Goal: Task Accomplishment & Management: Manage account settings

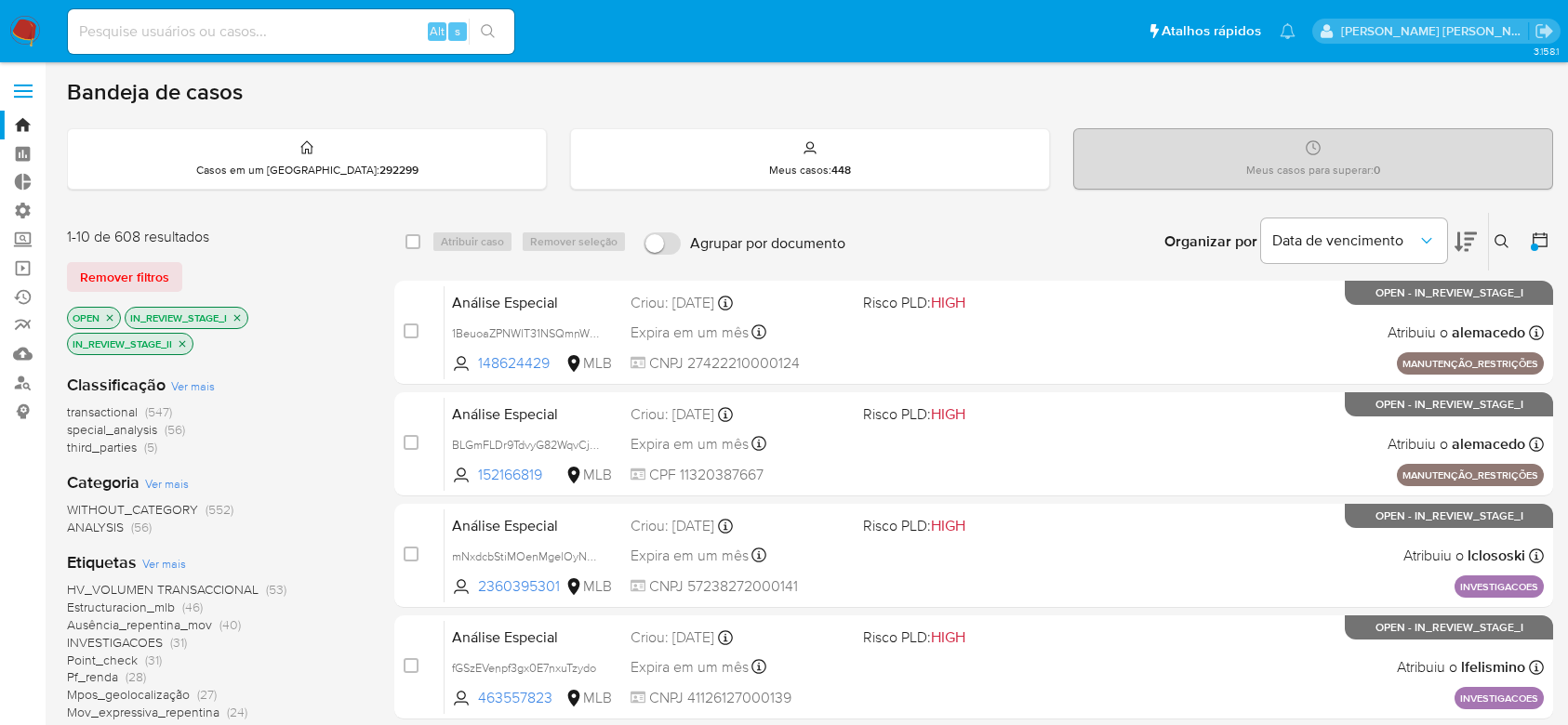
scroll to position [496, 0]
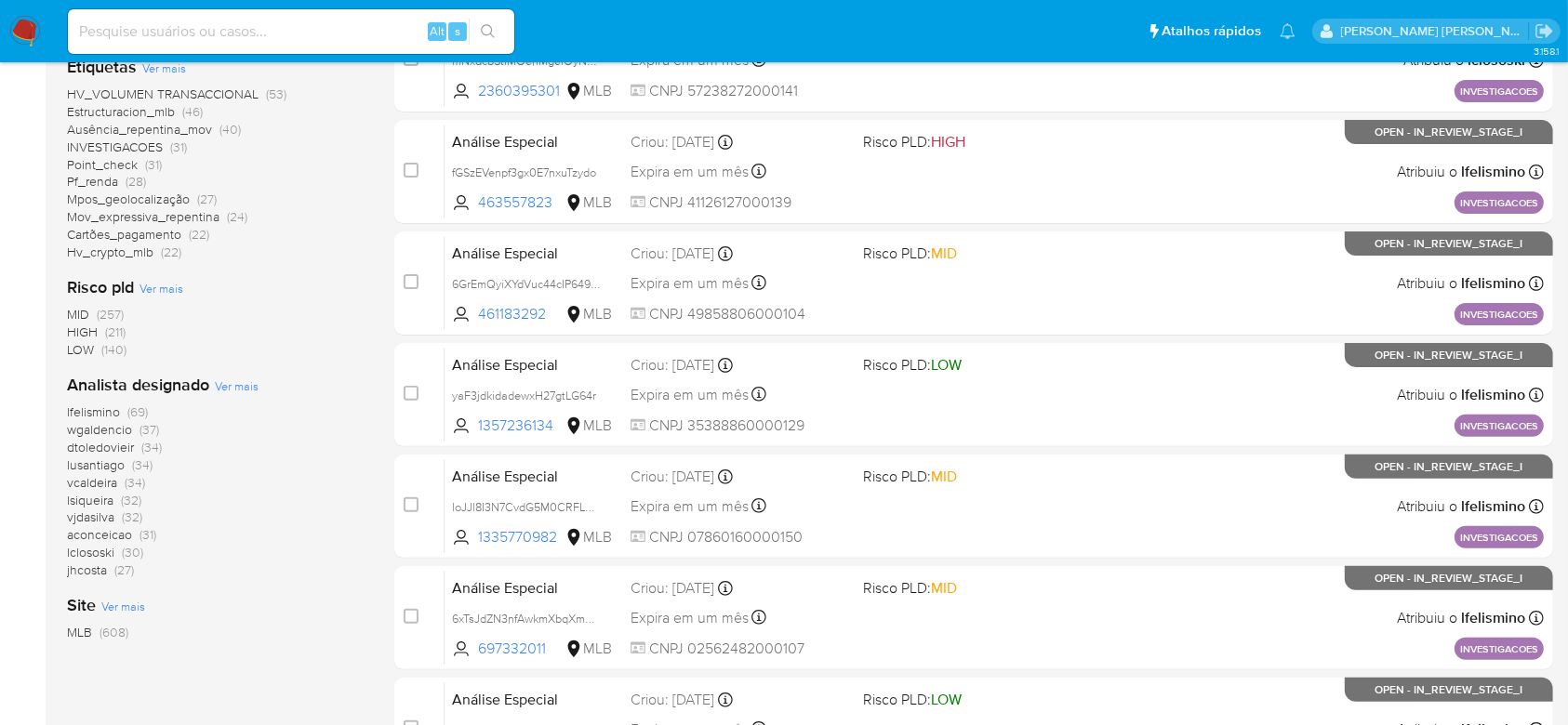
click at [225, 390] on span "Ver mais" at bounding box center [236, 385] width 44 height 17
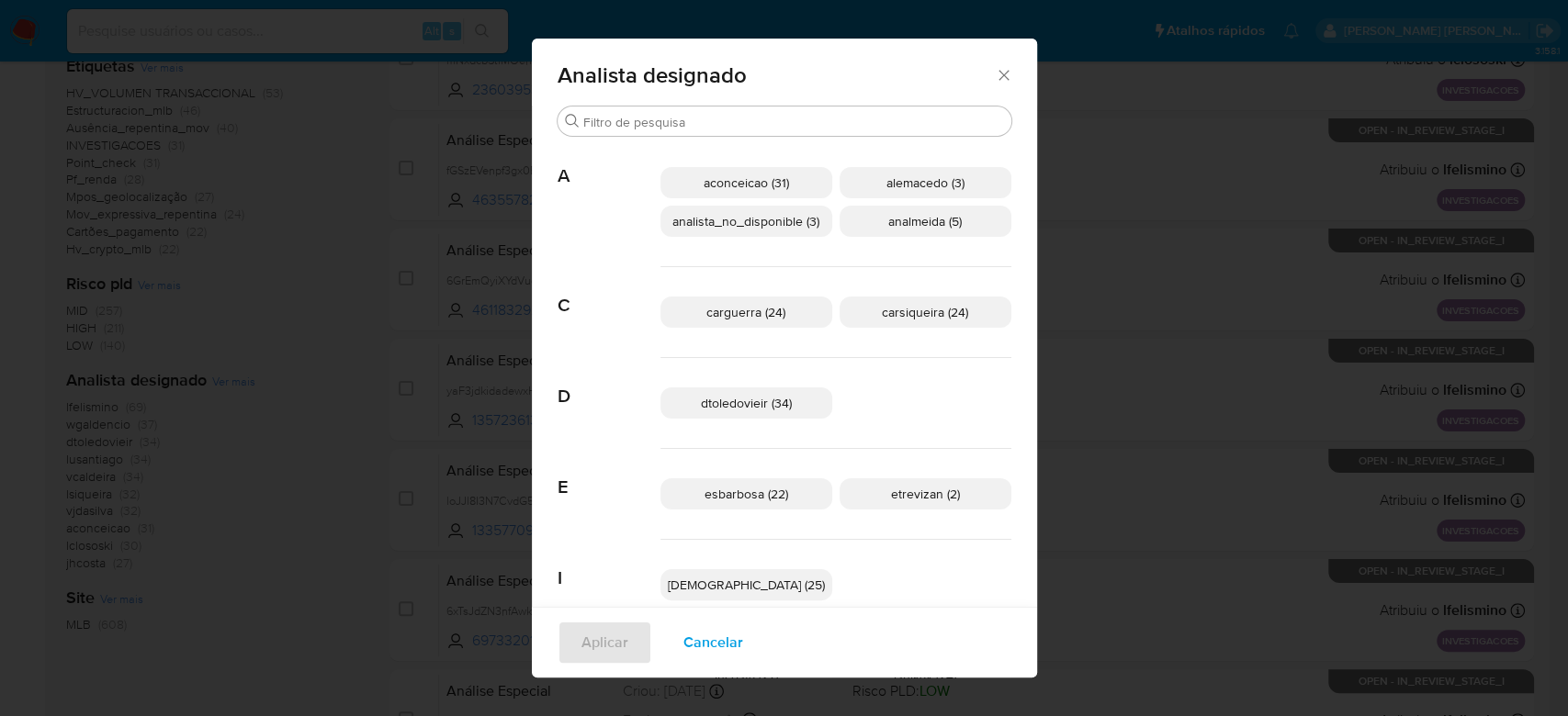
click at [987, 90] on div "Analista designado" at bounding box center [784, 72] width 505 height 67
click at [995, 75] on icon "Fechar" at bounding box center [1003, 75] width 18 height 18
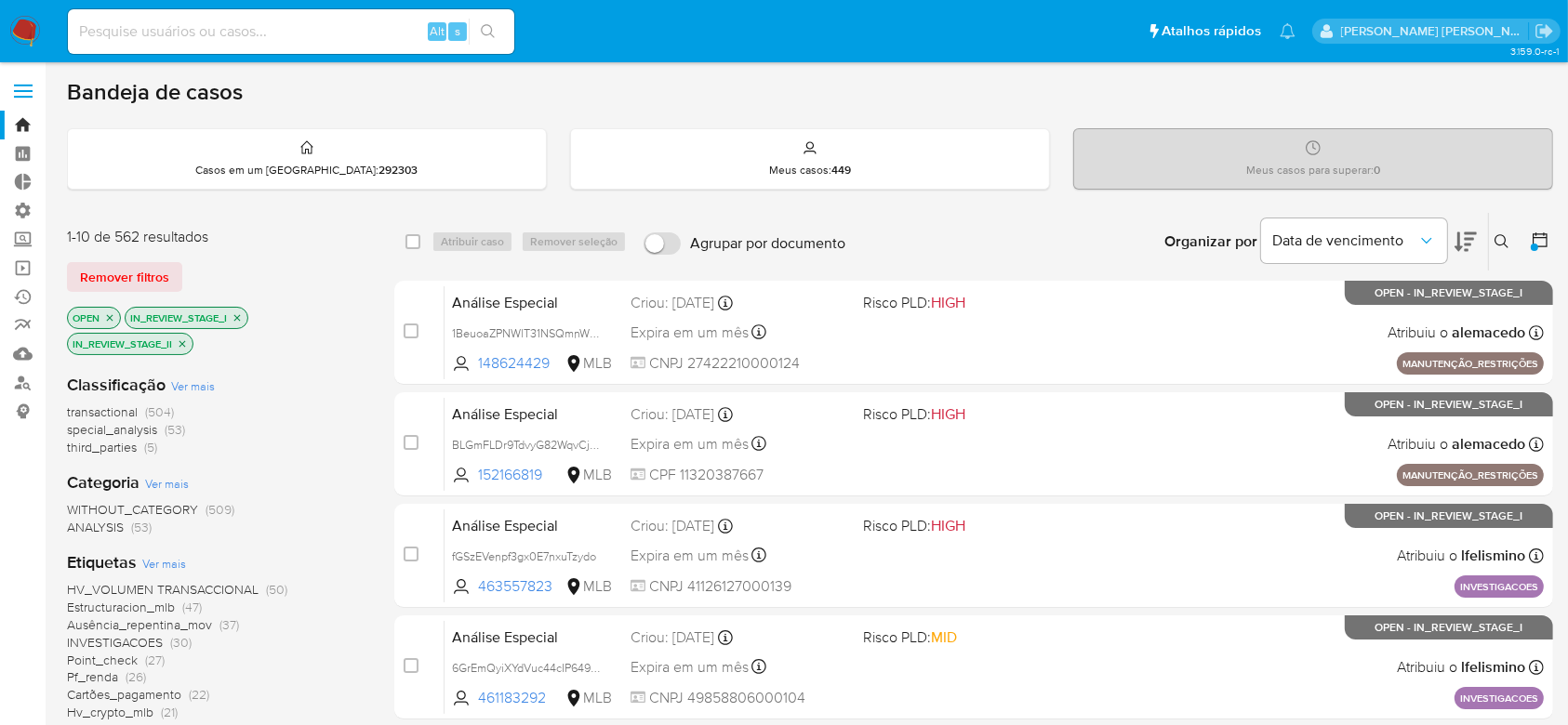
click at [1540, 244] on icon at bounding box center [1540, 239] width 18 height 18
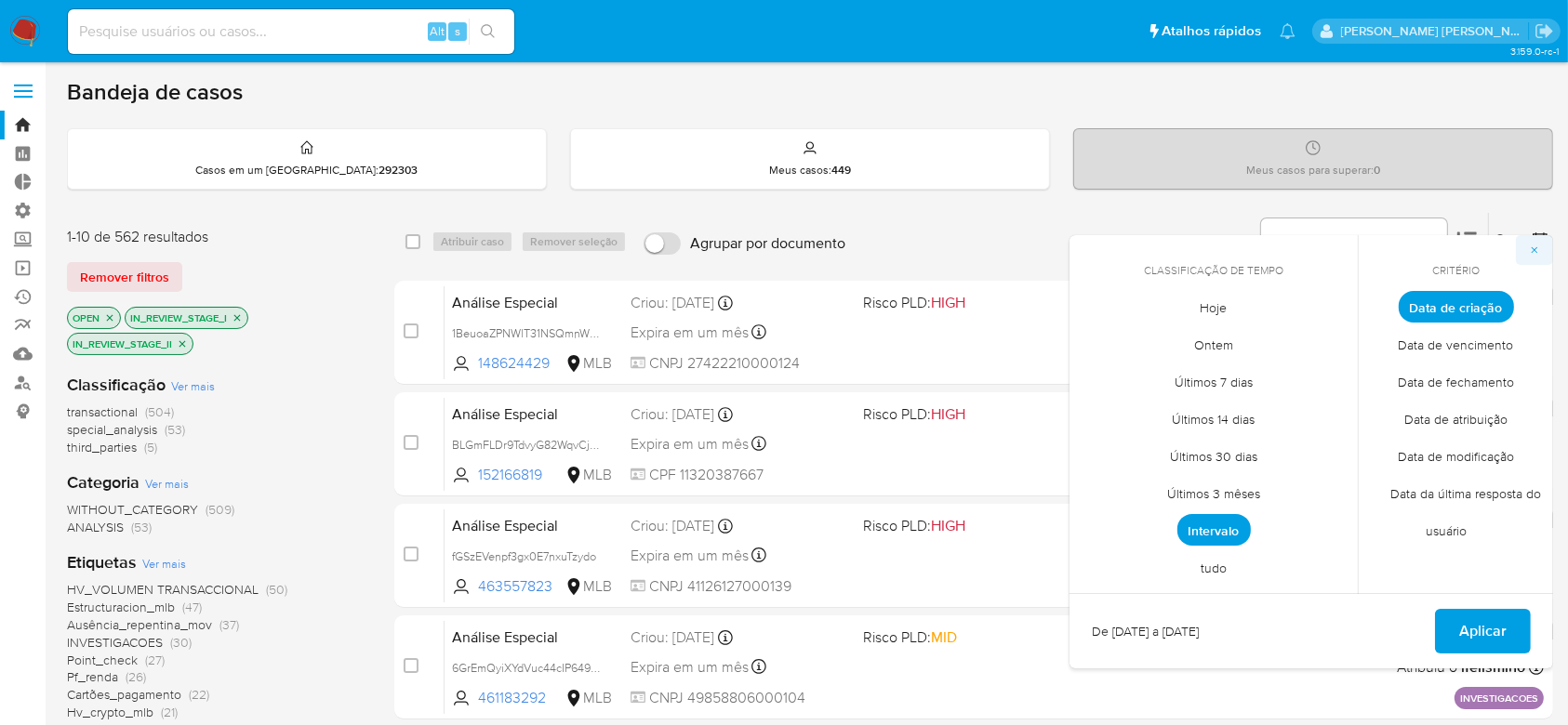
click at [1534, 247] on icon "button" at bounding box center [1534, 250] width 11 height 11
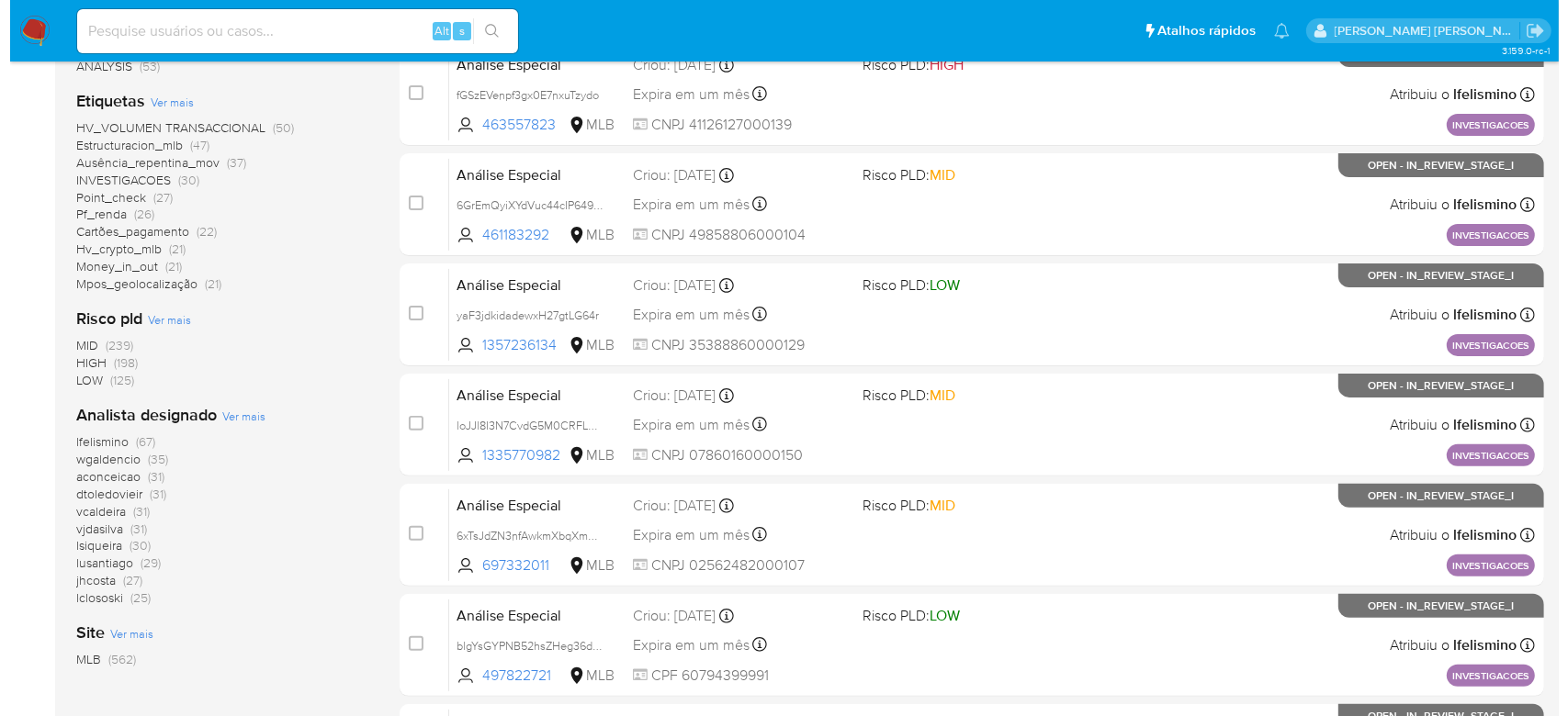
scroll to position [489, 0]
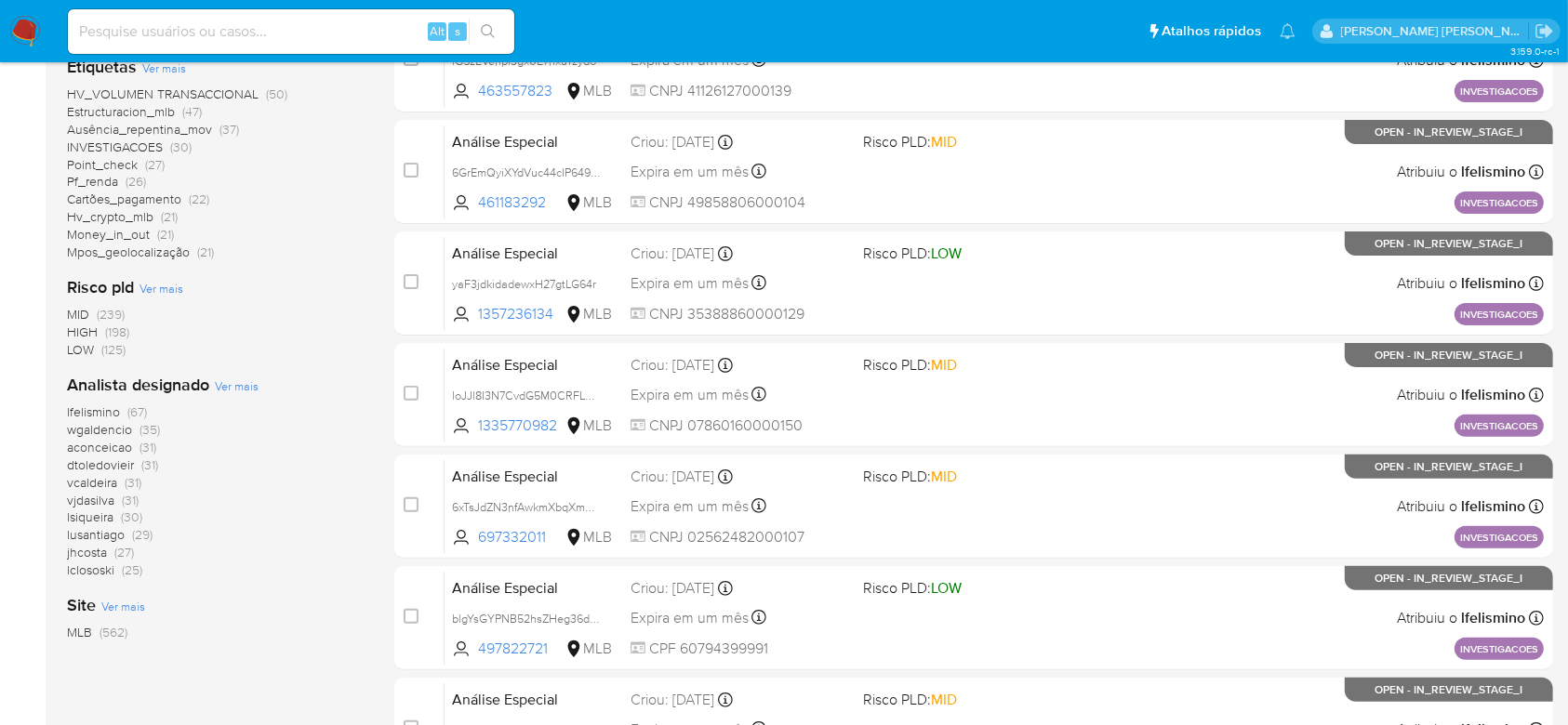
click at [230, 382] on span "Ver mais" at bounding box center [236, 385] width 44 height 17
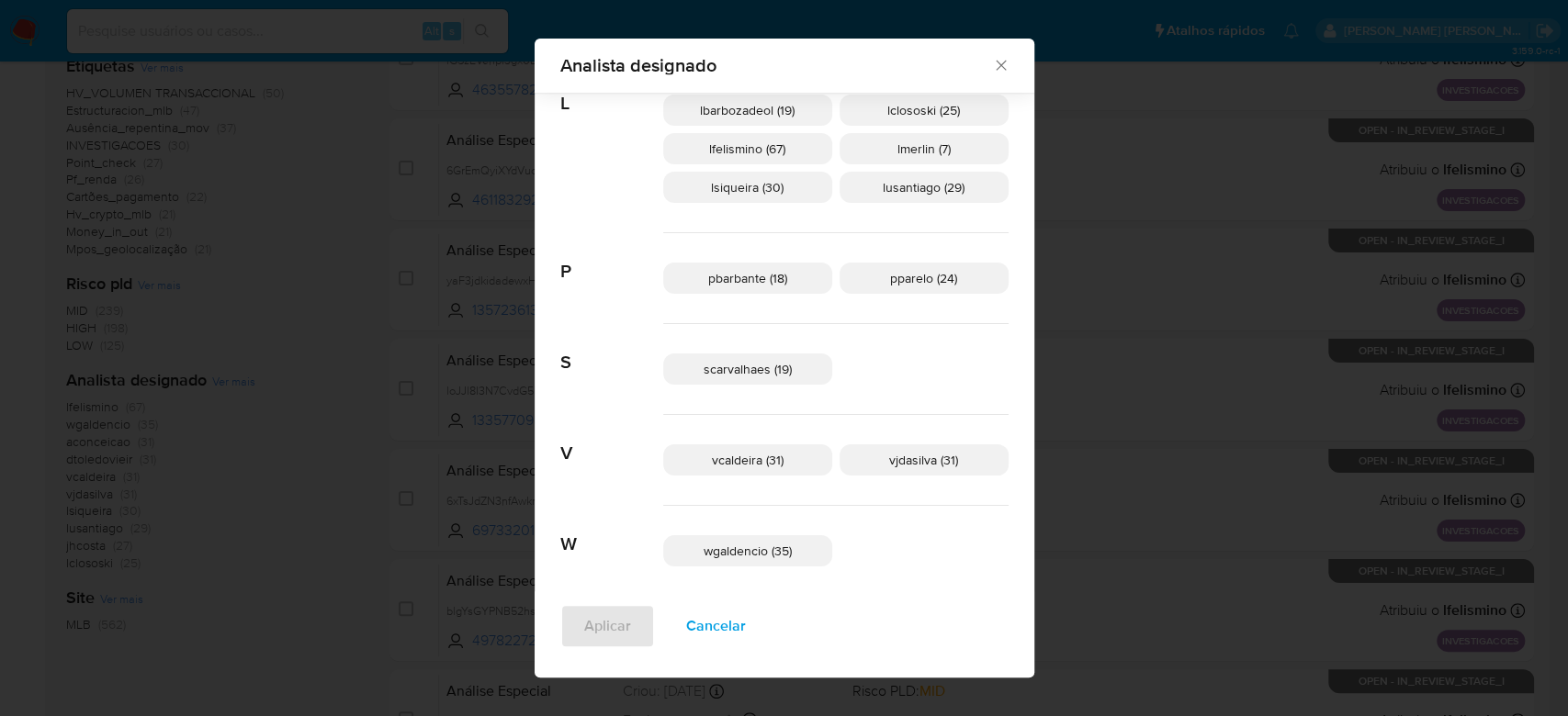
scroll to position [697, 0]
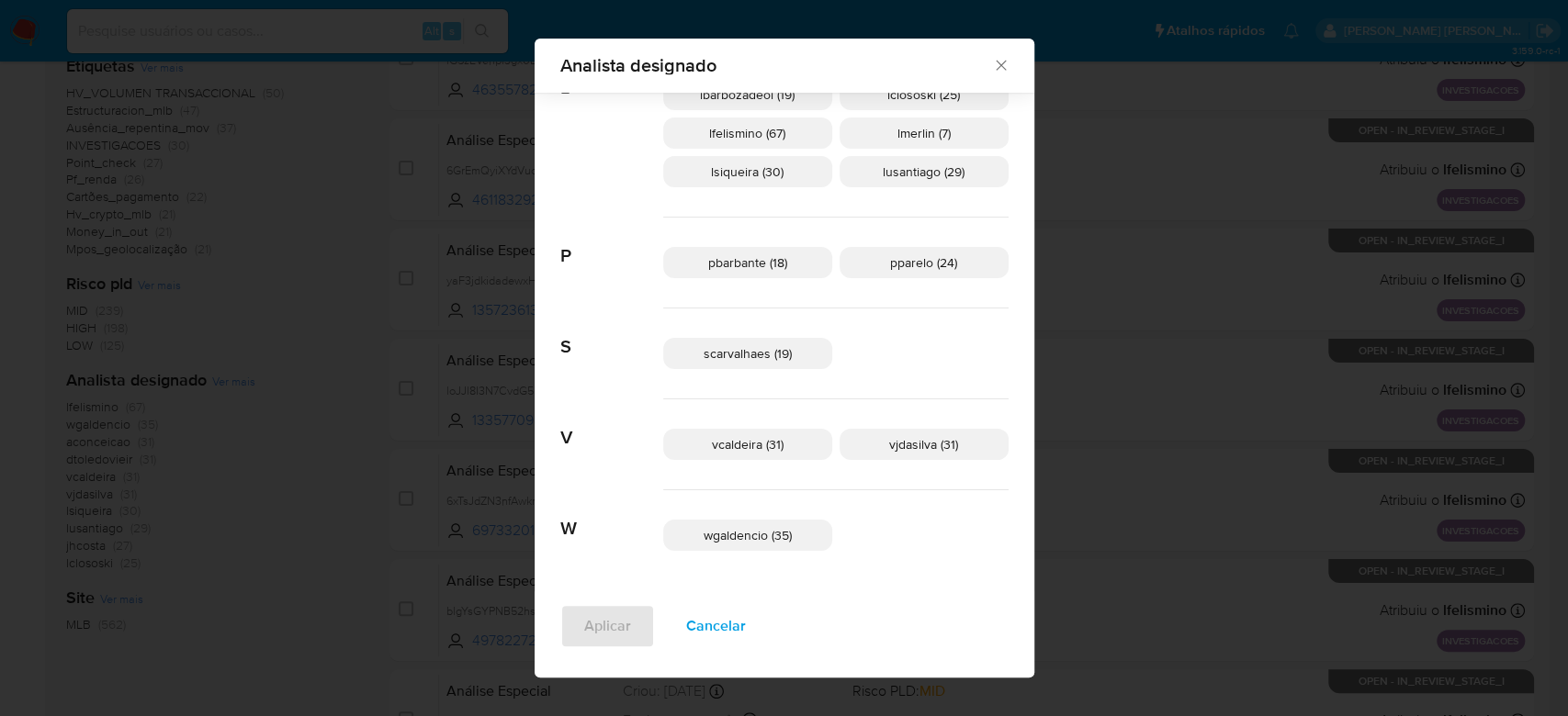
click at [722, 619] on span "Cancelar" at bounding box center [716, 627] width 60 height 40
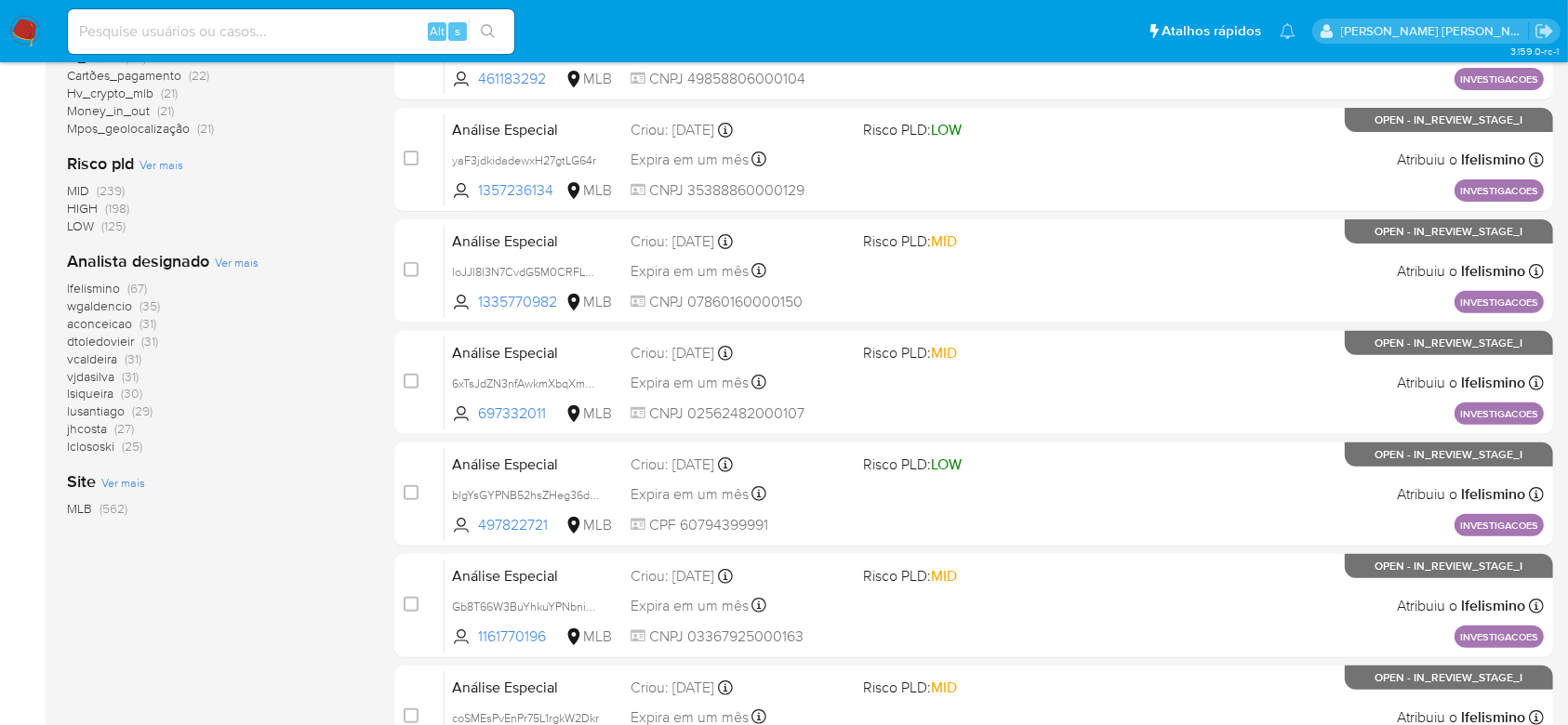
scroll to position [808, 0]
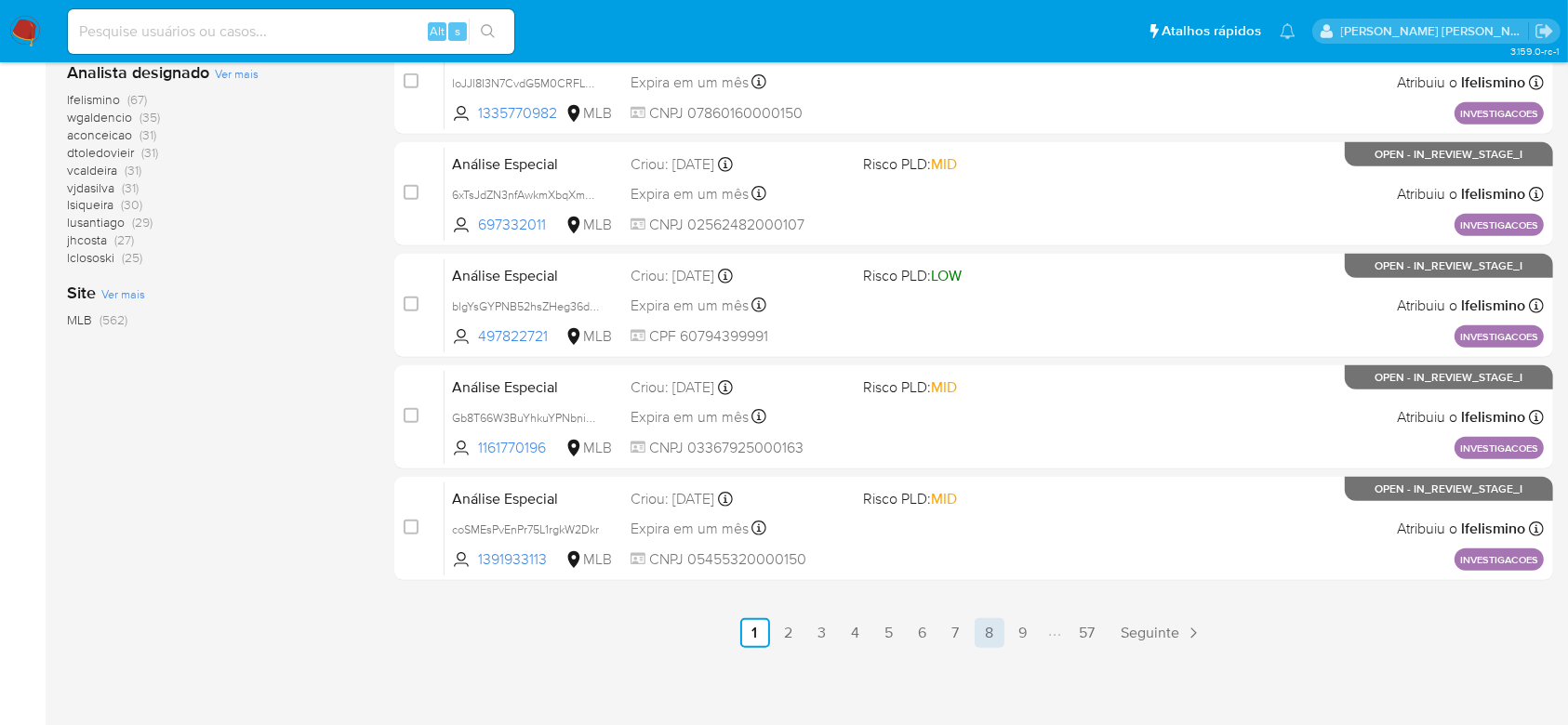
click at [999, 632] on link "8" at bounding box center [990, 633] width 30 height 30
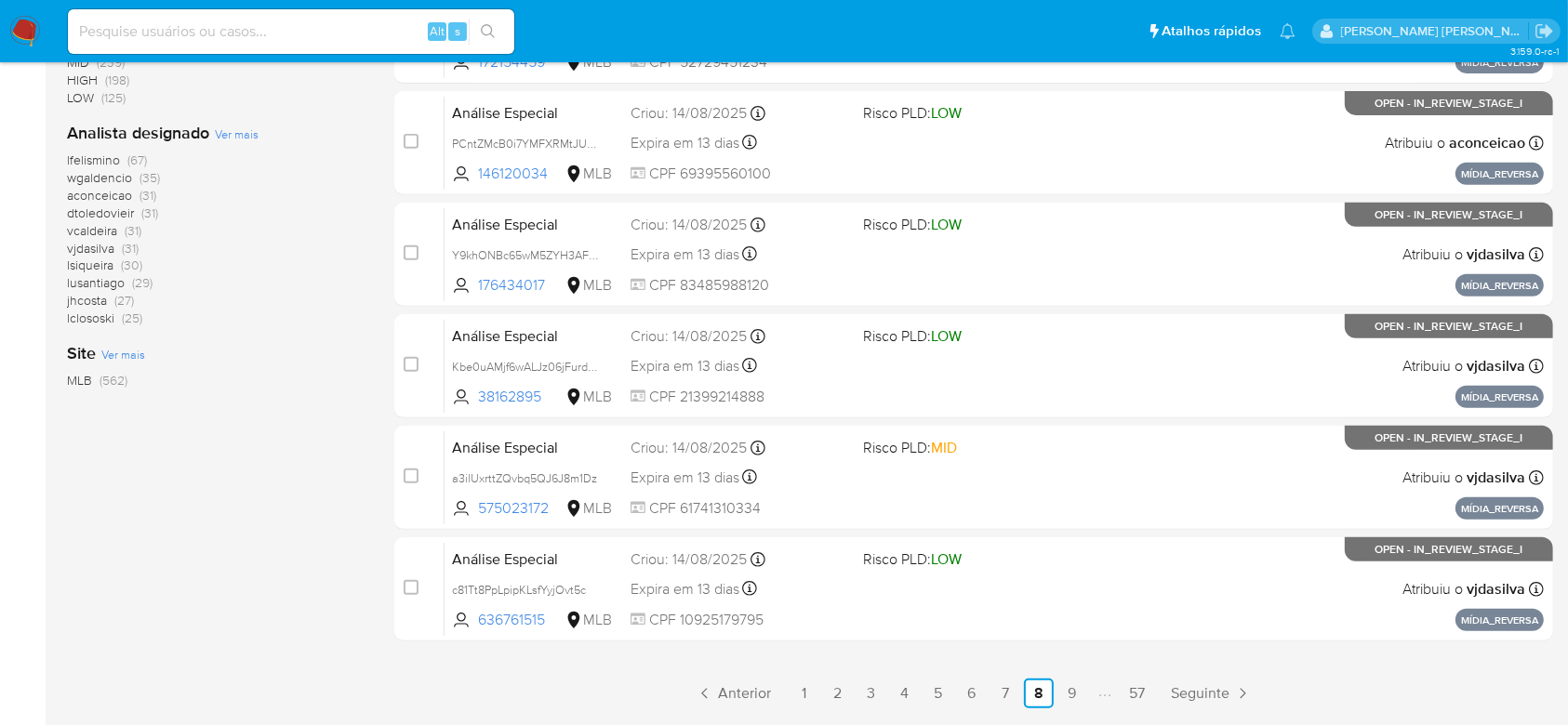
scroll to position [808, 0]
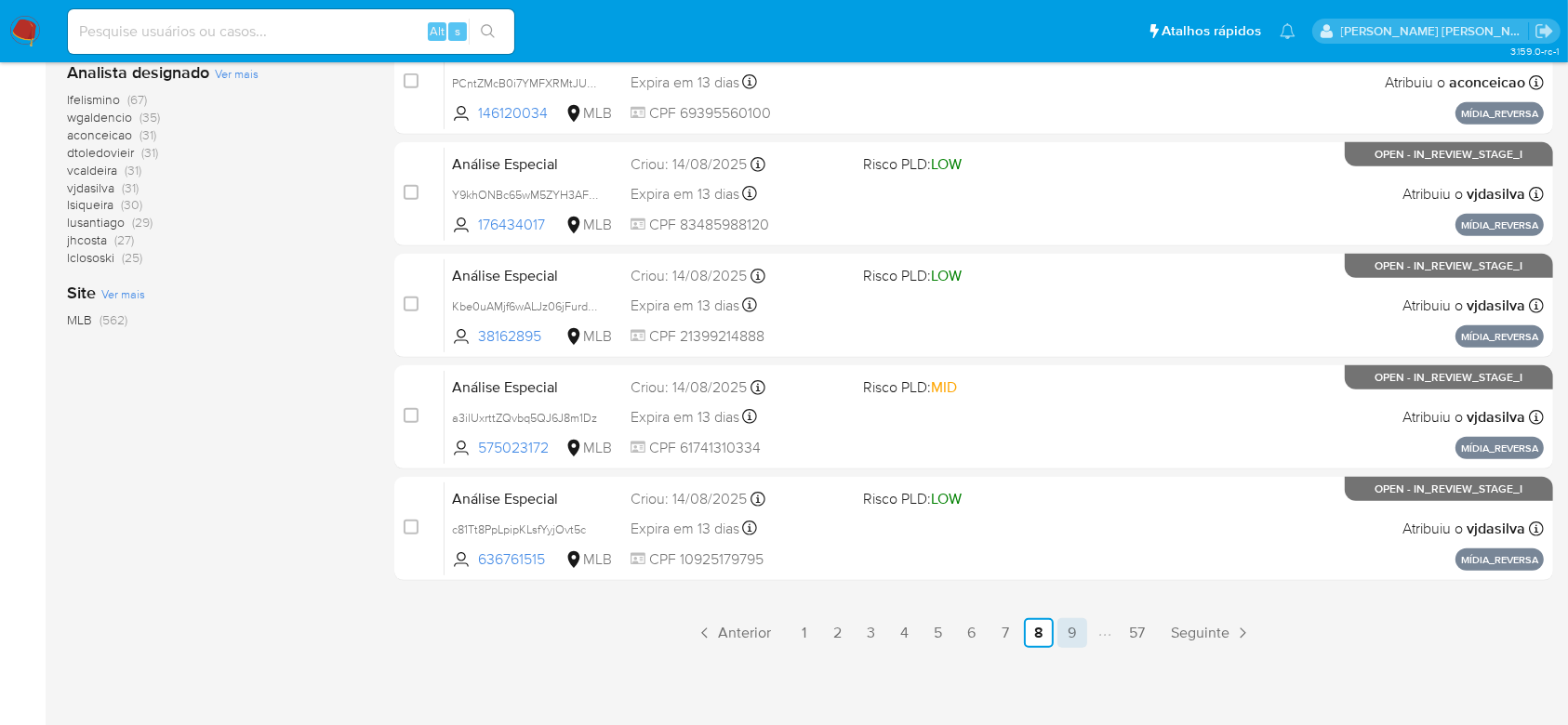
click at [1079, 622] on link "9" at bounding box center [1072, 633] width 30 height 30
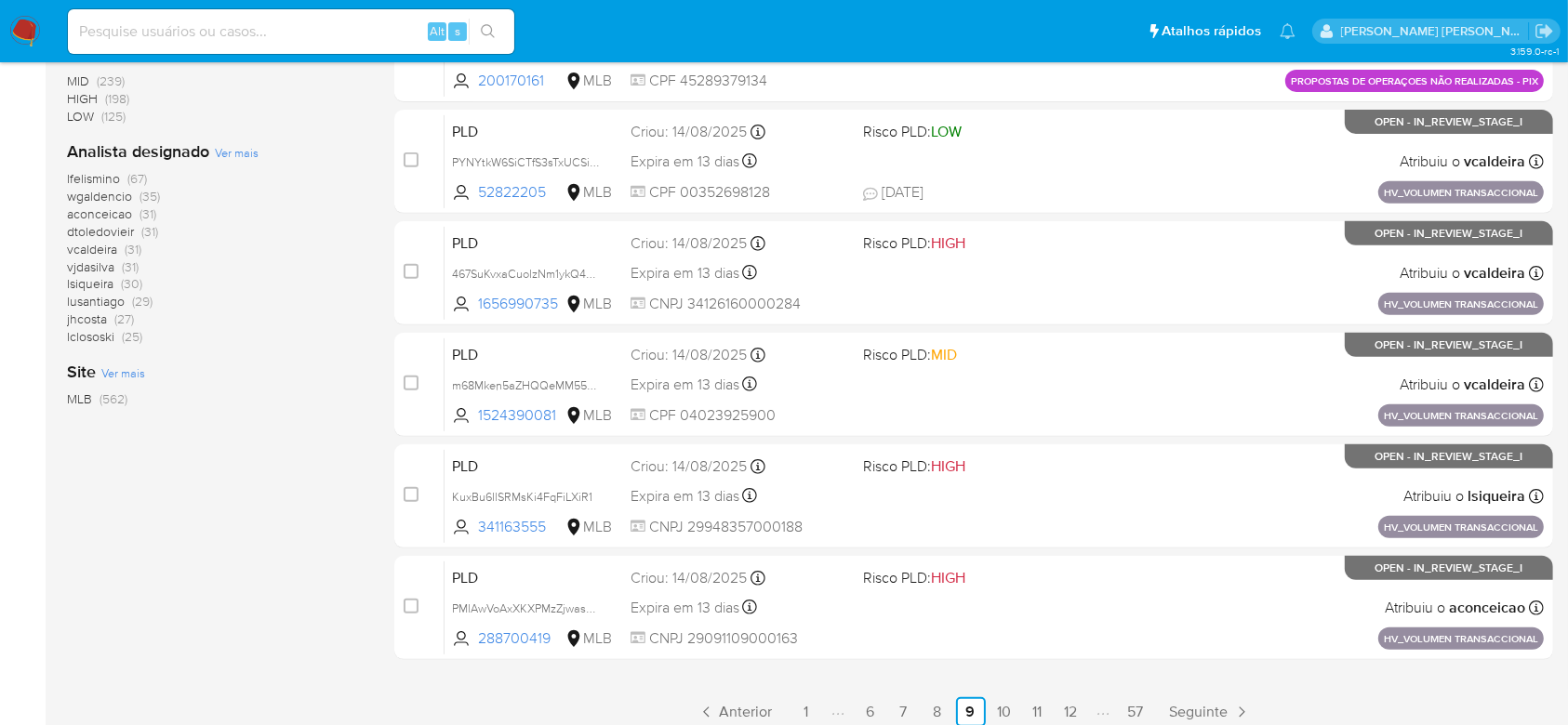
scroll to position [808, 0]
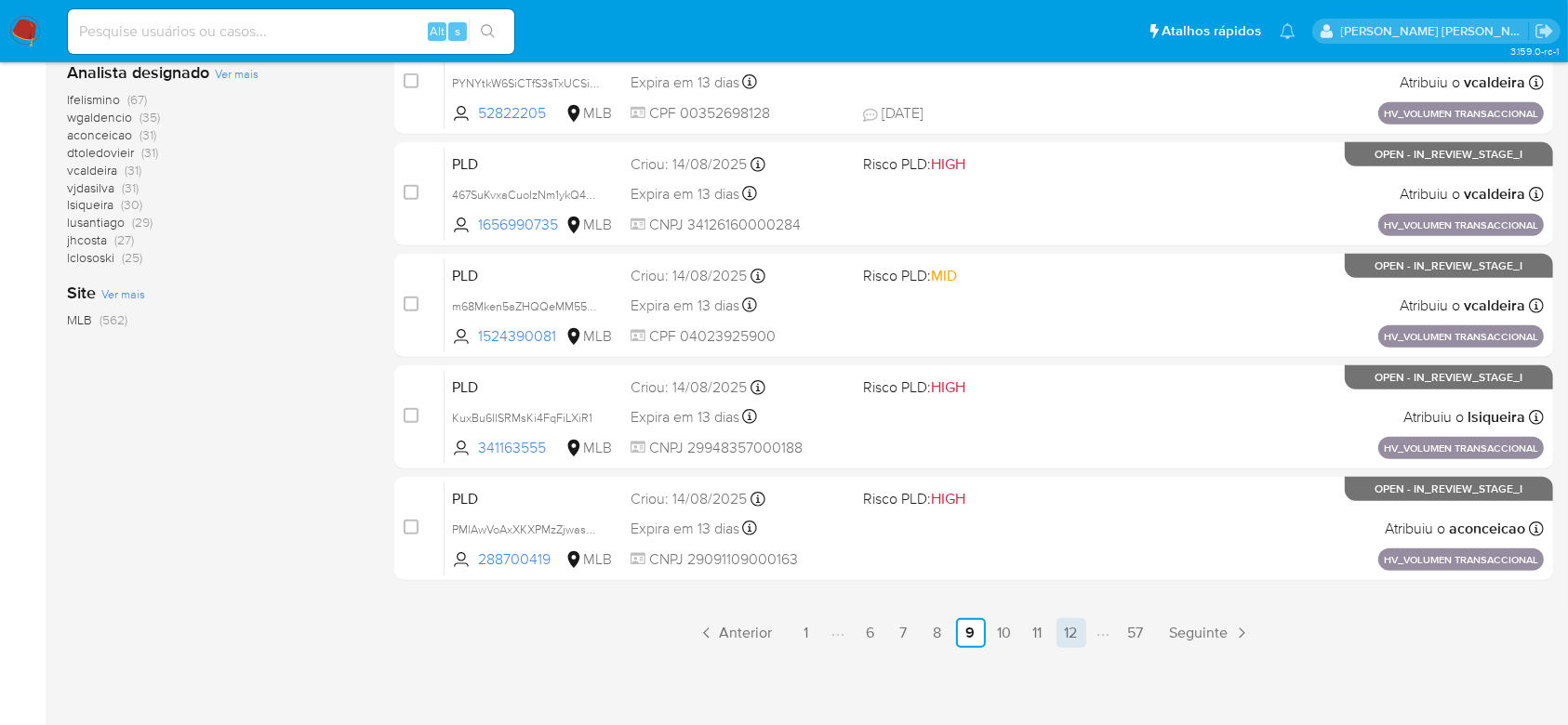
click at [1074, 631] on link "12" at bounding box center [1071, 633] width 30 height 30
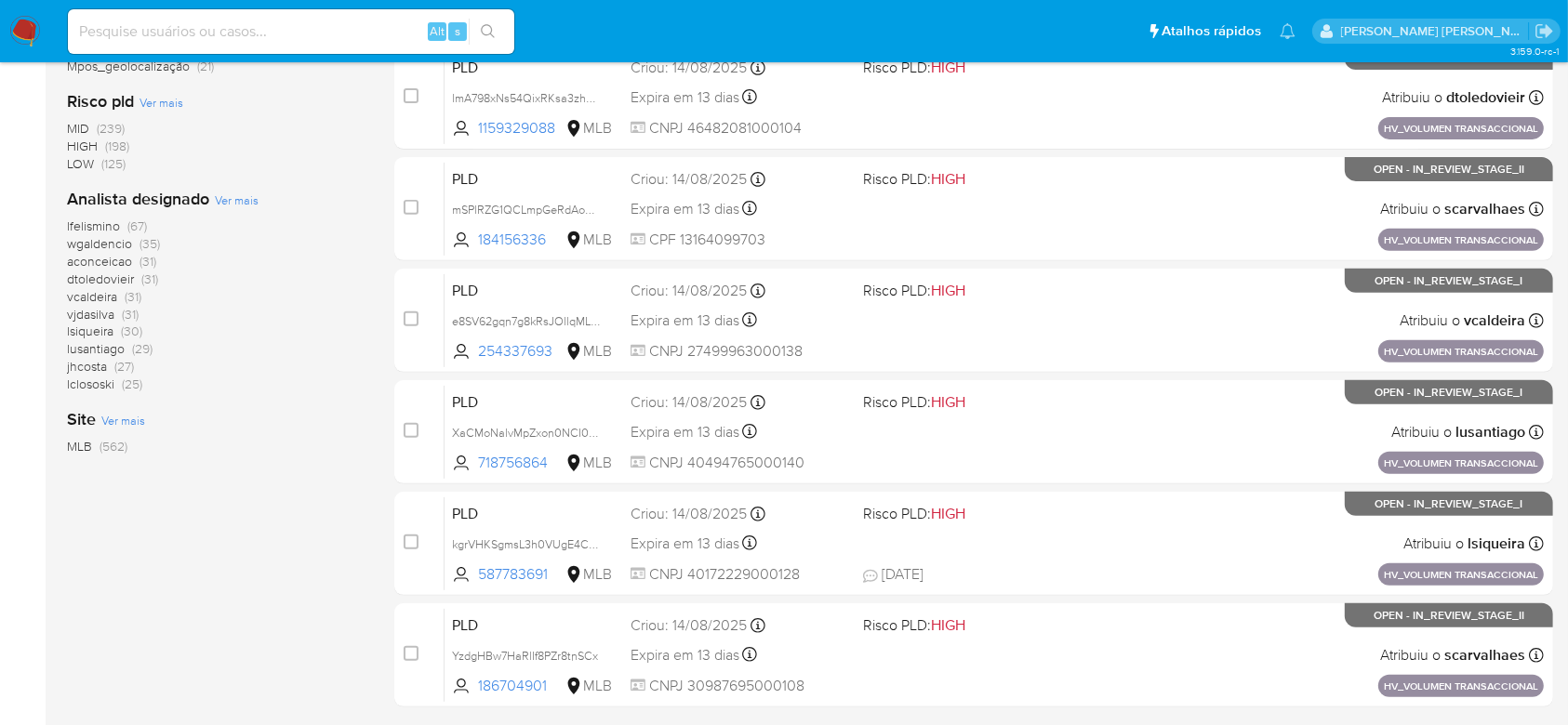
scroll to position [743, 0]
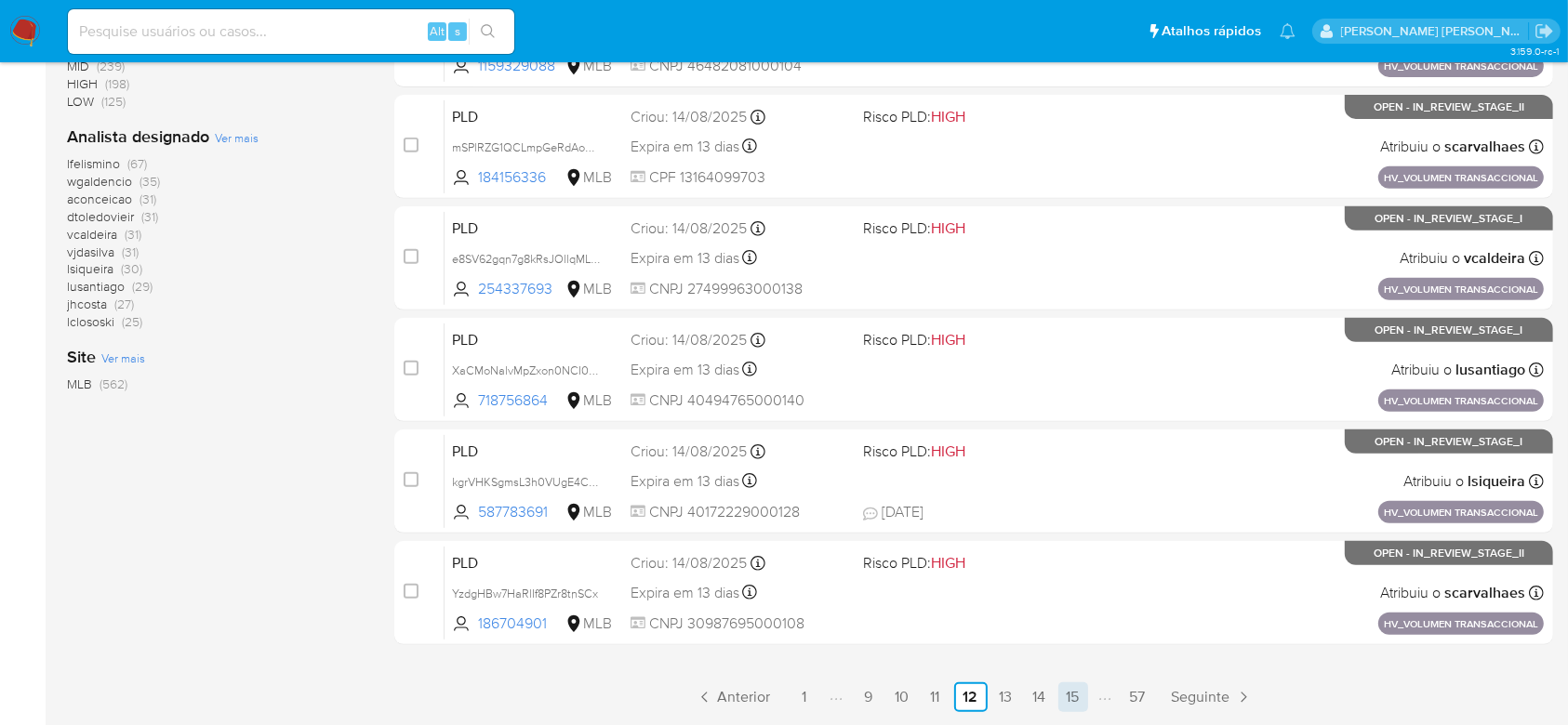
click at [1080, 696] on link "15" at bounding box center [1073, 697] width 30 height 30
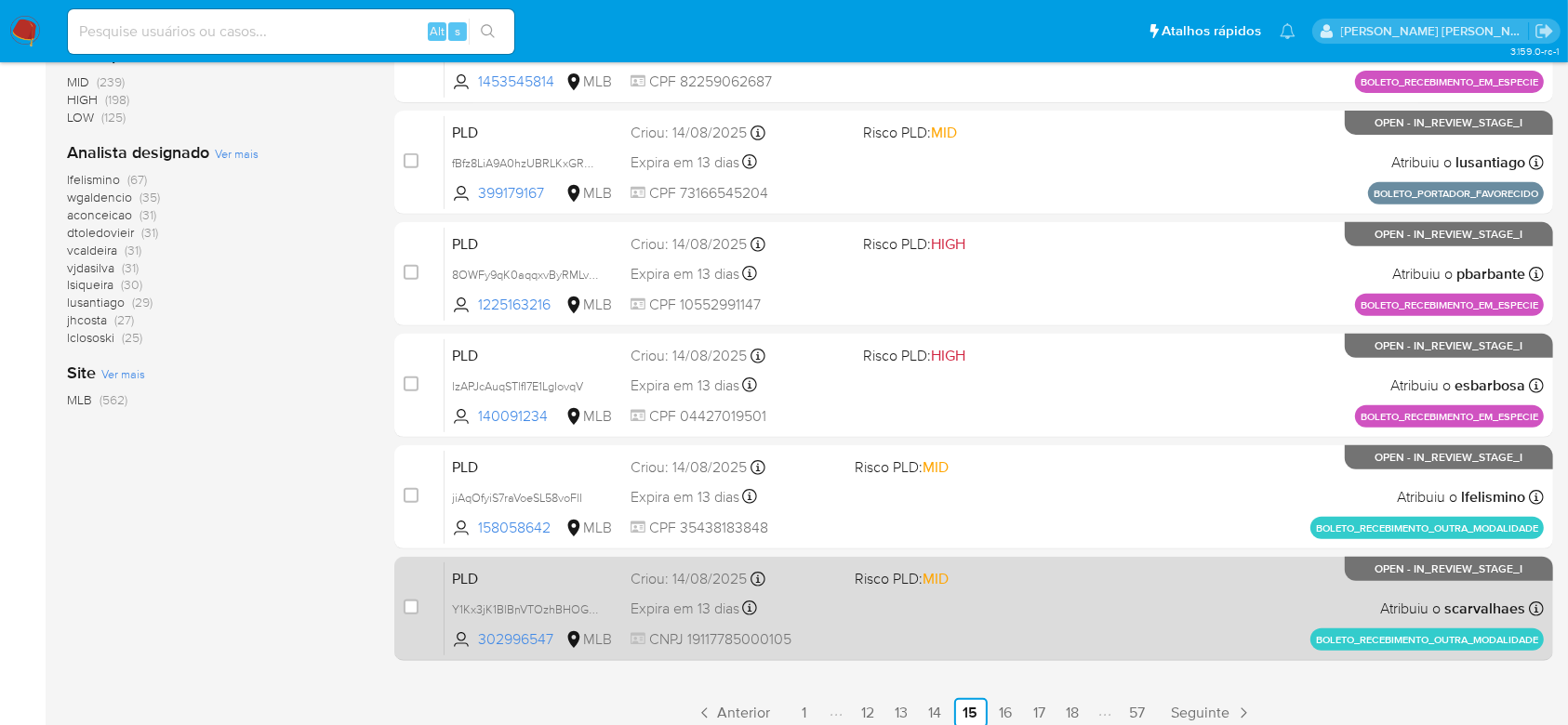
scroll to position [808, 0]
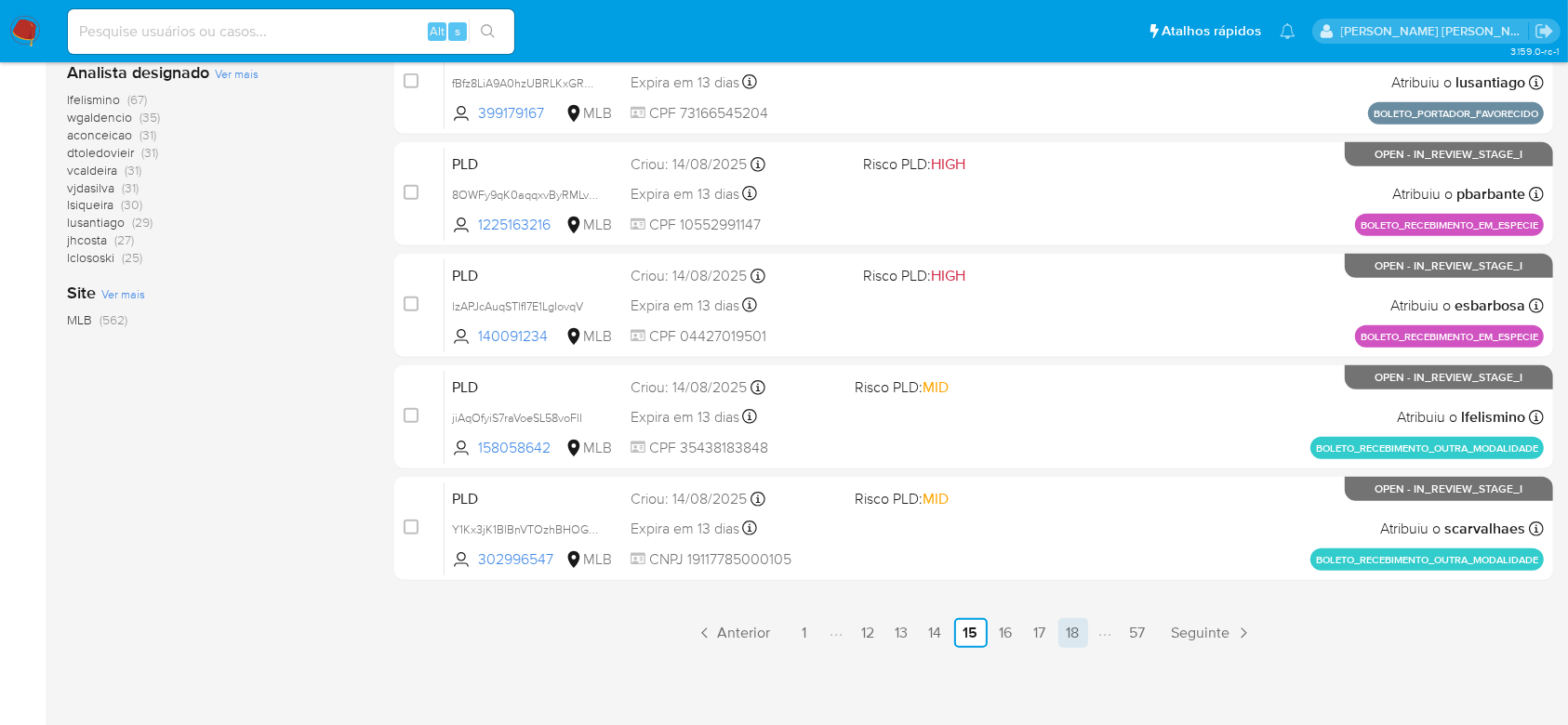
click at [1077, 636] on link "18" at bounding box center [1073, 633] width 30 height 30
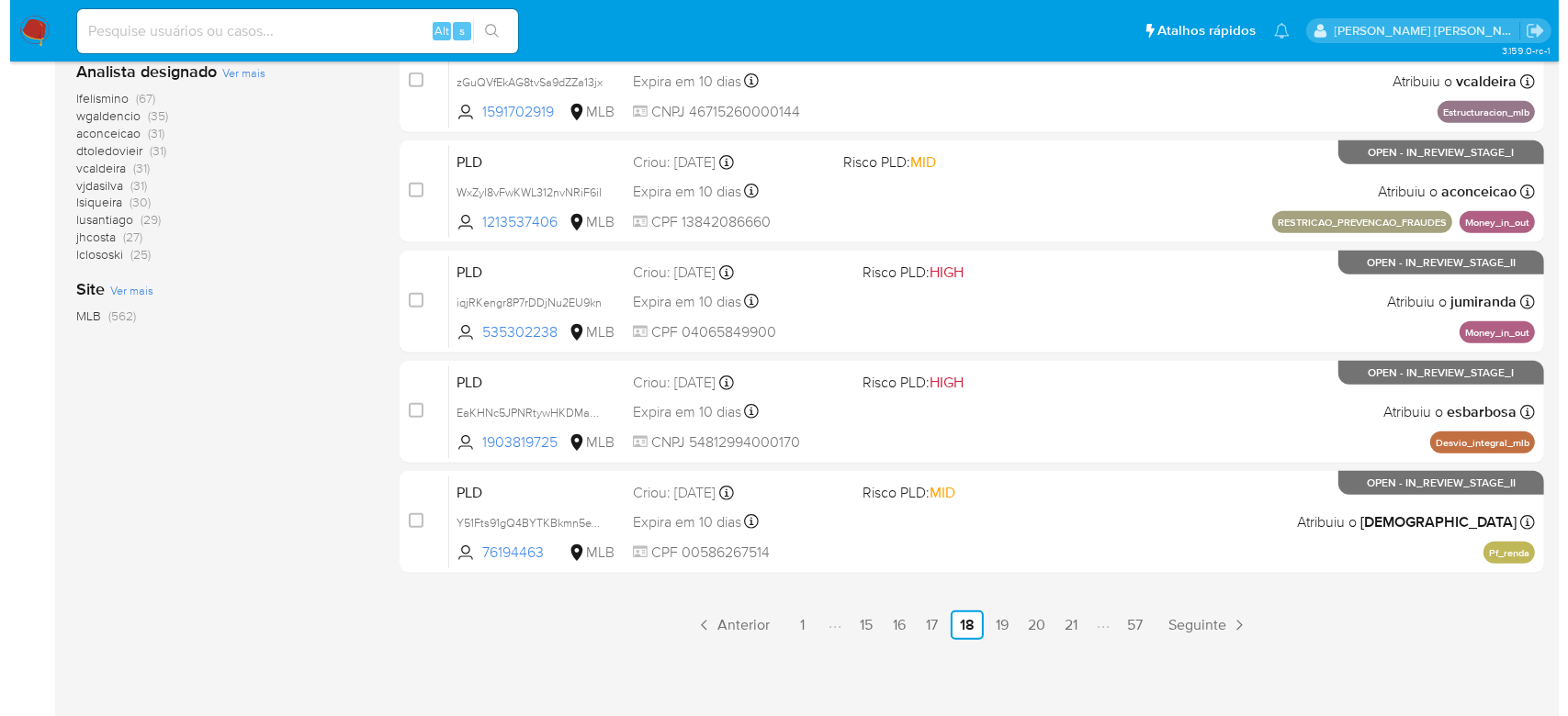
scroll to position [308, 0]
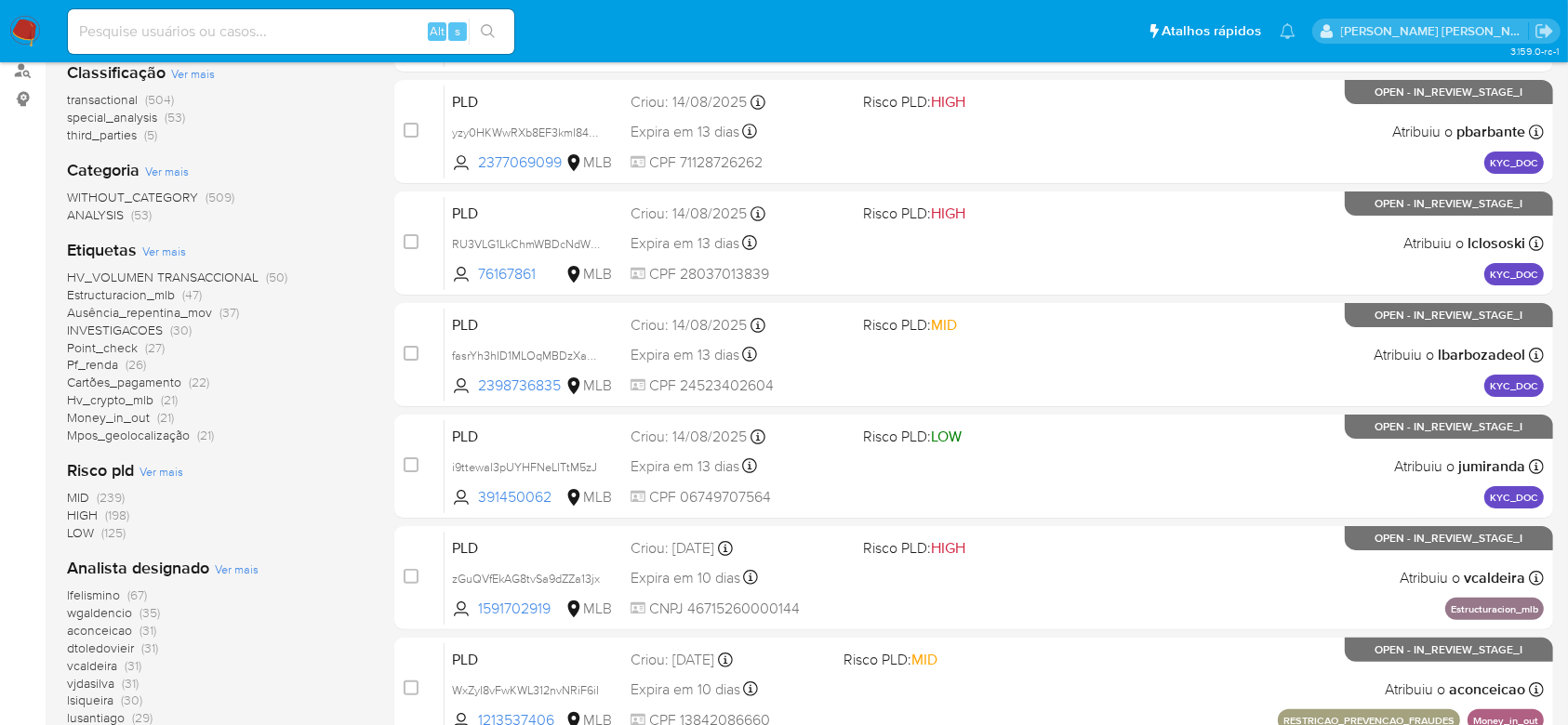
click at [232, 576] on span "Ver mais" at bounding box center [236, 569] width 44 height 17
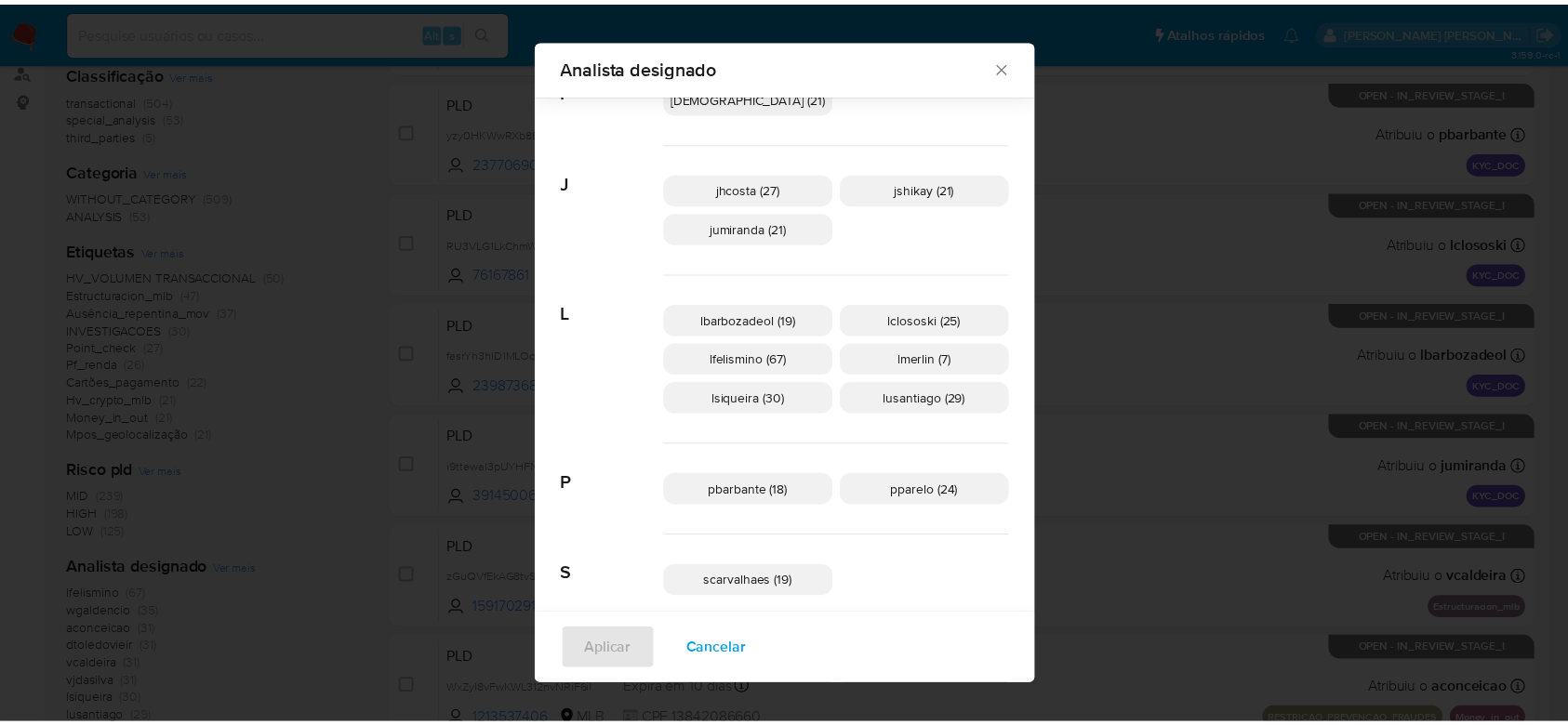
scroll to position [605, 0]
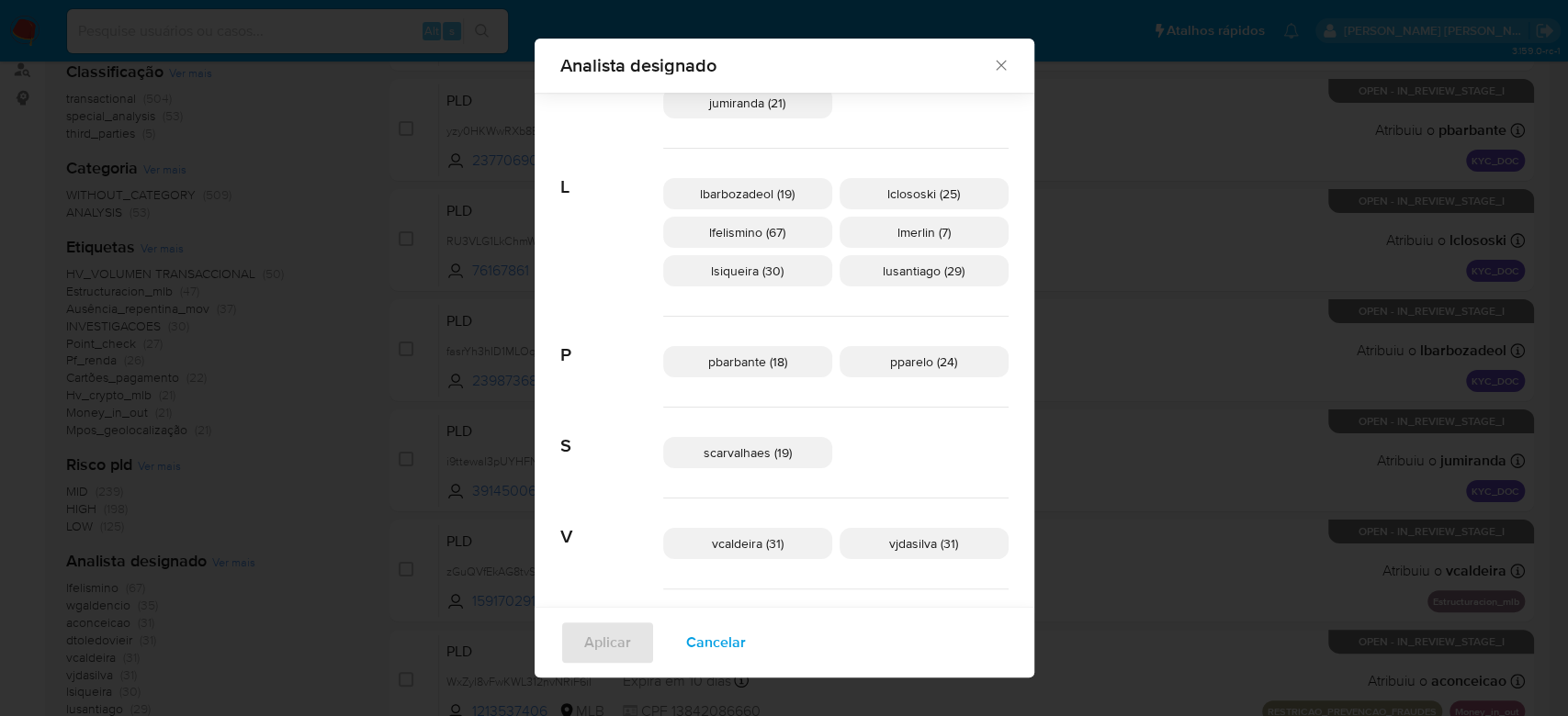
click at [996, 70] on icon "Fechar" at bounding box center [1001, 65] width 11 height 11
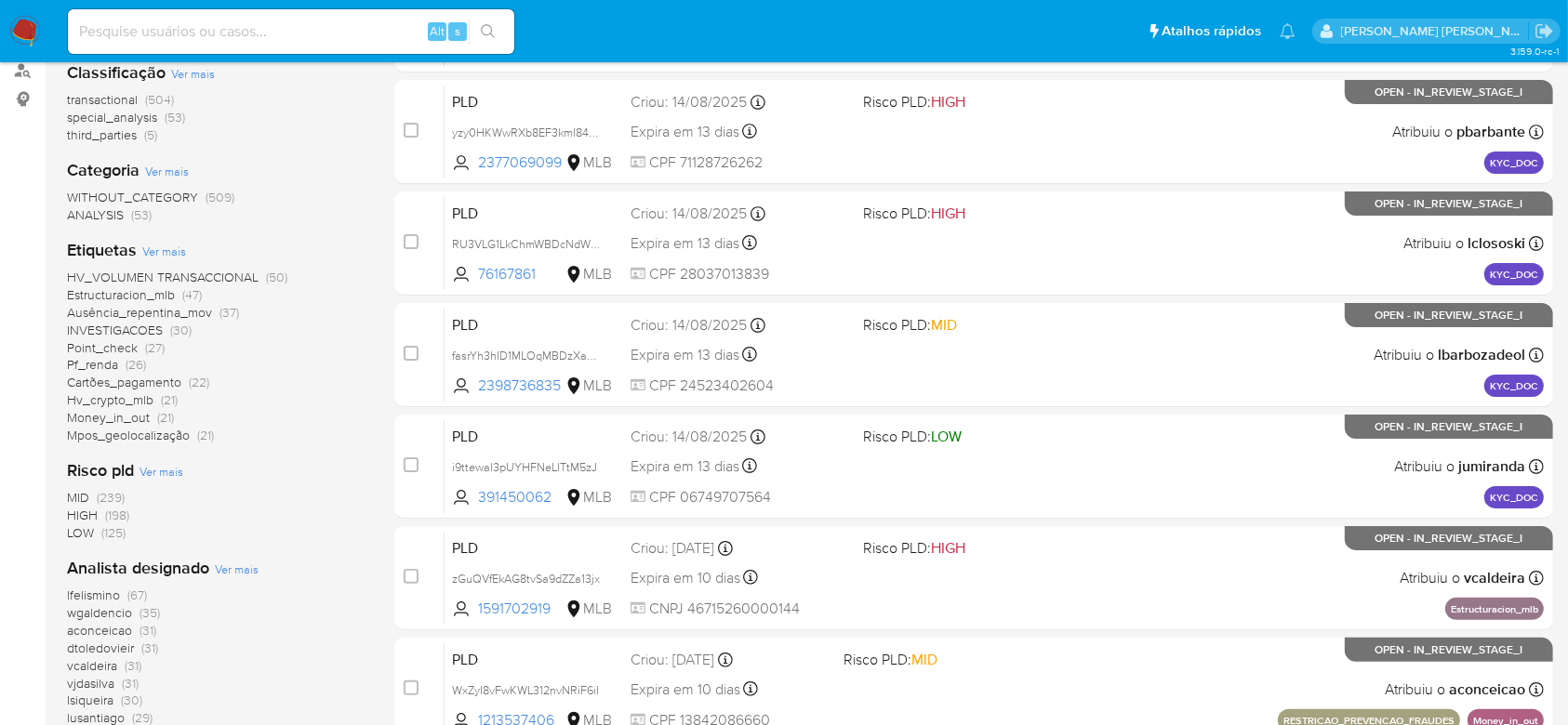
scroll to position [0, 0]
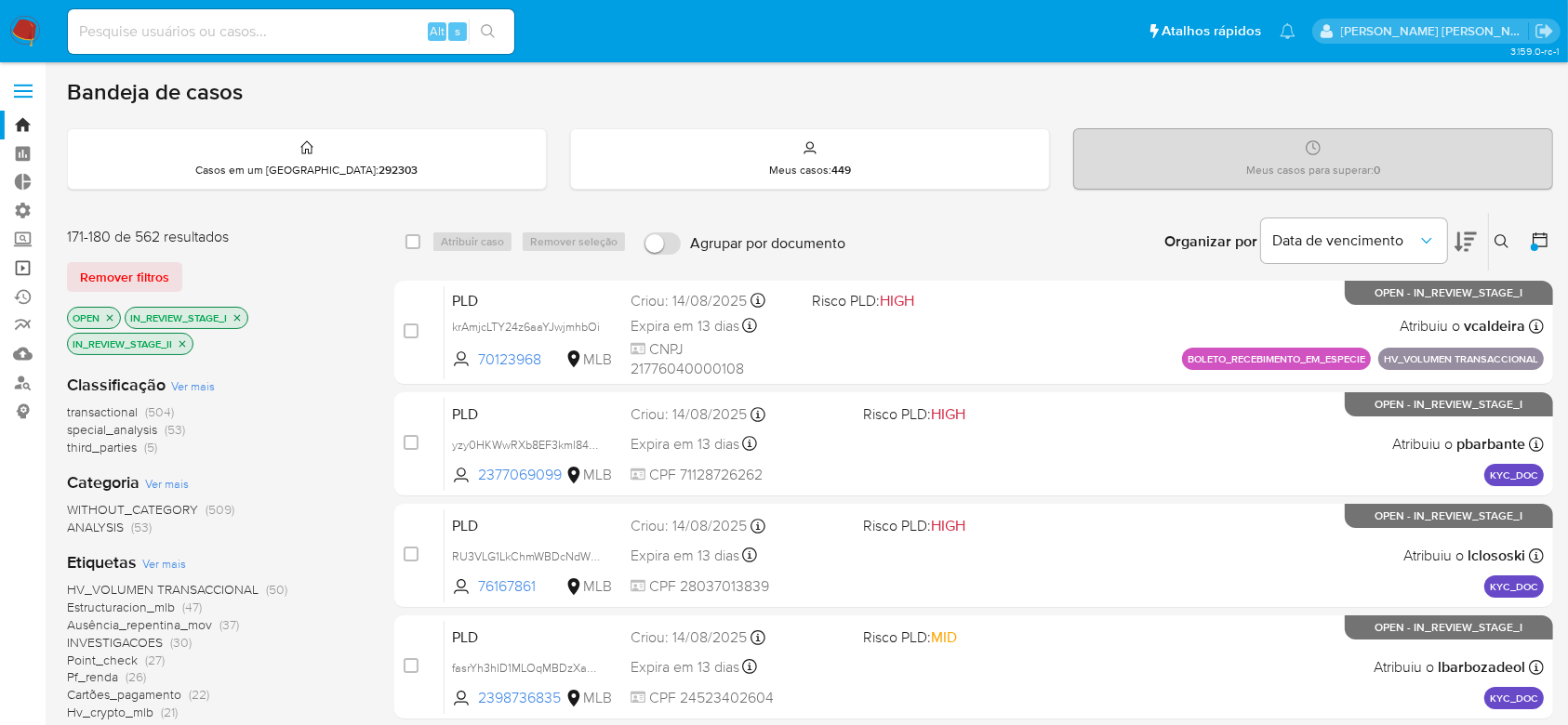
click at [23, 273] on link "Operações em massa" at bounding box center [111, 268] width 222 height 29
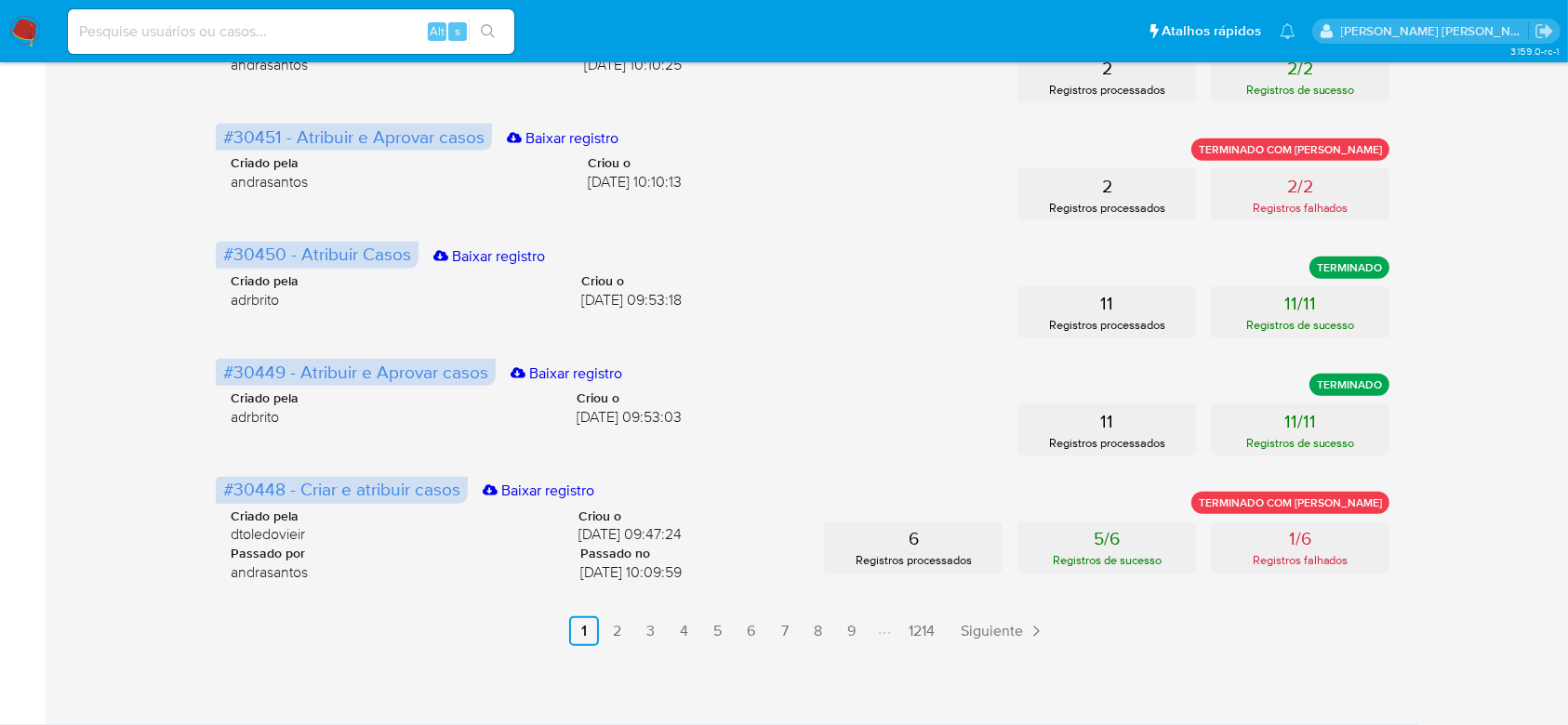
scroll to position [680, 0]
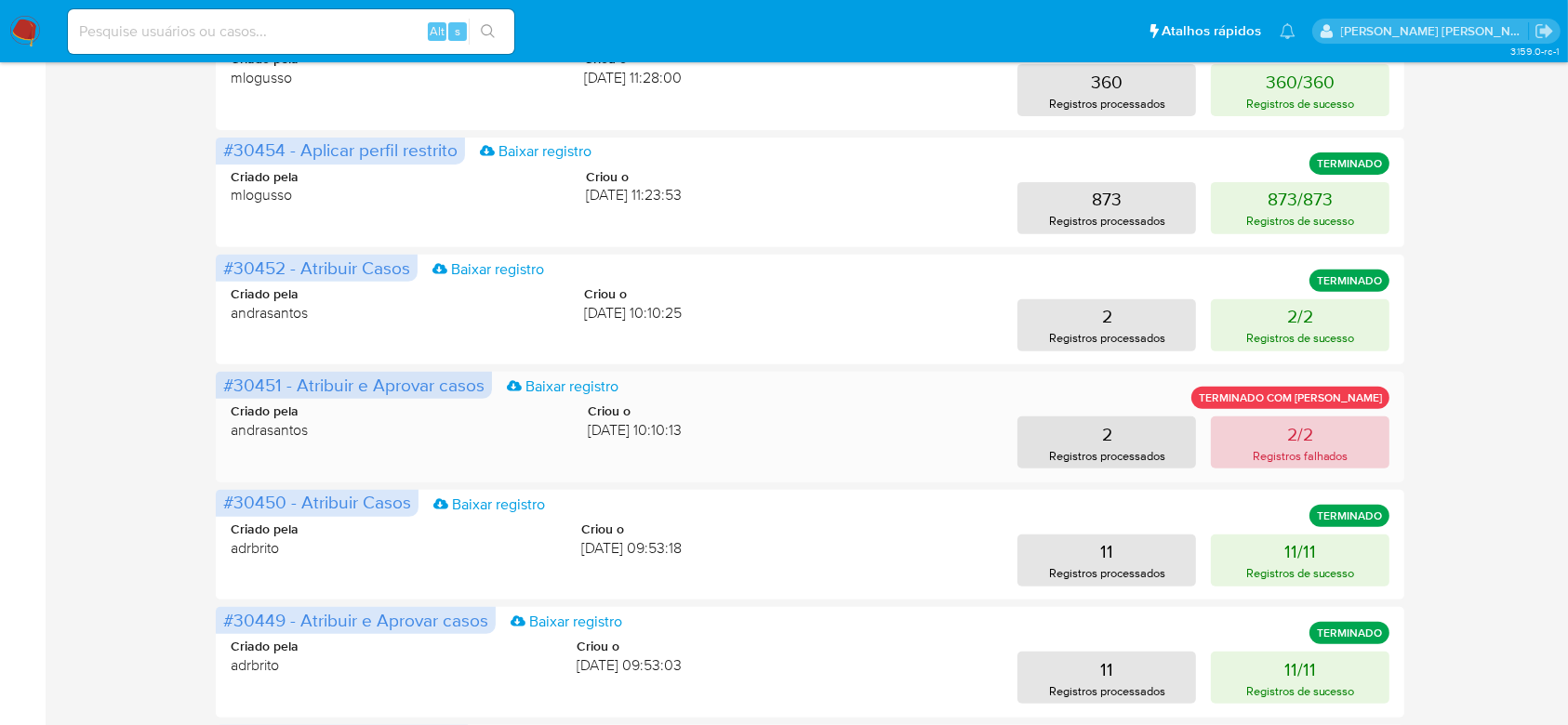
click at [1287, 432] on p "2/2" at bounding box center [1300, 433] width 26 height 26
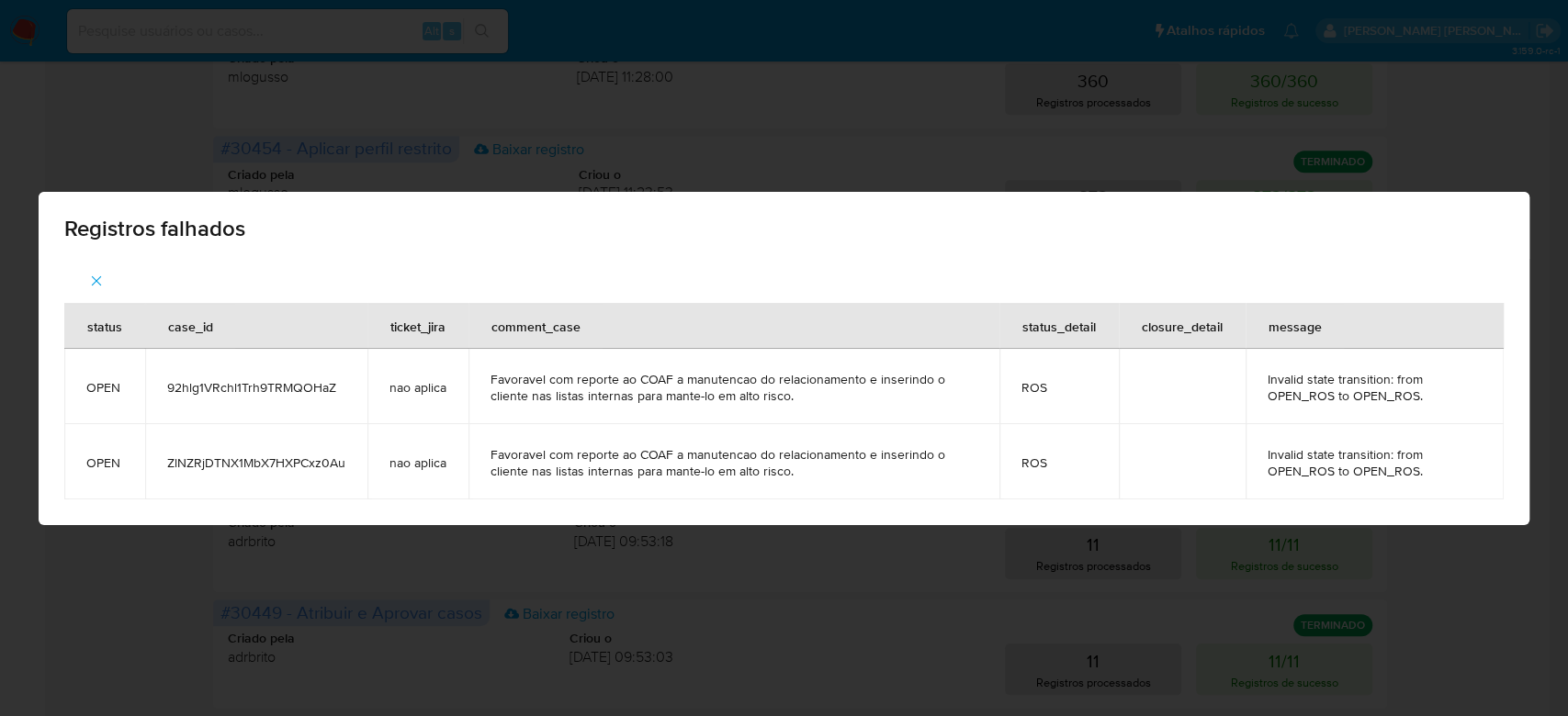
click at [266, 379] on span "92hlg1VRchl1Trh9TRMQOHaZ" at bounding box center [256, 387] width 179 height 16
copy span "92hlg1VRchl1Trh9TRMQOHaZ"
click at [259, 466] on span "ZlNZRjDTNX1MbX7HXPCxz0Au" at bounding box center [256, 463] width 179 height 16
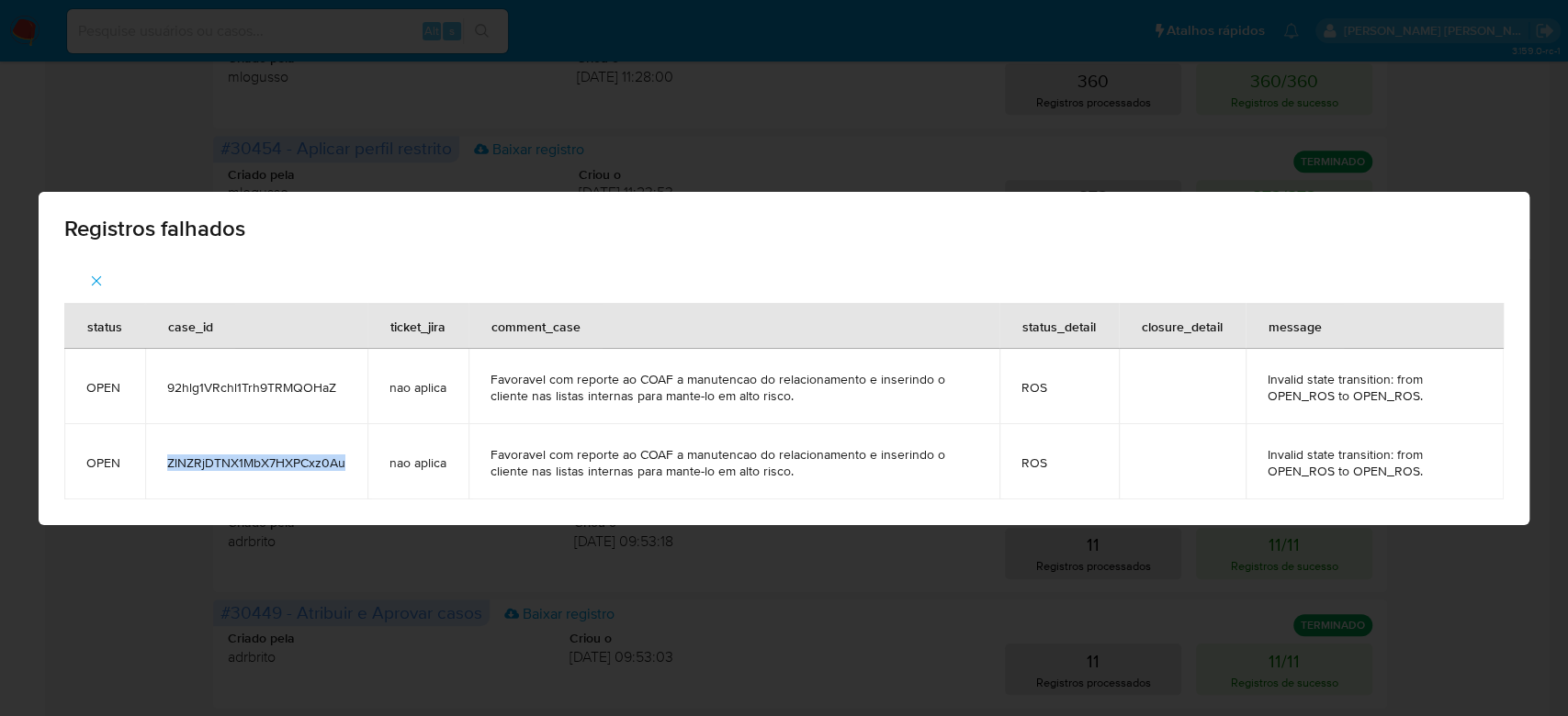
copy span "ZlNZRjDTNX1MbX7HXPCxz0Au"
click at [98, 275] on icon "button" at bounding box center [96, 280] width 16 height 16
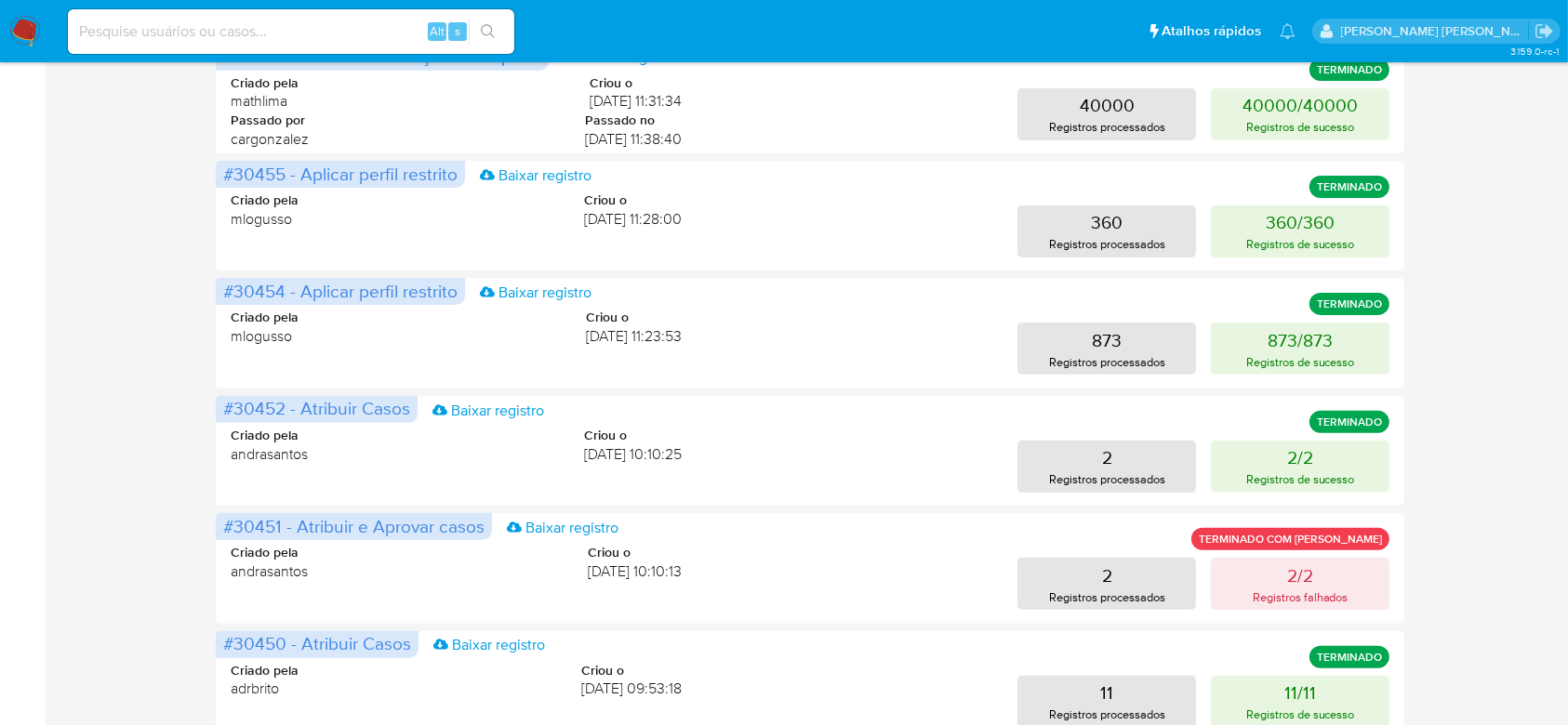
scroll to position [0, 0]
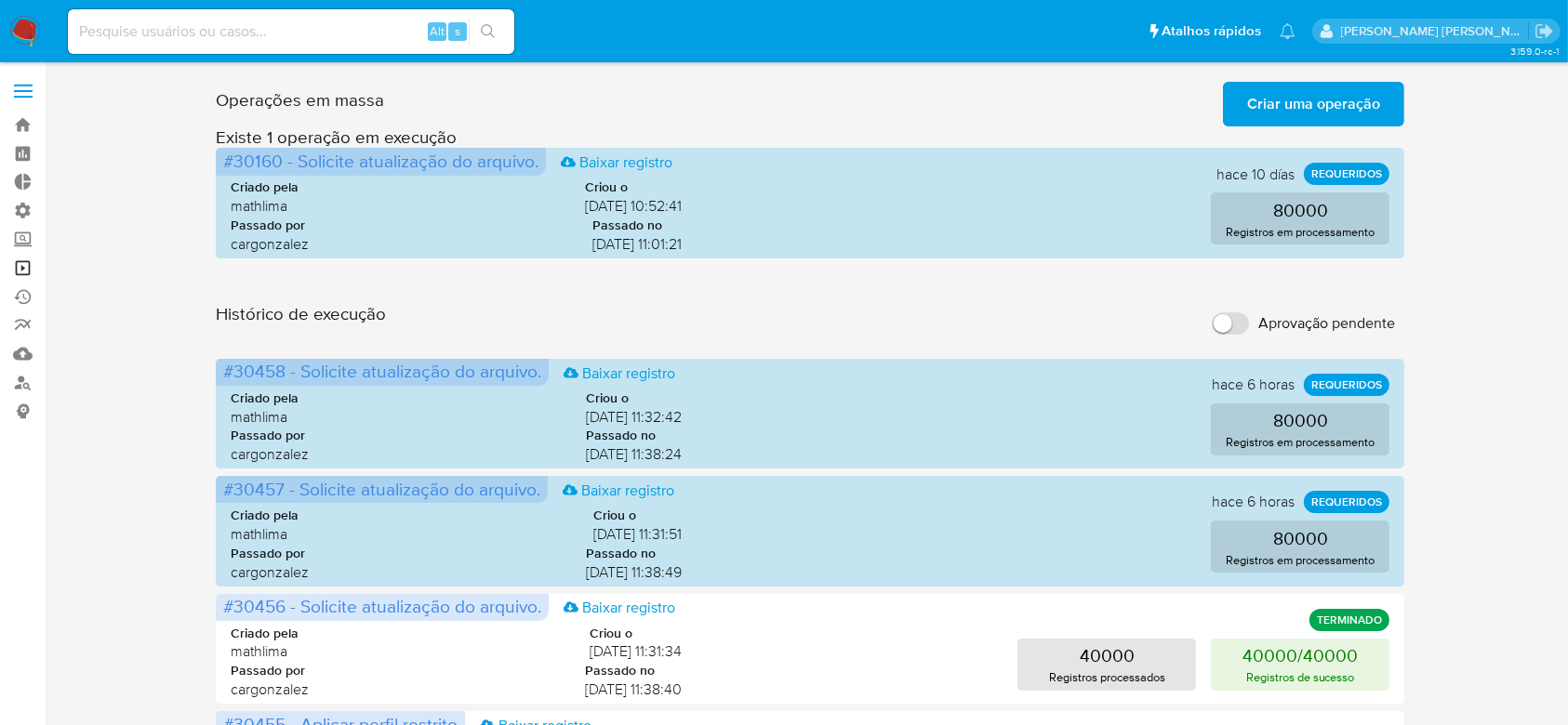
click at [25, 260] on link "Operações em massa" at bounding box center [111, 268] width 222 height 29
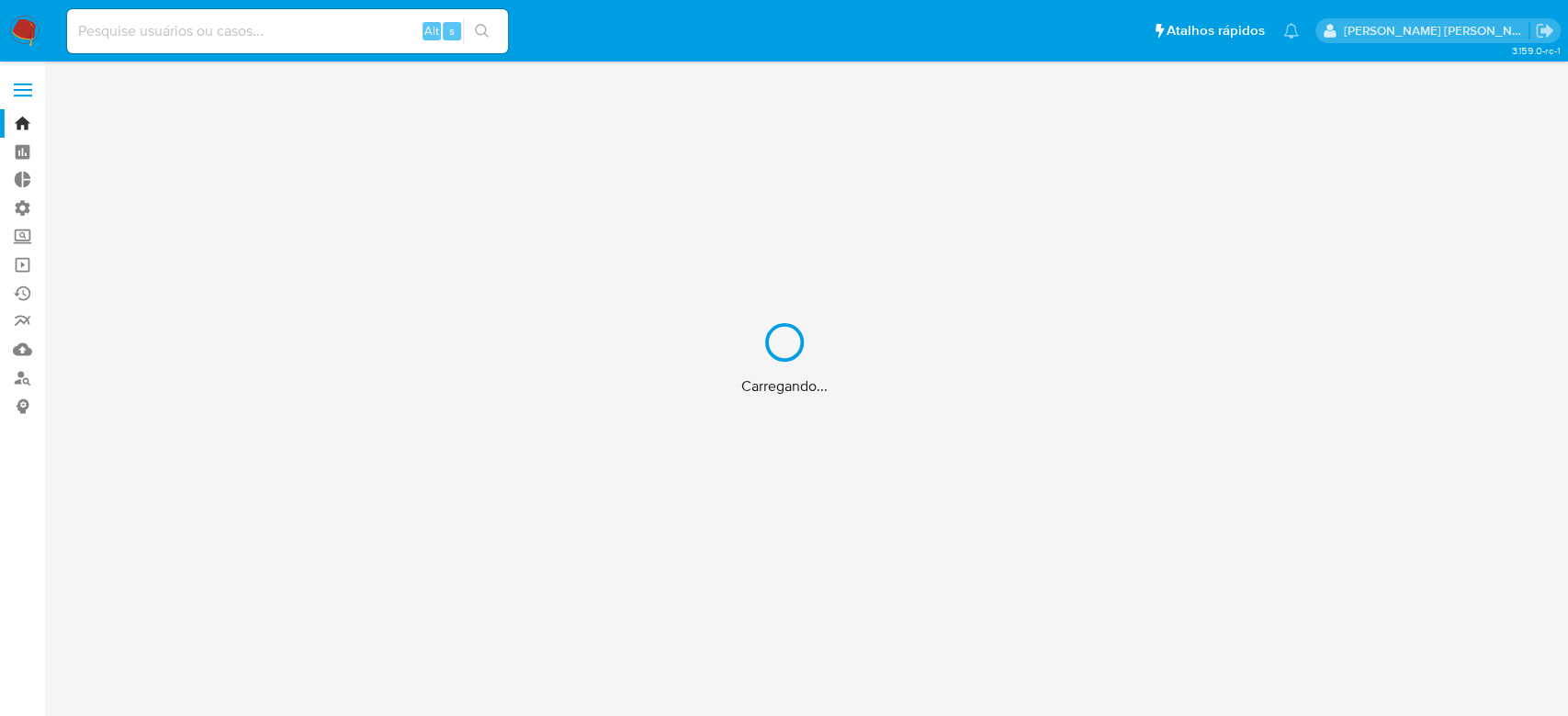
drag, startPoint x: 317, startPoint y: 38, endPoint x: 324, endPoint y: 29, distance: 11.4
click at [317, 38] on div "Carregando..." at bounding box center [784, 358] width 1568 height 716
click at [329, 26] on div "Carregando..." at bounding box center [784, 358] width 1568 height 716
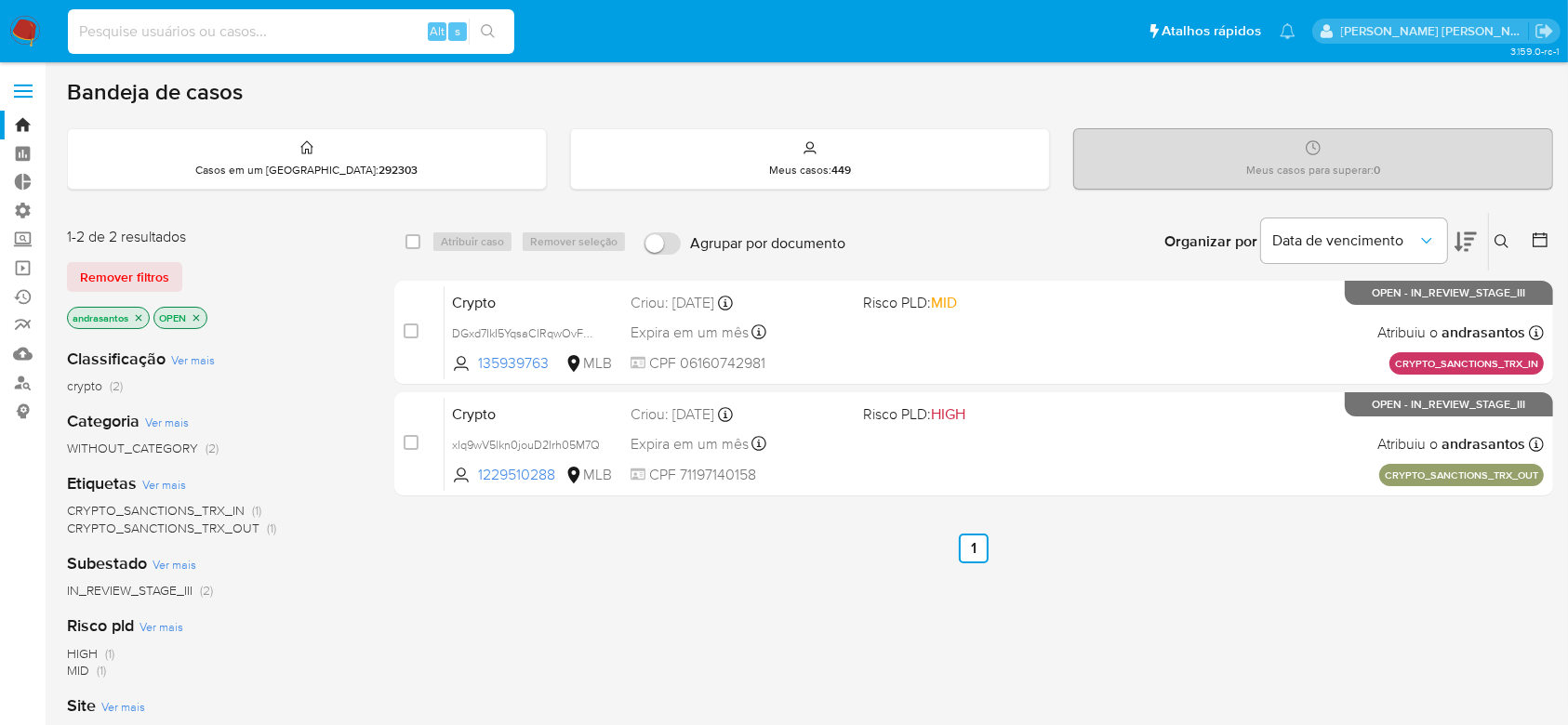
click at [333, 26] on input at bounding box center [291, 31] width 446 height 24
paste input "92hlg1VRchl1Trh9TRMQOHaZ"
type input "92hlg1VRchl1Trh9TRMQOHaZ"
click at [493, 18] on button "search-icon" at bounding box center [487, 31] width 38 height 26
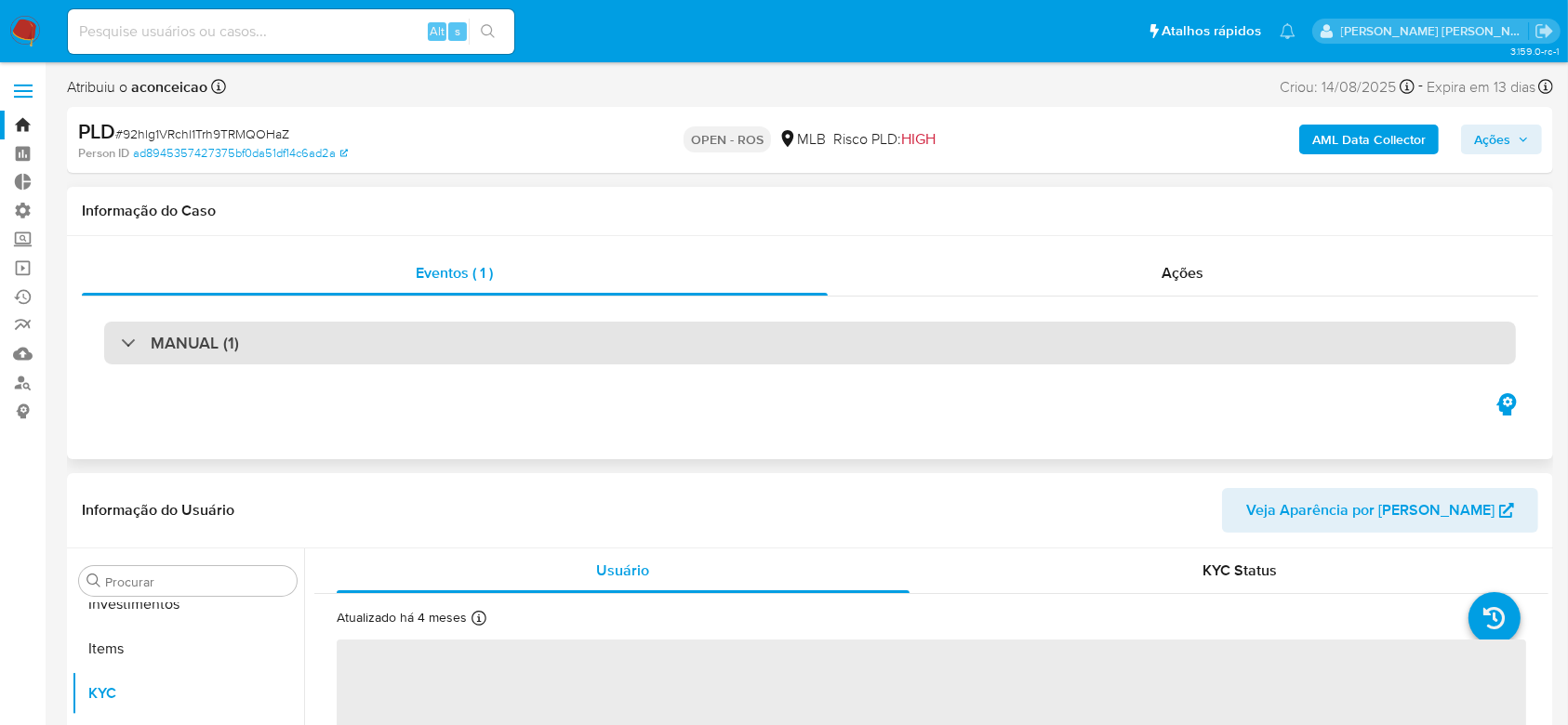
scroll to position [919, 0]
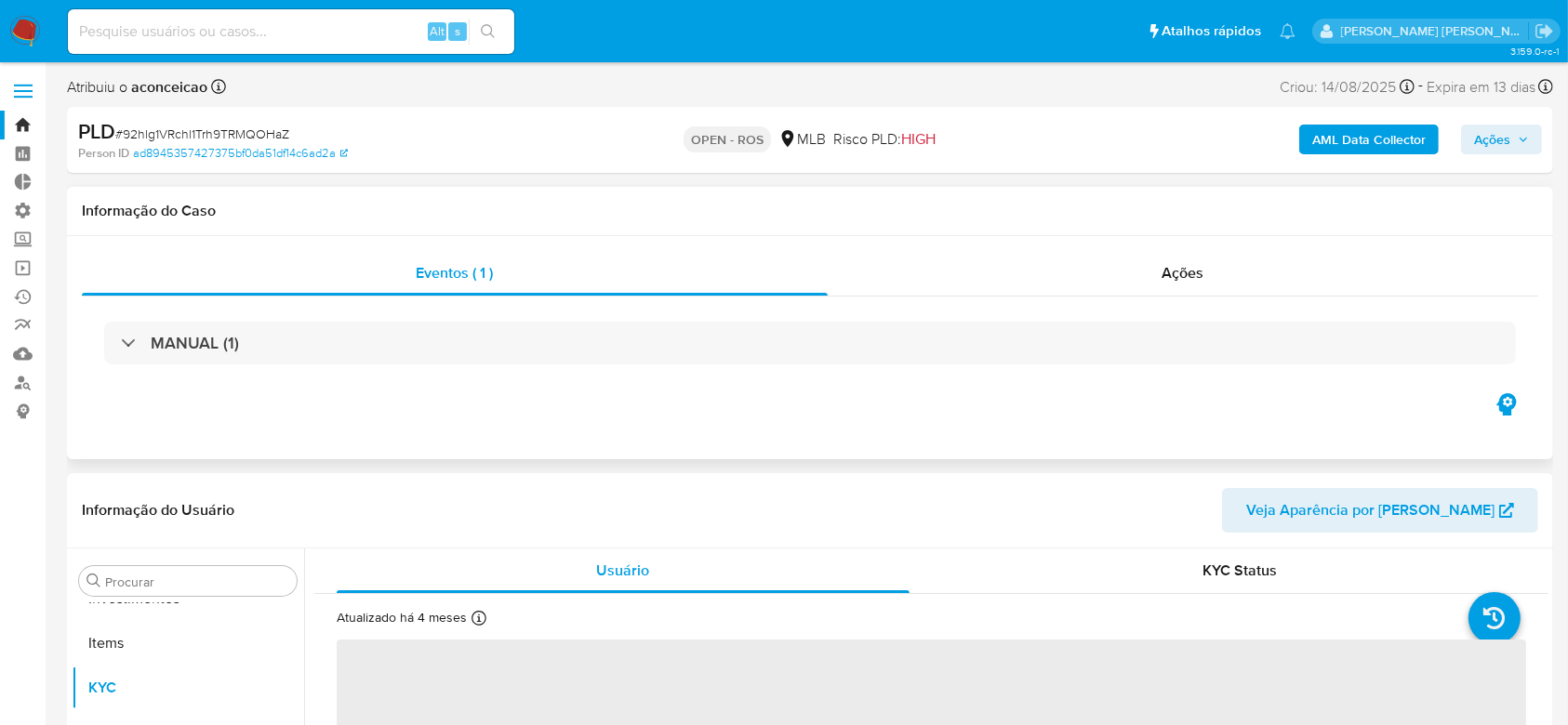
select select "10"
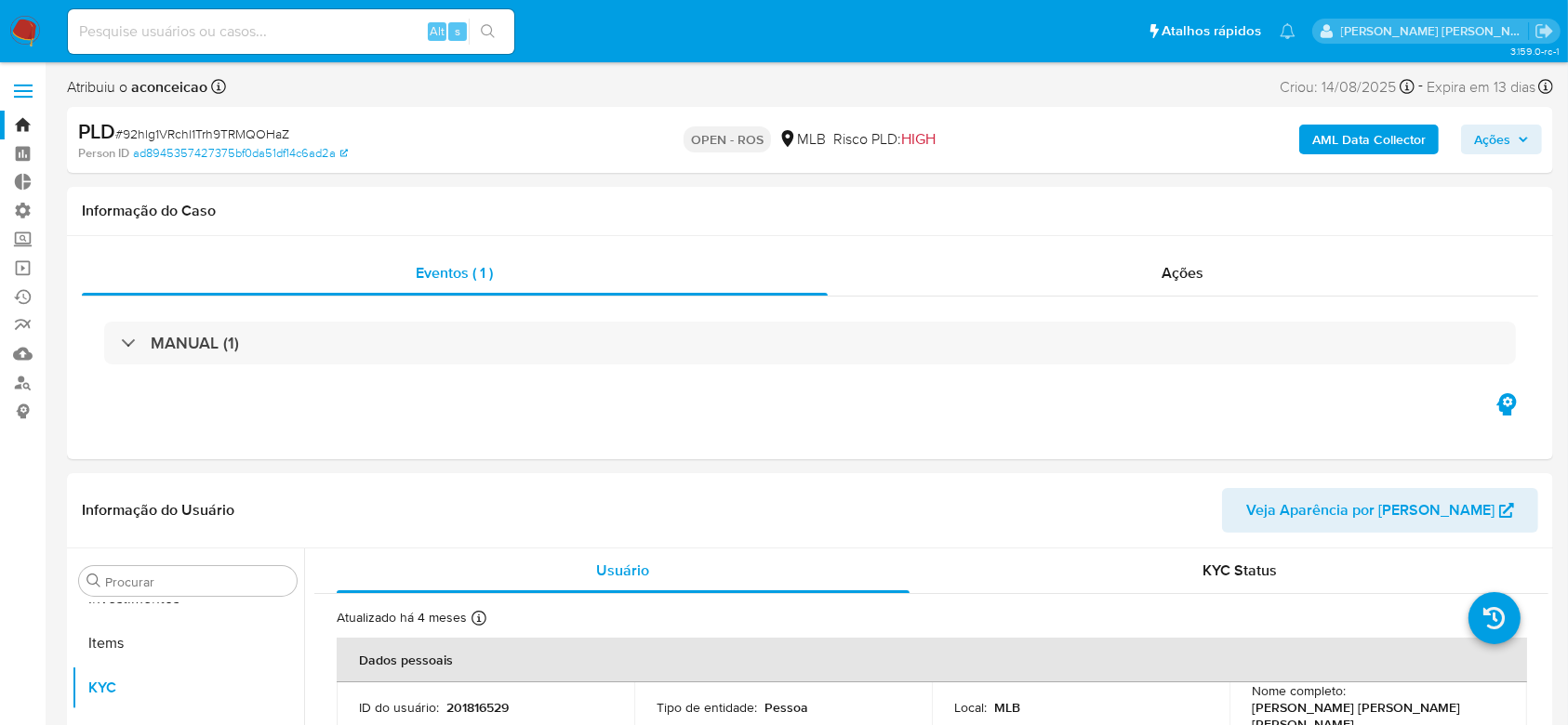
click at [191, 36] on input at bounding box center [291, 31] width 446 height 24
paste input "ZlNZRjDTNX1MbX7HXPCxz0Au"
type input "ZlNZRjDTNX1MbX7HXPCxz0Au"
click at [488, 21] on button "search-icon" at bounding box center [487, 31] width 38 height 26
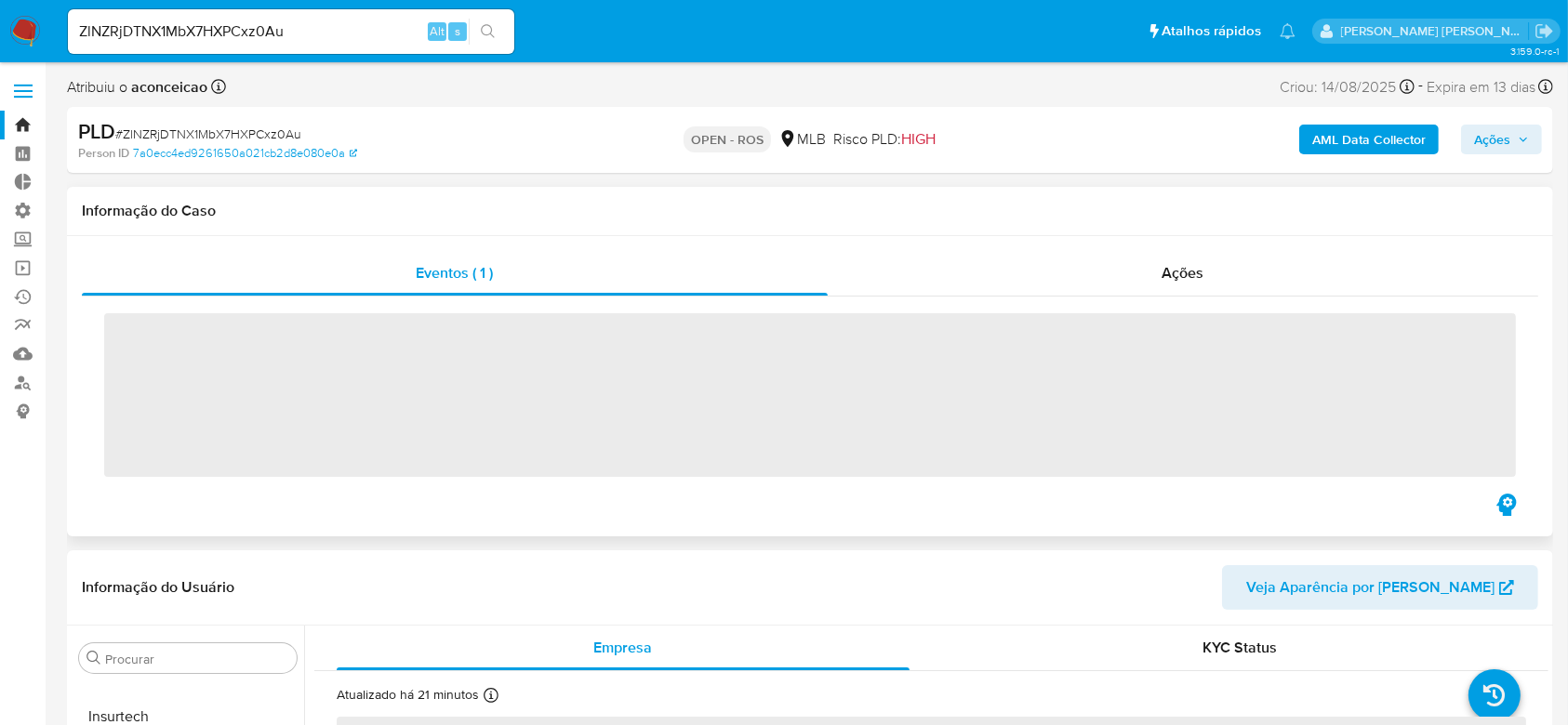
scroll to position [875, 0]
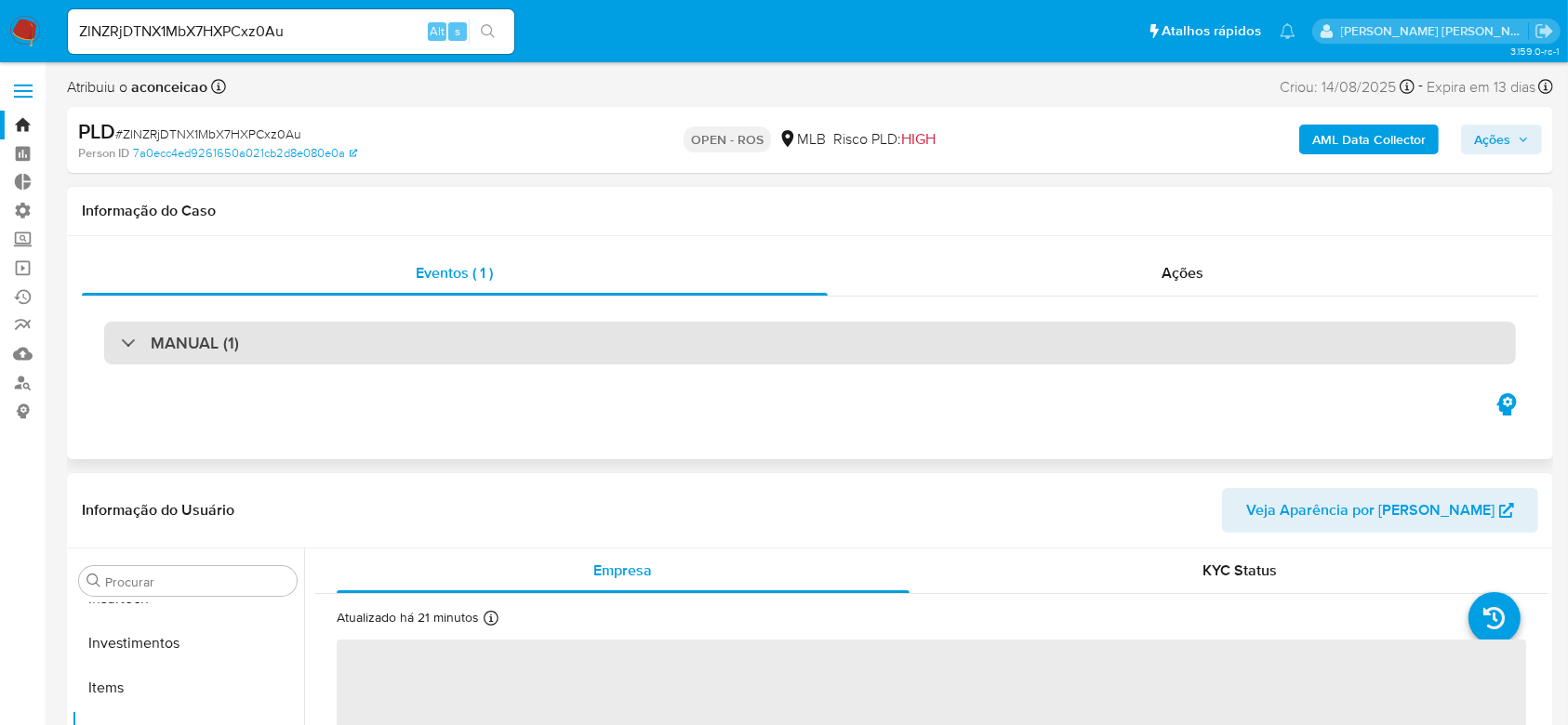
select select "10"
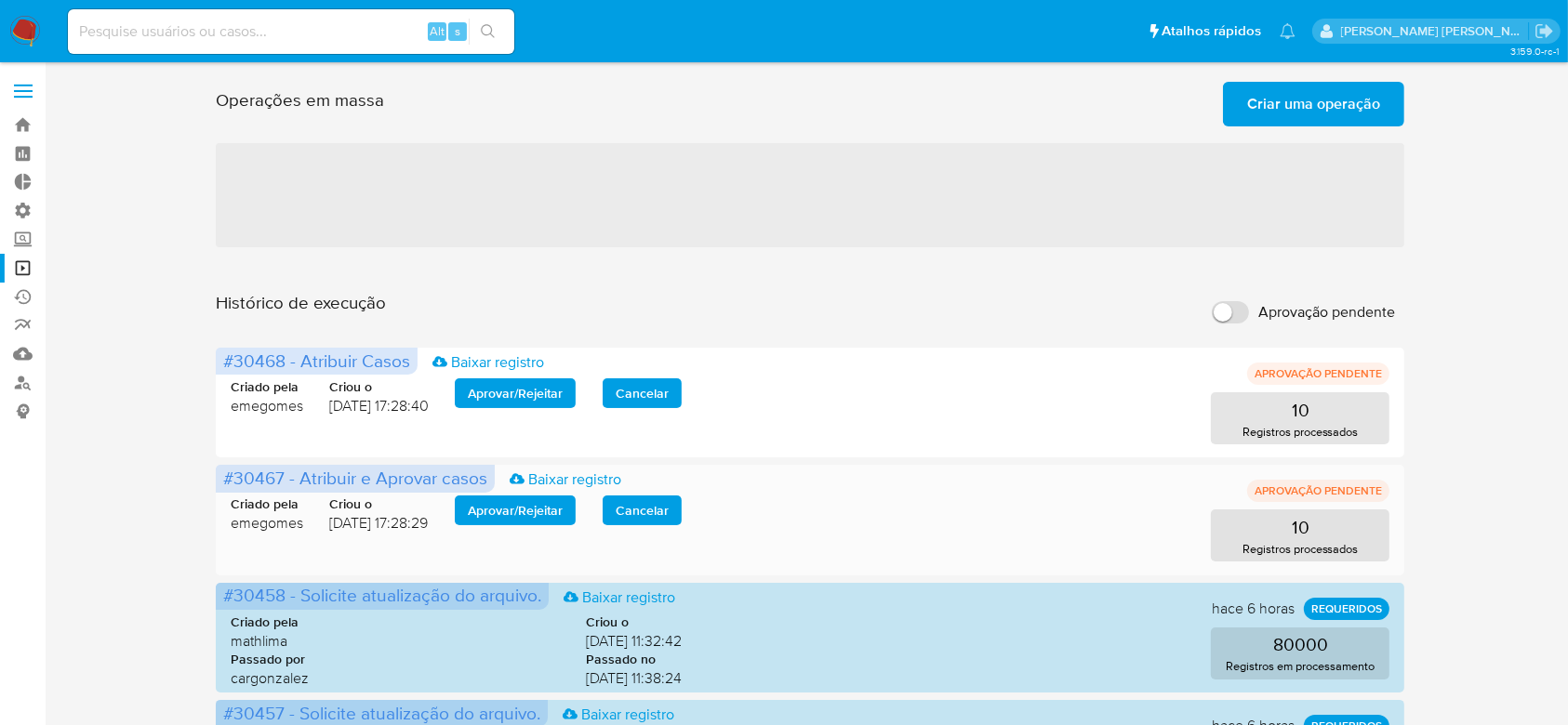
click at [508, 509] on span "Aprovar / Rejeitar" at bounding box center [515, 510] width 95 height 26
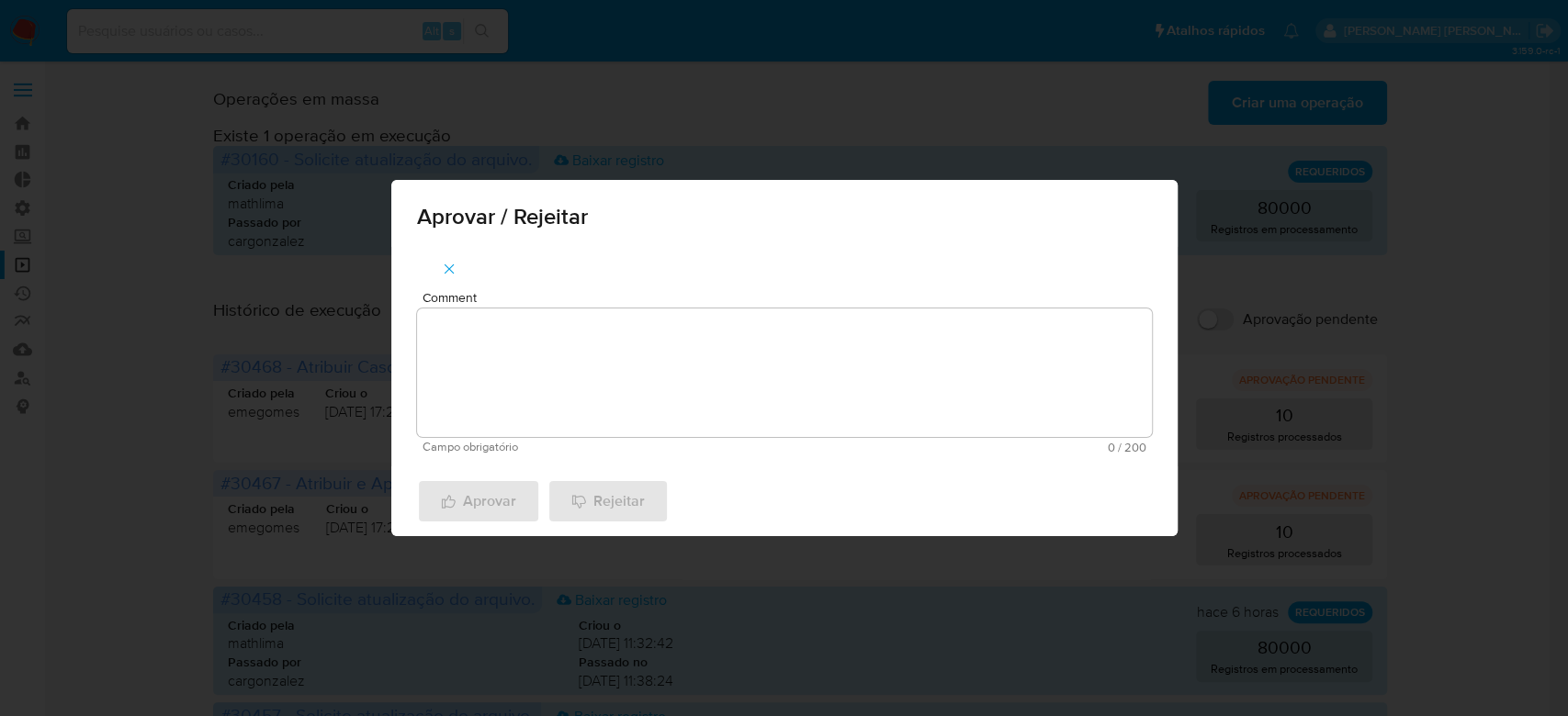
click at [550, 355] on textarea "Comment" at bounding box center [784, 372] width 735 height 129
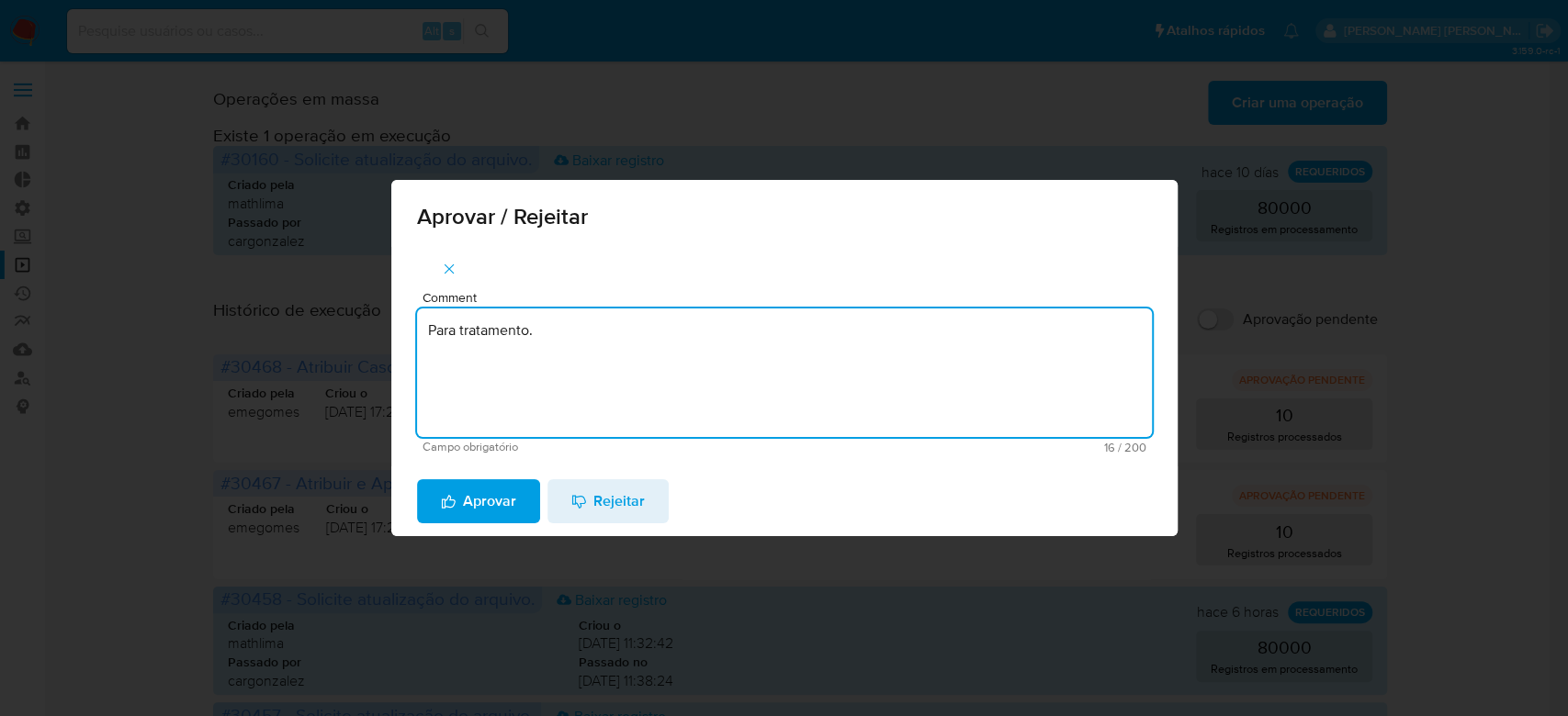
drag, startPoint x: 549, startPoint y: 343, endPoint x: 387, endPoint y: 342, distance: 162.0
click at [387, 342] on div "Aprovar / Rejeitar Comment Para tratamento. Campo obrigatório 16 / 200 184 cara…" at bounding box center [784, 358] width 1568 height 716
click at [502, 372] on textarea "Para tratamento." at bounding box center [784, 372] width 735 height 129
type textarea "Para tratamento."
click at [479, 500] on span "Aprovar" at bounding box center [478, 501] width 75 height 40
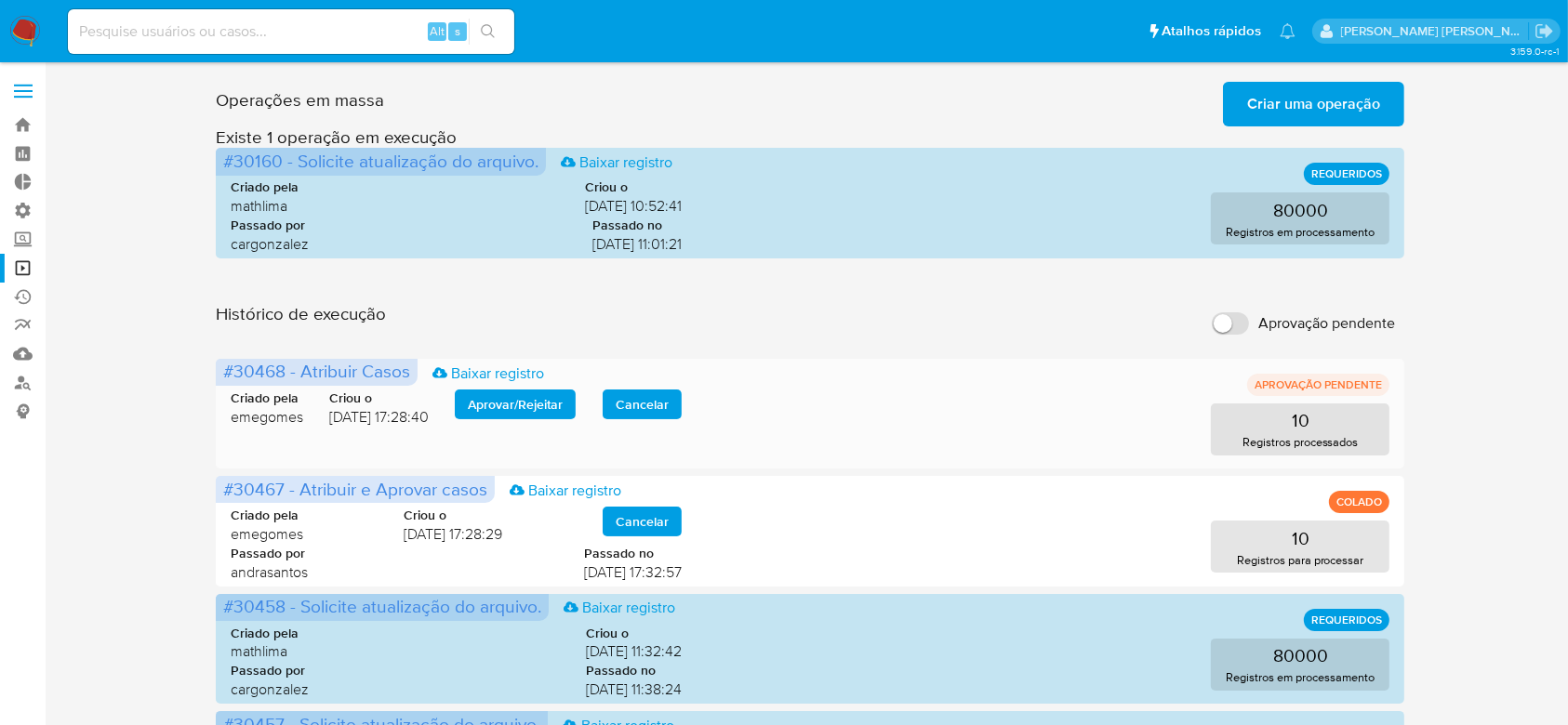
click at [507, 387] on div "Criado pela emegomes Criou o 15/09/2025 17:28:40 Aprovar / Rejeitar Cancelar 10…" at bounding box center [810, 411] width 1159 height 89
click at [503, 398] on span "Aprovar / Rejeitar" at bounding box center [515, 404] width 95 height 26
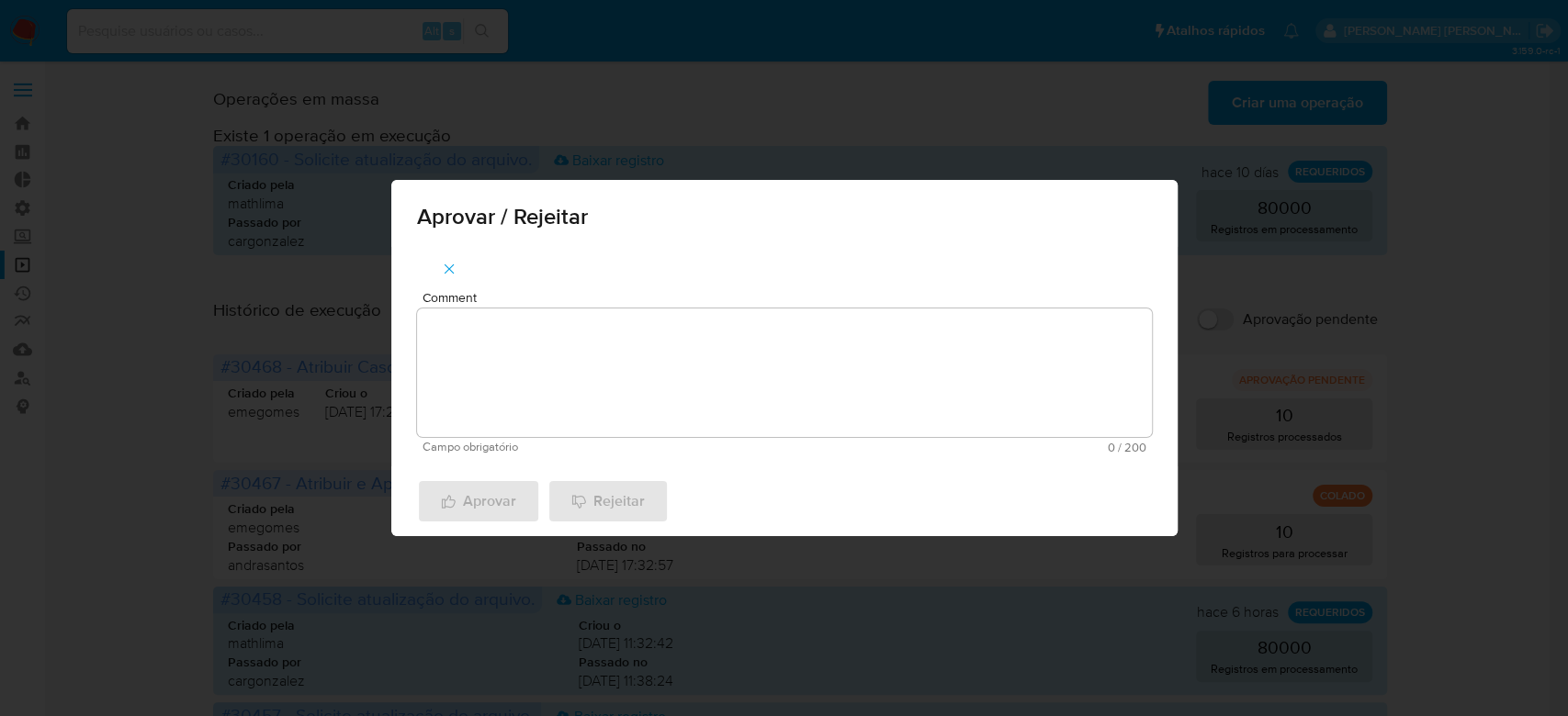
click at [522, 393] on textarea "Comment" at bounding box center [784, 372] width 735 height 129
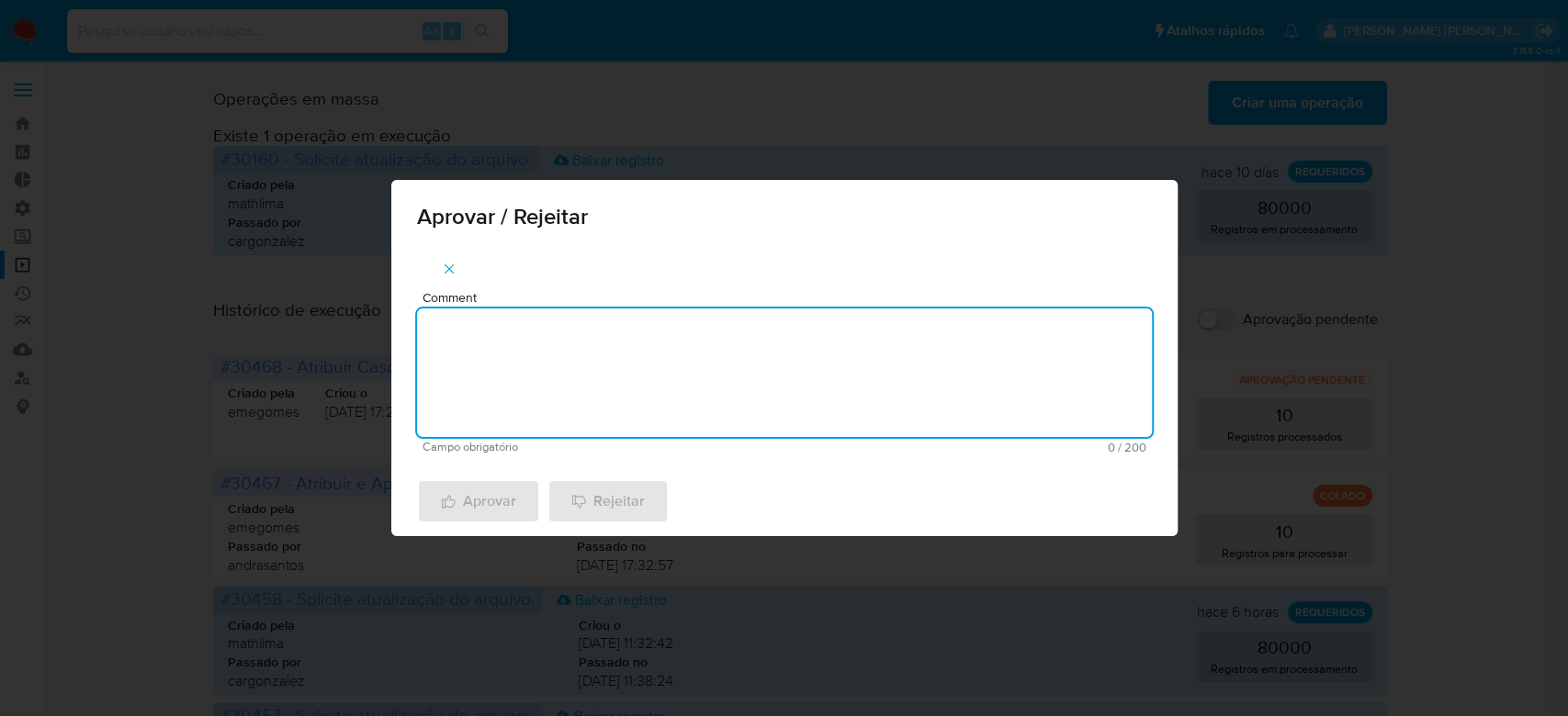
paste textarea "Para tratamento."
type textarea "Para tratamento."
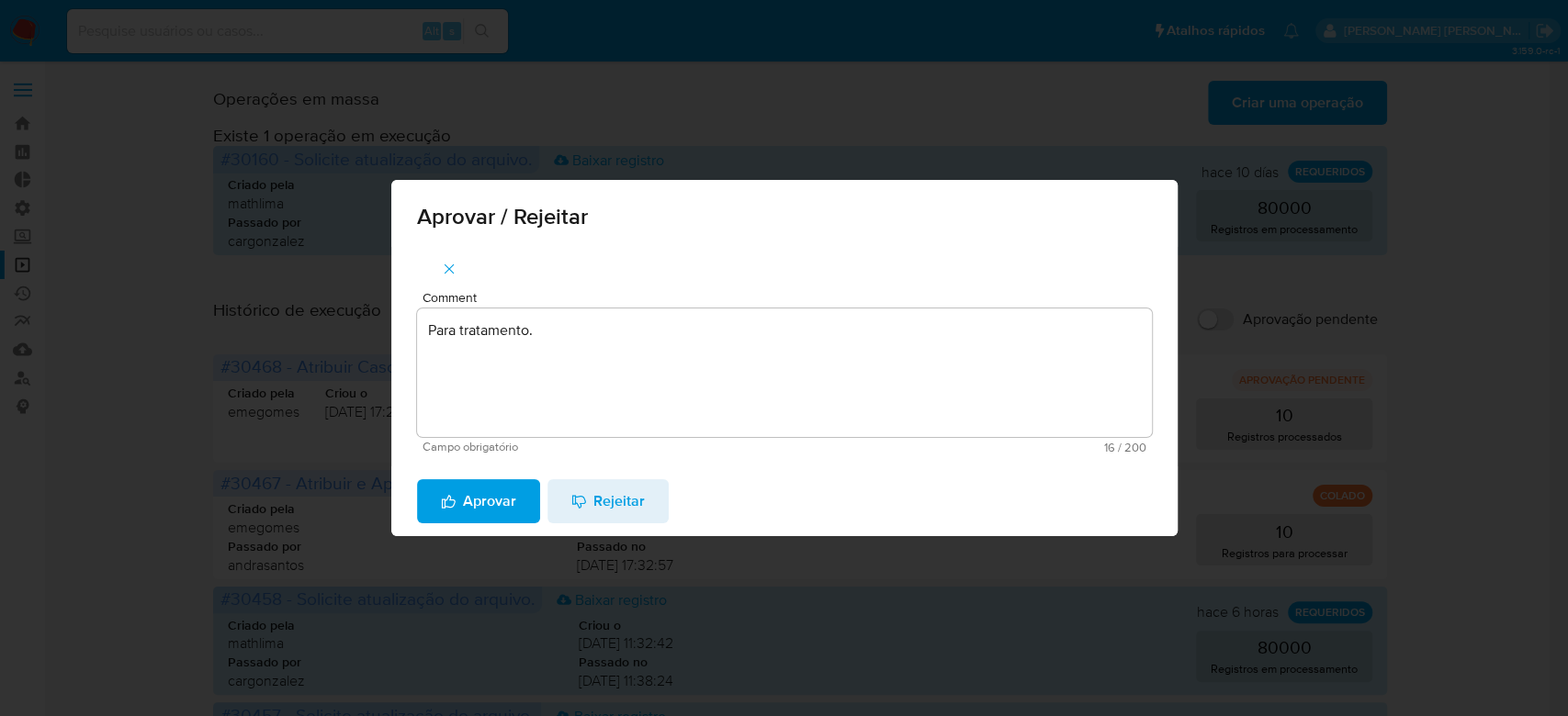
click at [486, 484] on span "Aprovar" at bounding box center [478, 501] width 75 height 40
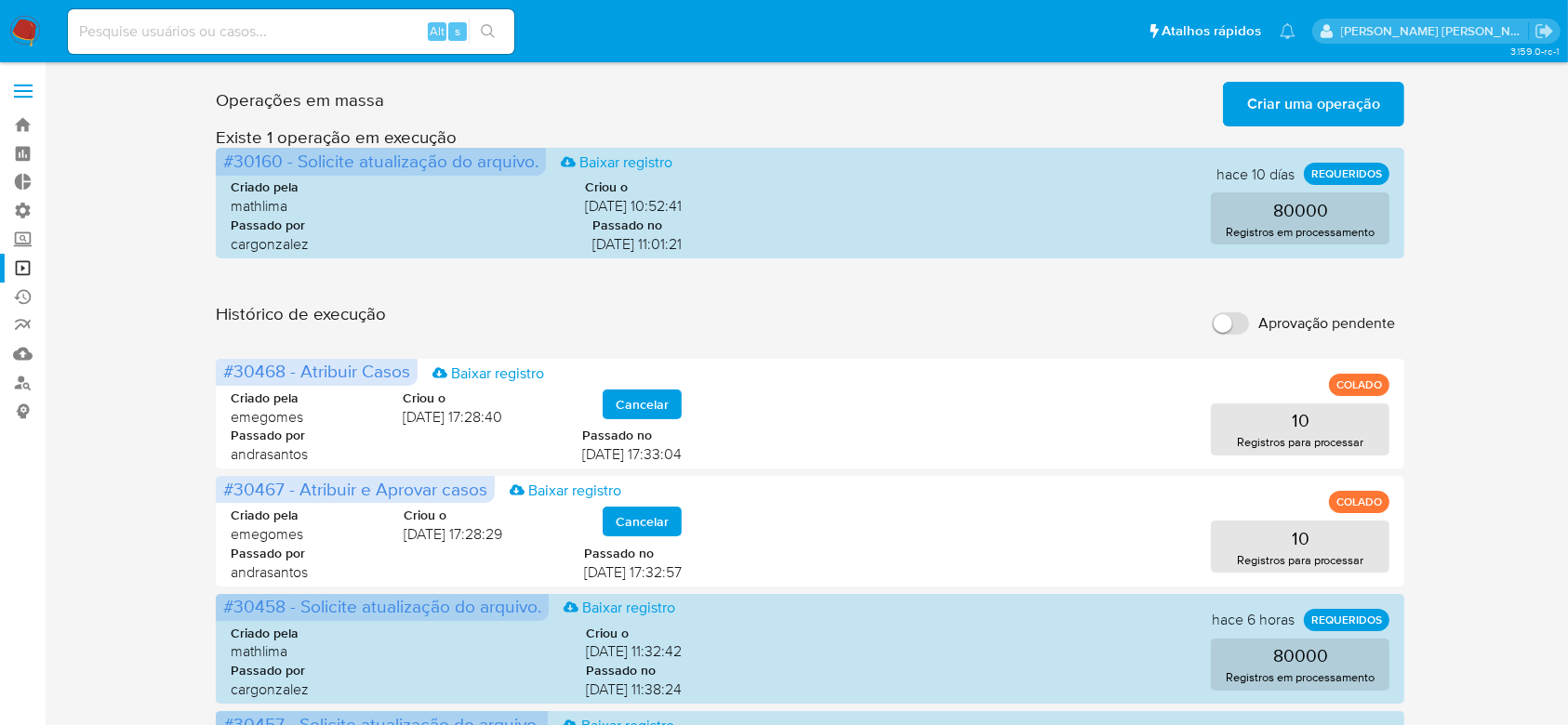
click at [137, 30] on input at bounding box center [291, 31] width 446 height 24
paste input "655003841"
type input "655003841"
click at [490, 35] on icon "search-icon" at bounding box center [488, 31] width 15 height 15
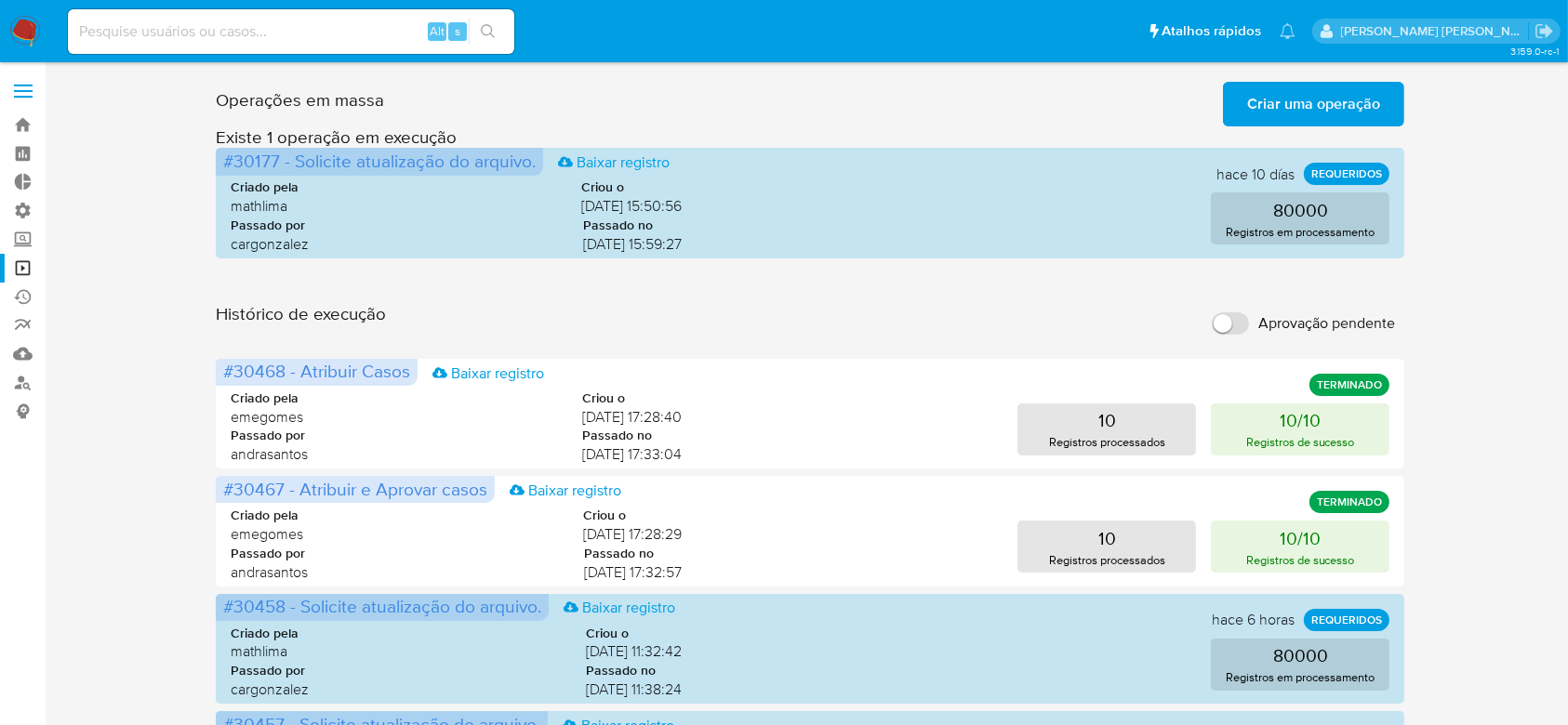
click at [236, 29] on input at bounding box center [291, 31] width 446 height 24
paste input "655003841"
type input "655003841"
click at [485, 41] on button "search-icon" at bounding box center [487, 31] width 38 height 26
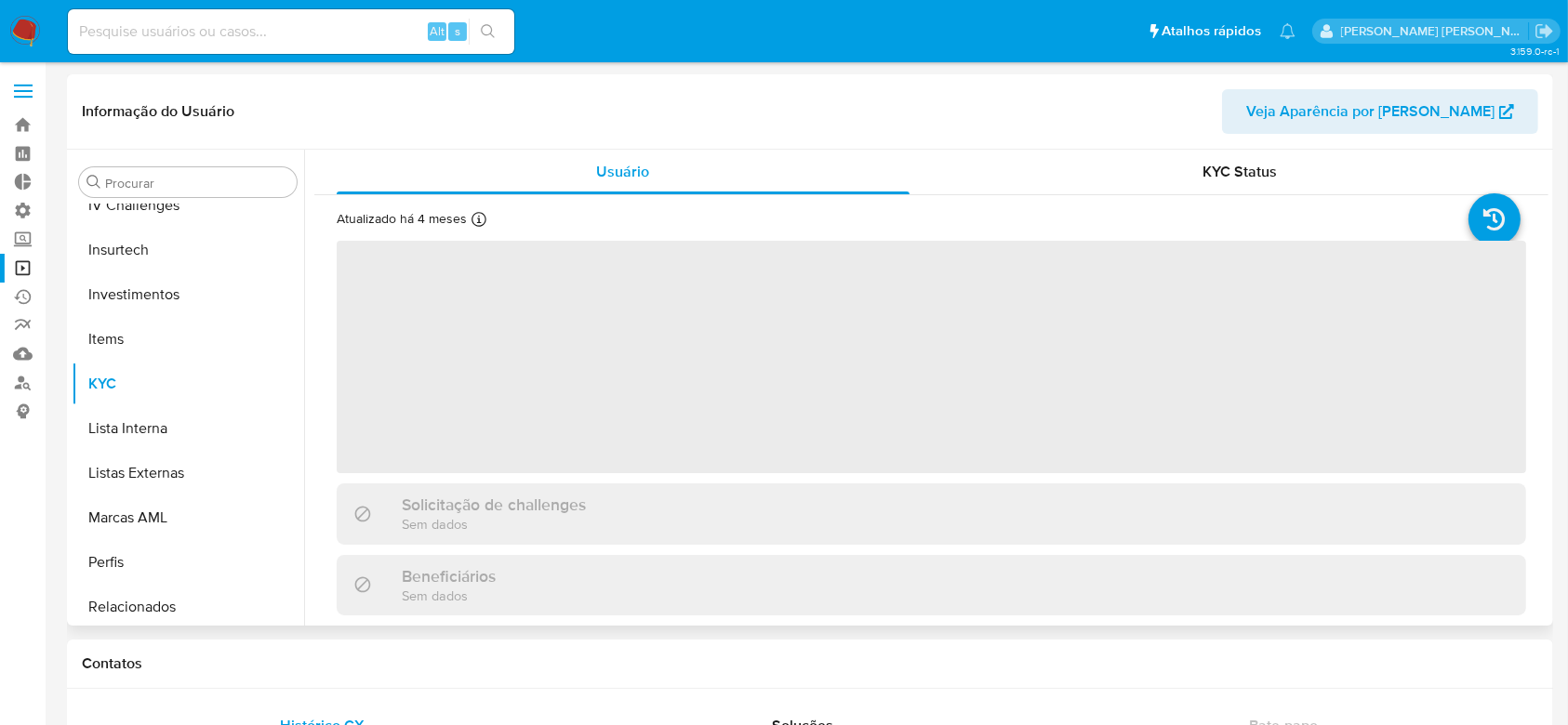
scroll to position [875, 0]
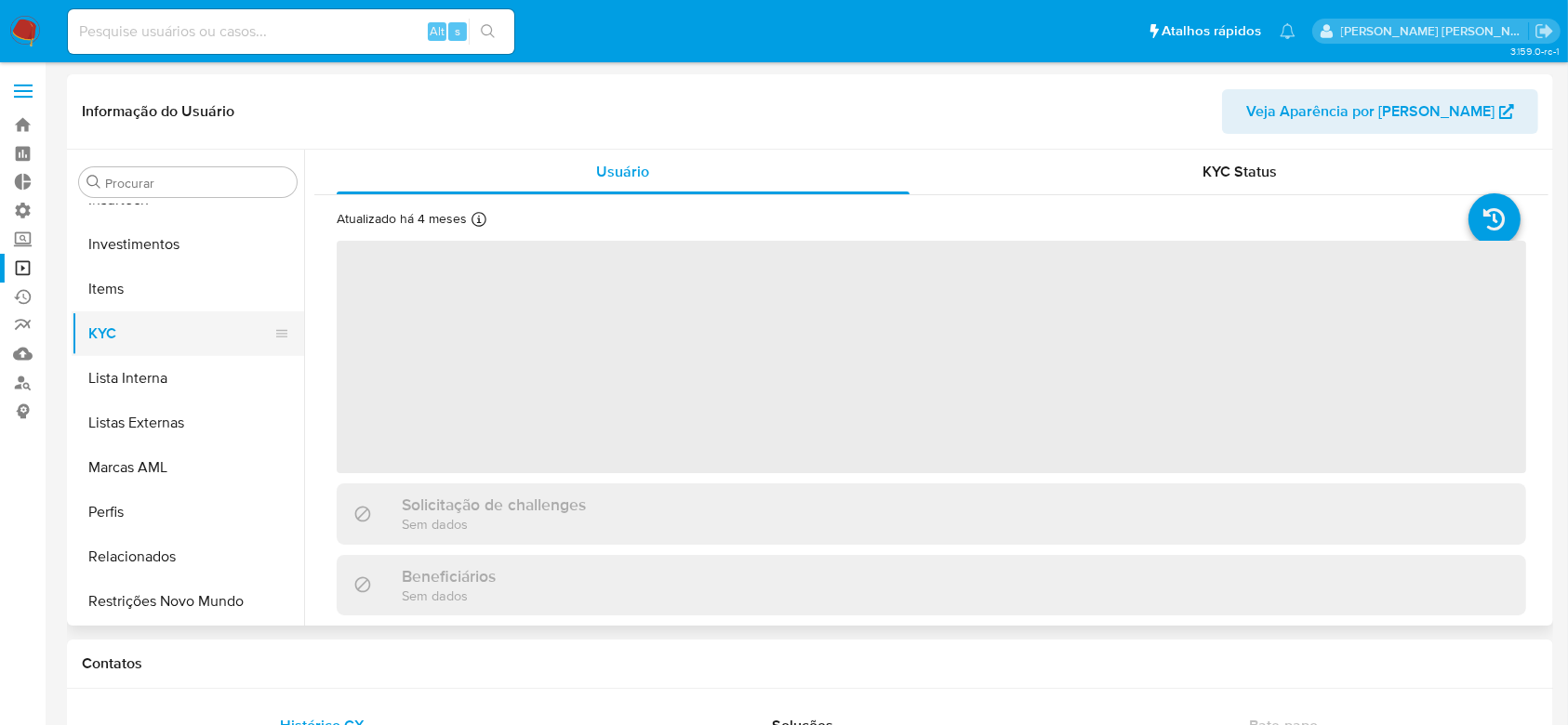
select select "10"
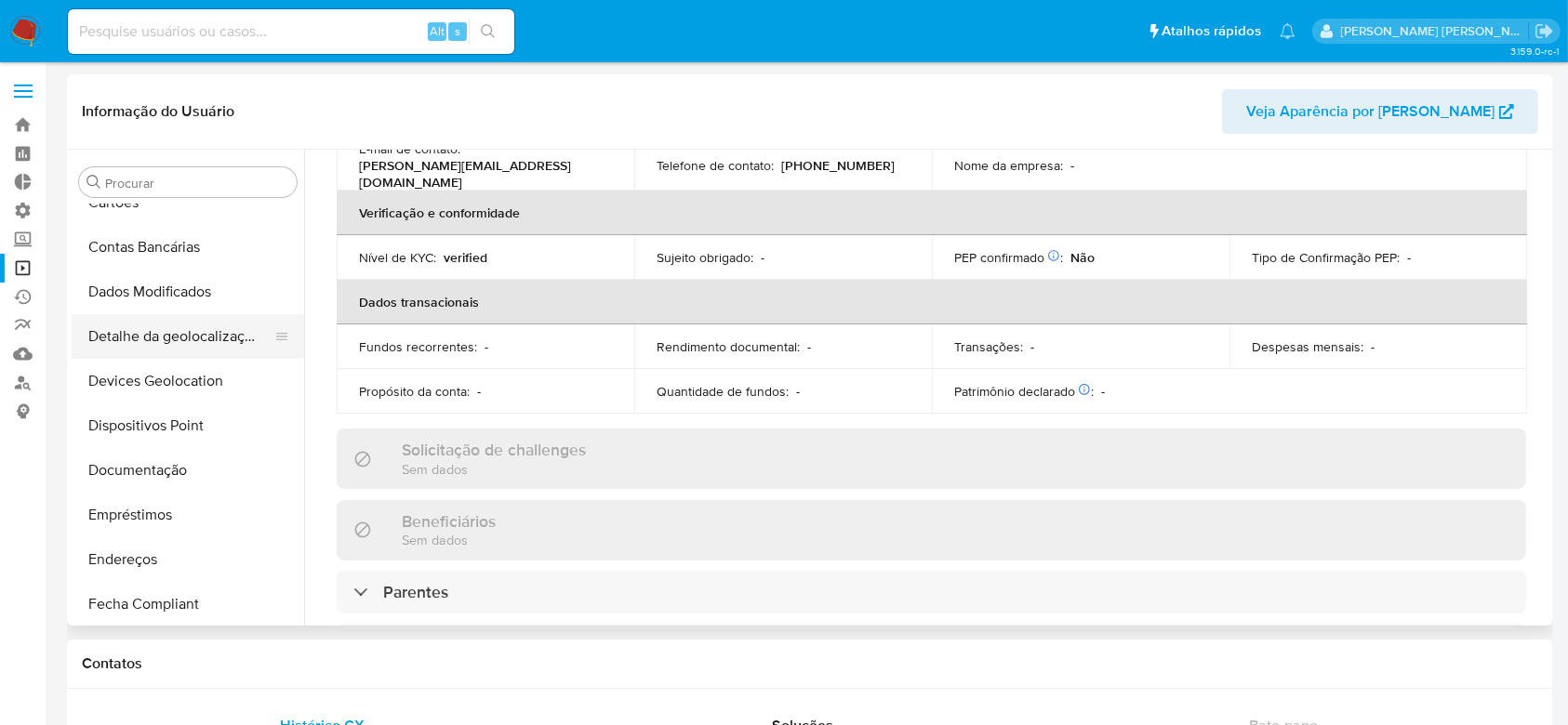
scroll to position [161, 0]
click at [228, 322] on button "Detalhe da geolocalização" at bounding box center [181, 334] width 218 height 45
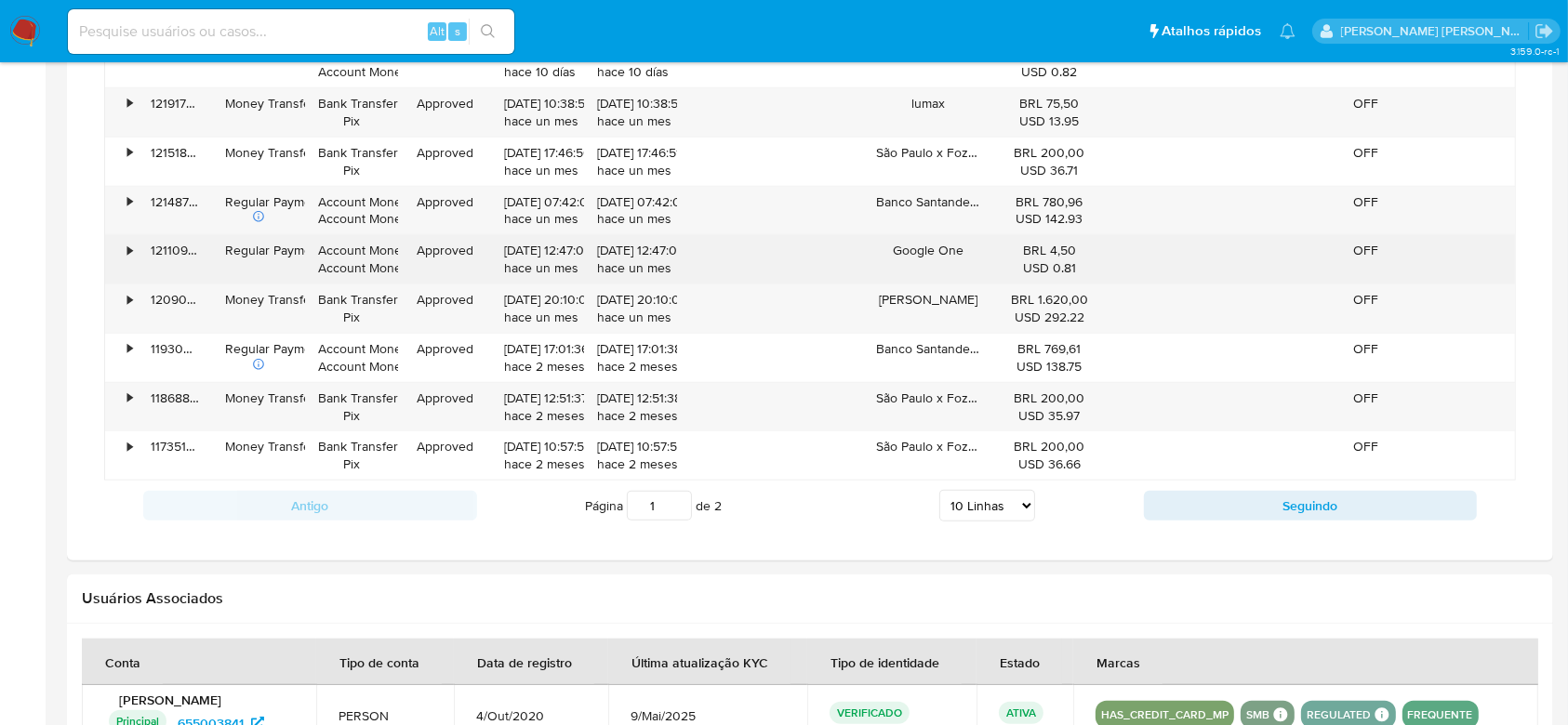
scroll to position [1570, 0]
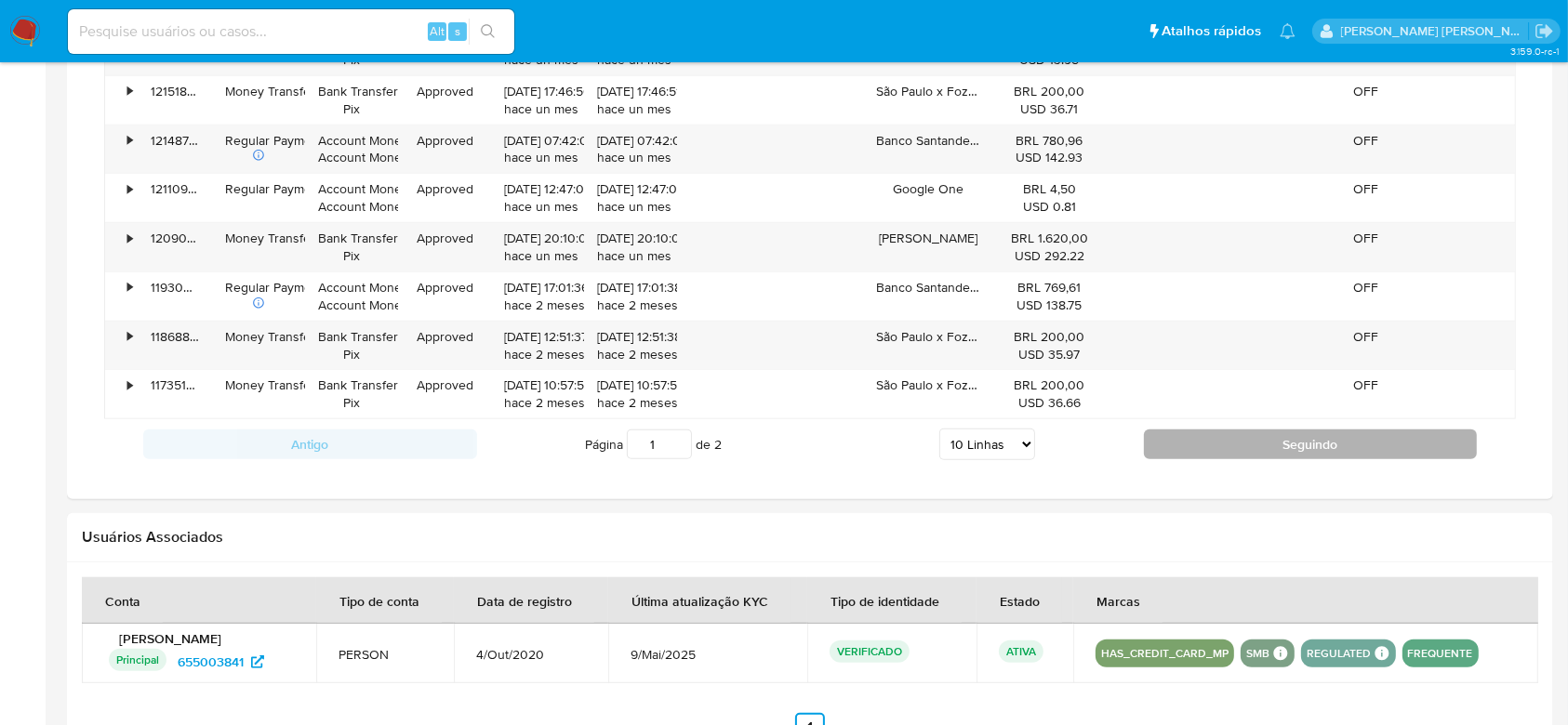
click at [1308, 447] on button "Seguindo" at bounding box center [1310, 444] width 333 height 30
type input "2"
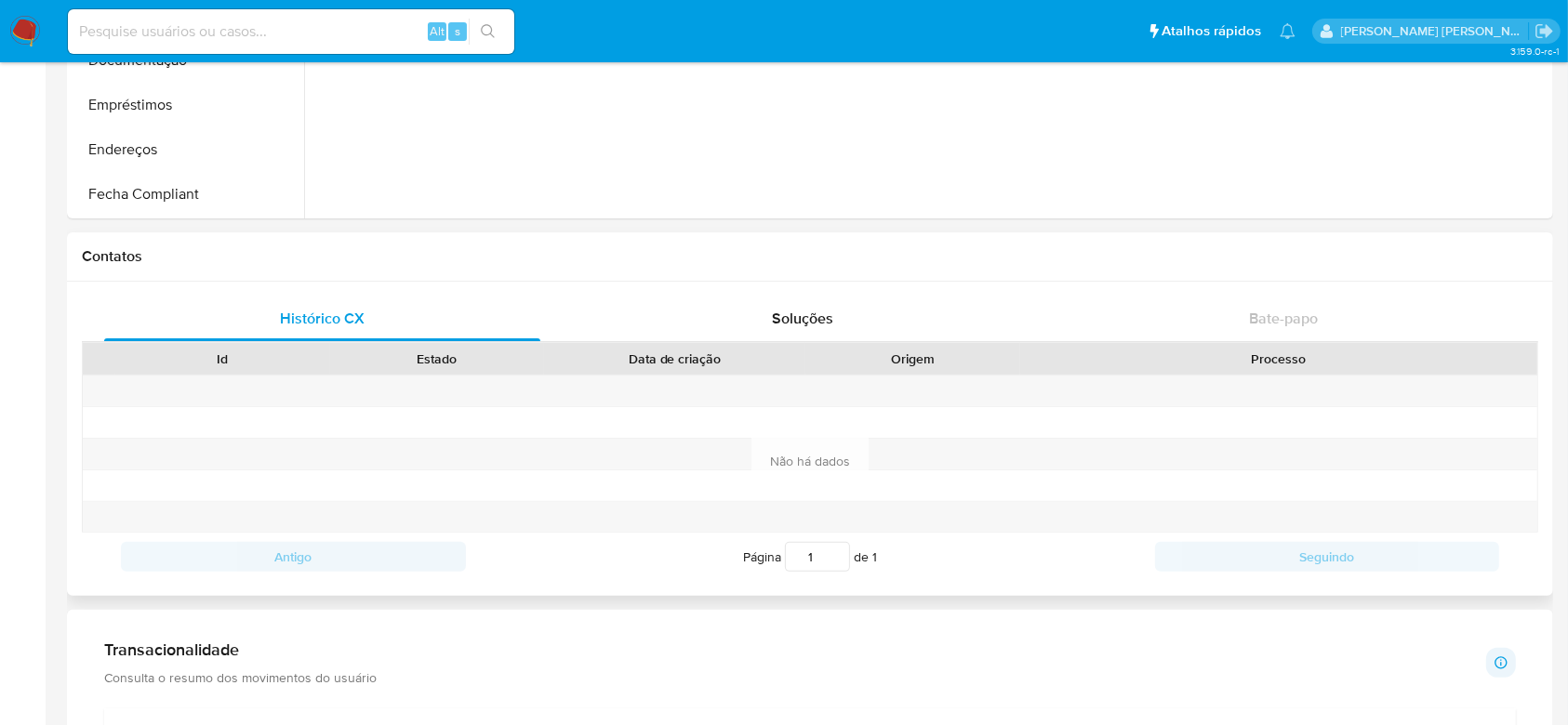
scroll to position [0, 0]
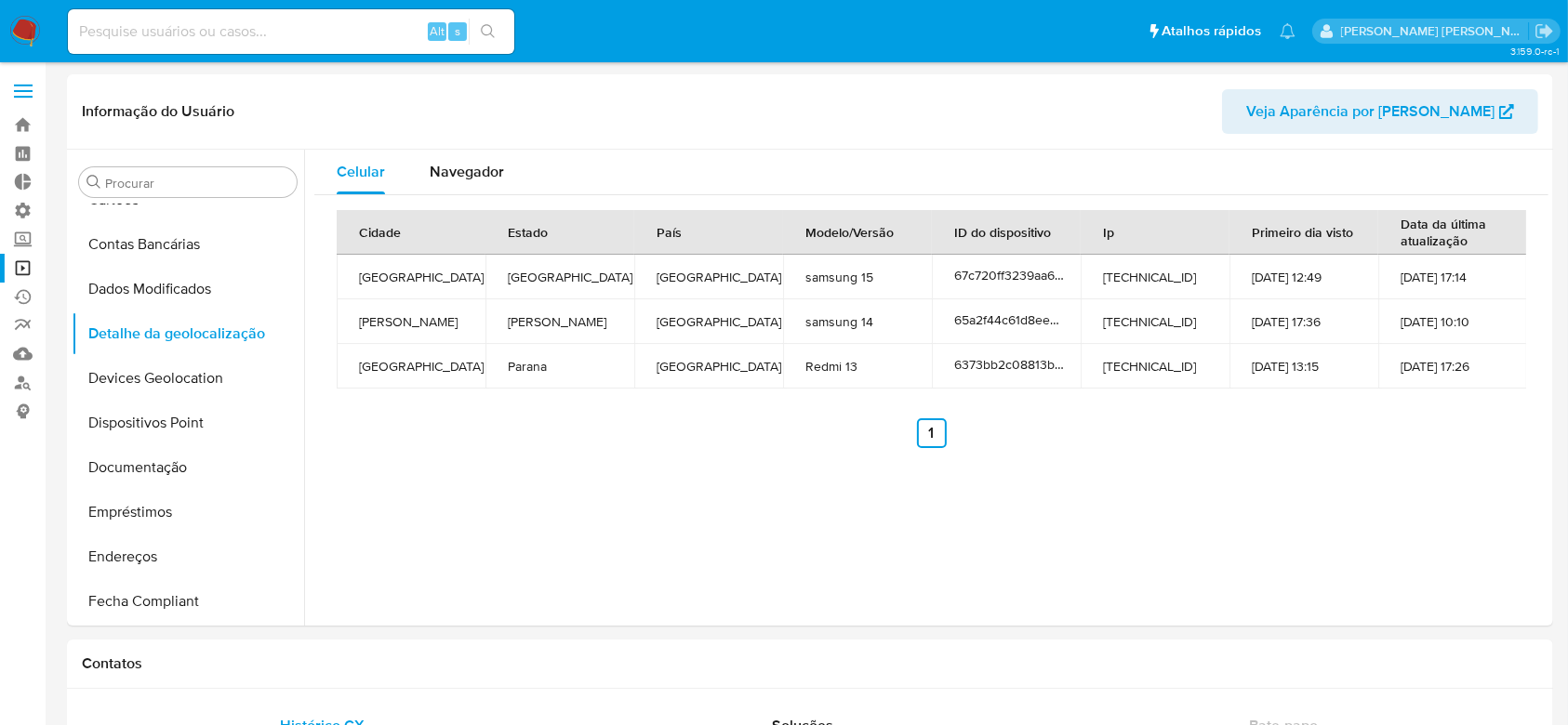
click at [21, 279] on link "Operações em massa" at bounding box center [111, 268] width 222 height 29
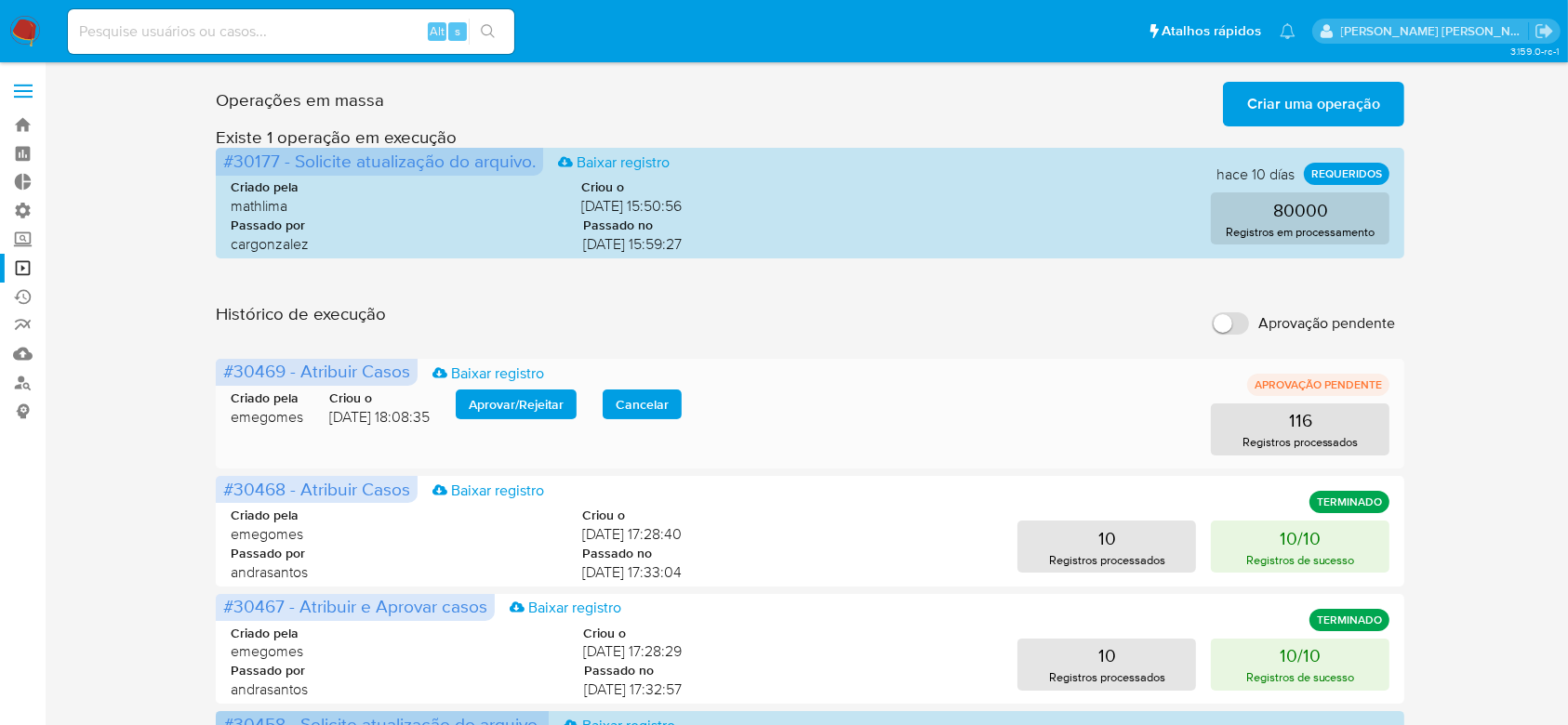
click at [506, 407] on span "Aprovar / Rejeitar" at bounding box center [516, 404] width 95 height 26
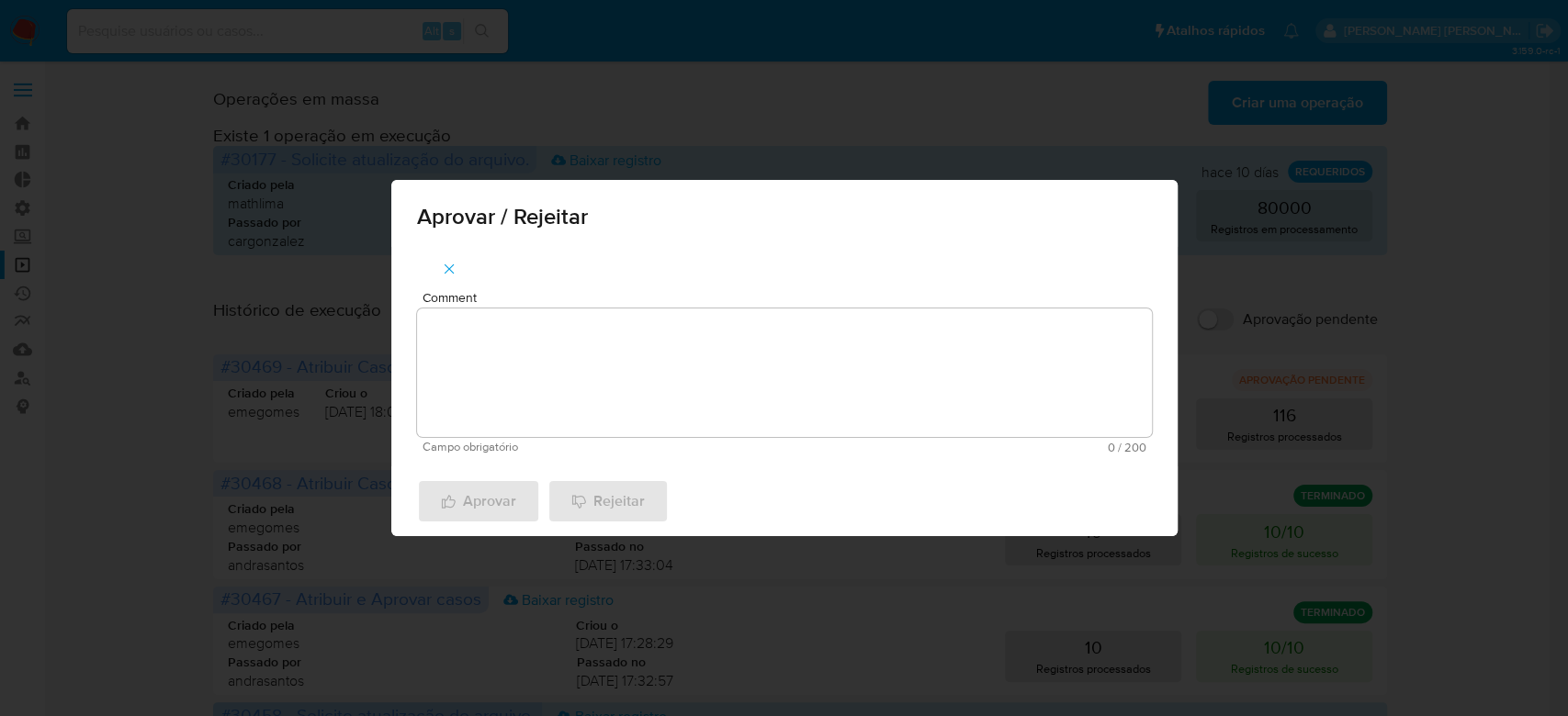
click at [549, 336] on textarea "Comment" at bounding box center [784, 372] width 735 height 129
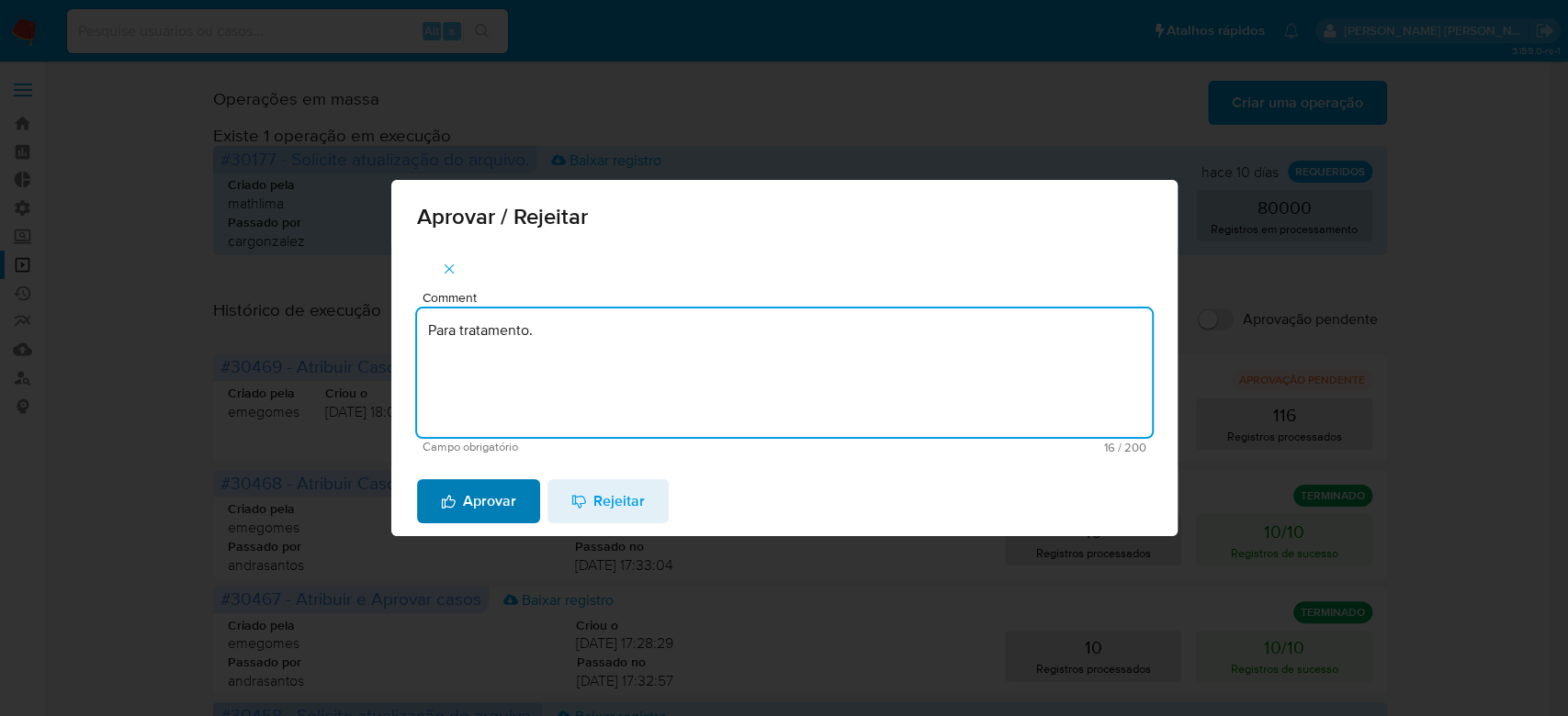
type textarea "Para tratamento."
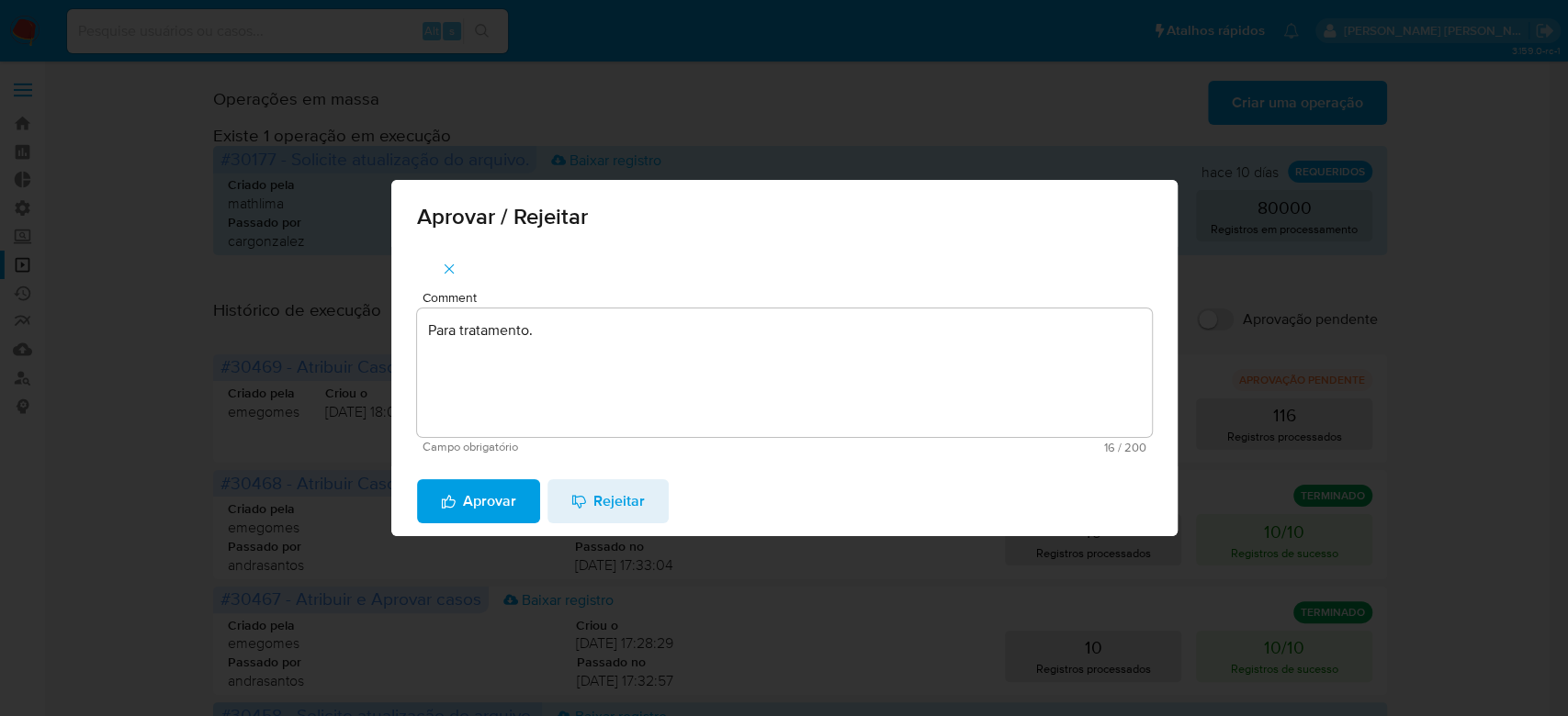
click at [485, 509] on span "Aprovar" at bounding box center [478, 501] width 75 height 40
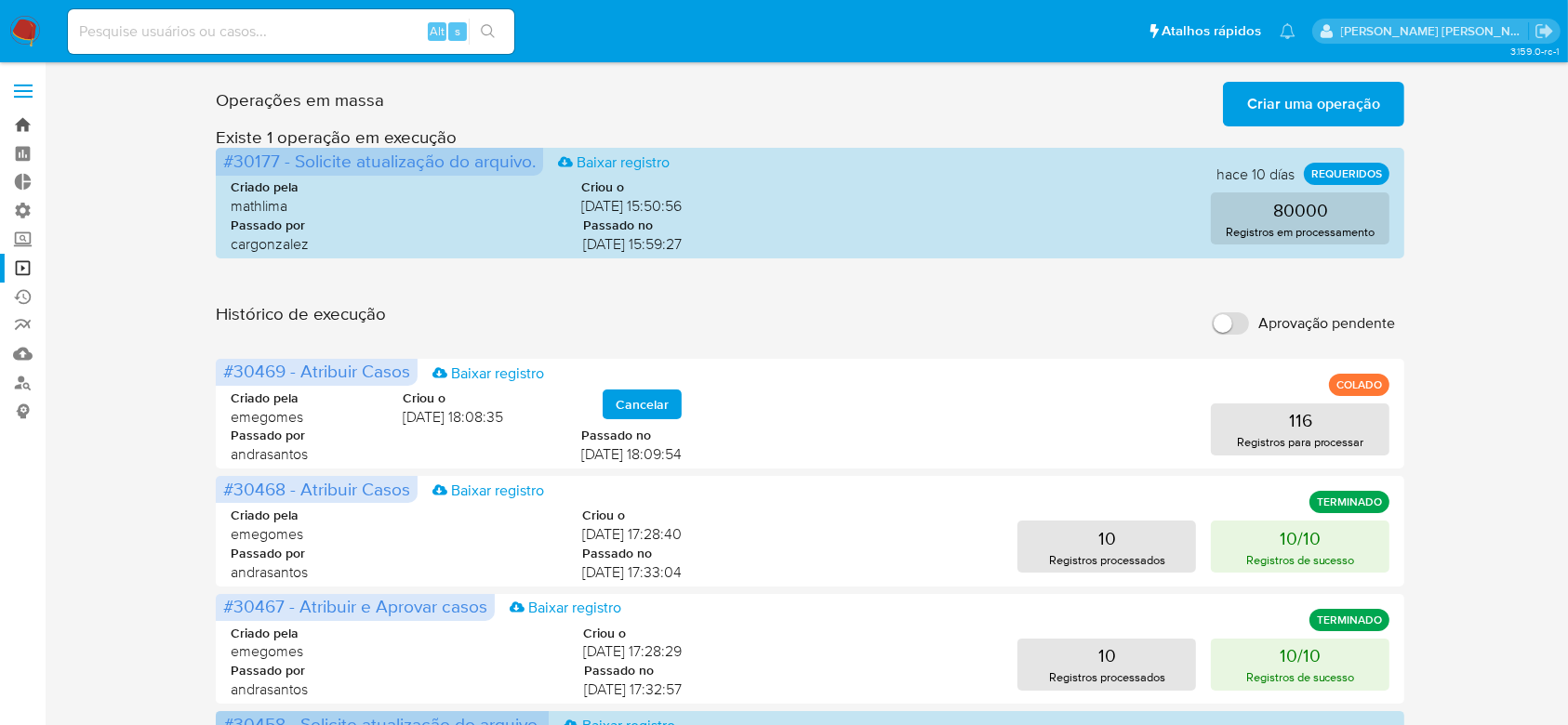
click at [22, 124] on link "Bandeja" at bounding box center [111, 125] width 222 height 29
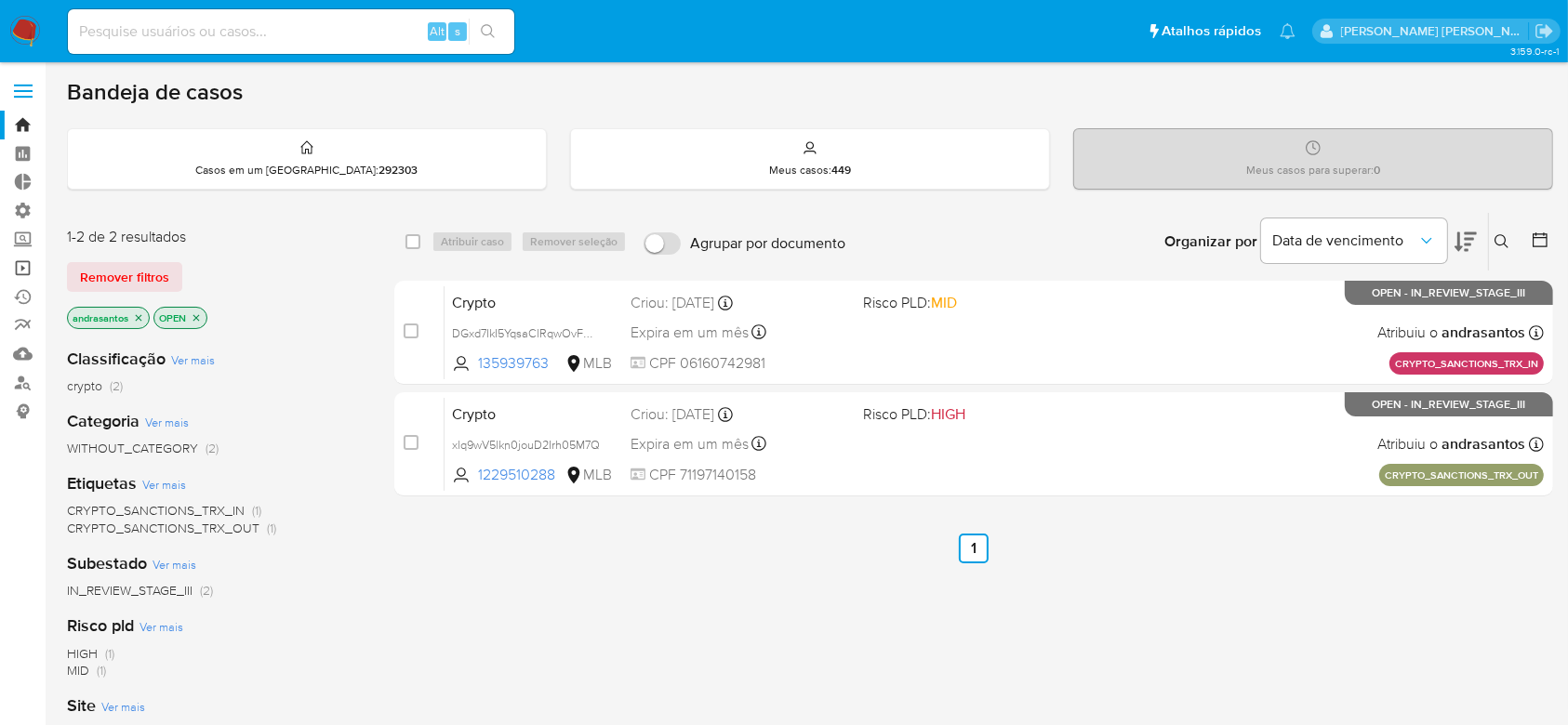
click at [18, 261] on link "Operações em massa" at bounding box center [111, 268] width 222 height 29
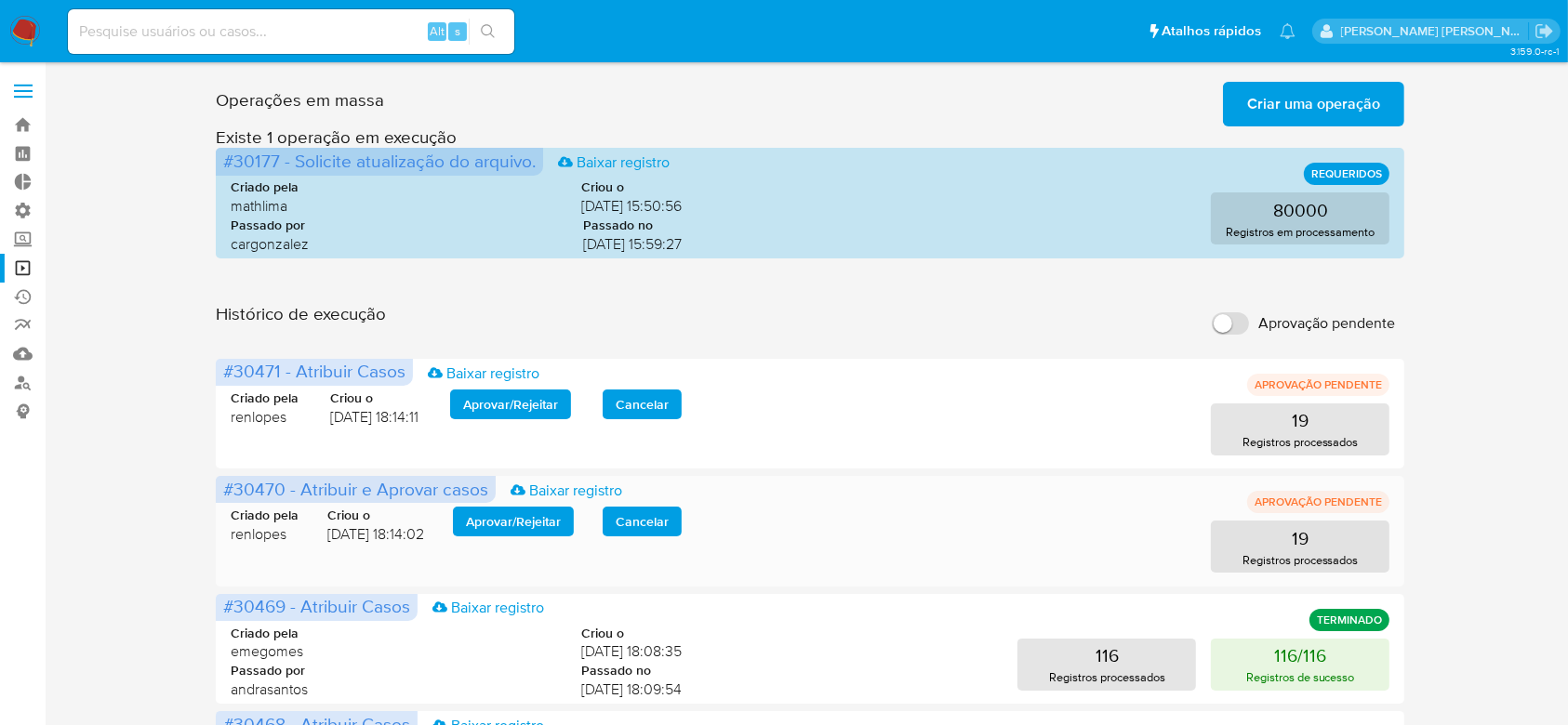
click at [480, 515] on span "Aprovar / Rejeitar" at bounding box center [513, 521] width 95 height 26
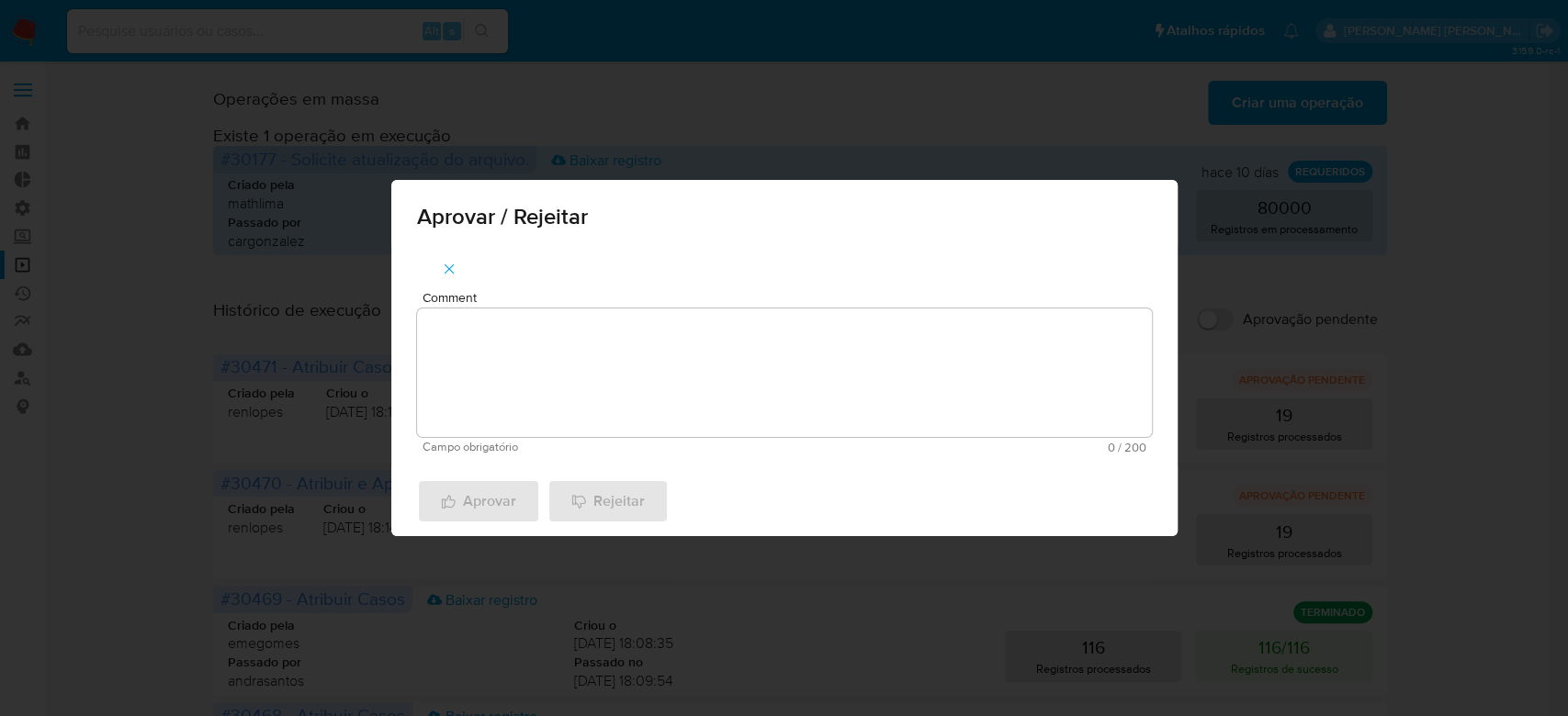
click at [568, 402] on textarea "Comment" at bounding box center [784, 372] width 735 height 129
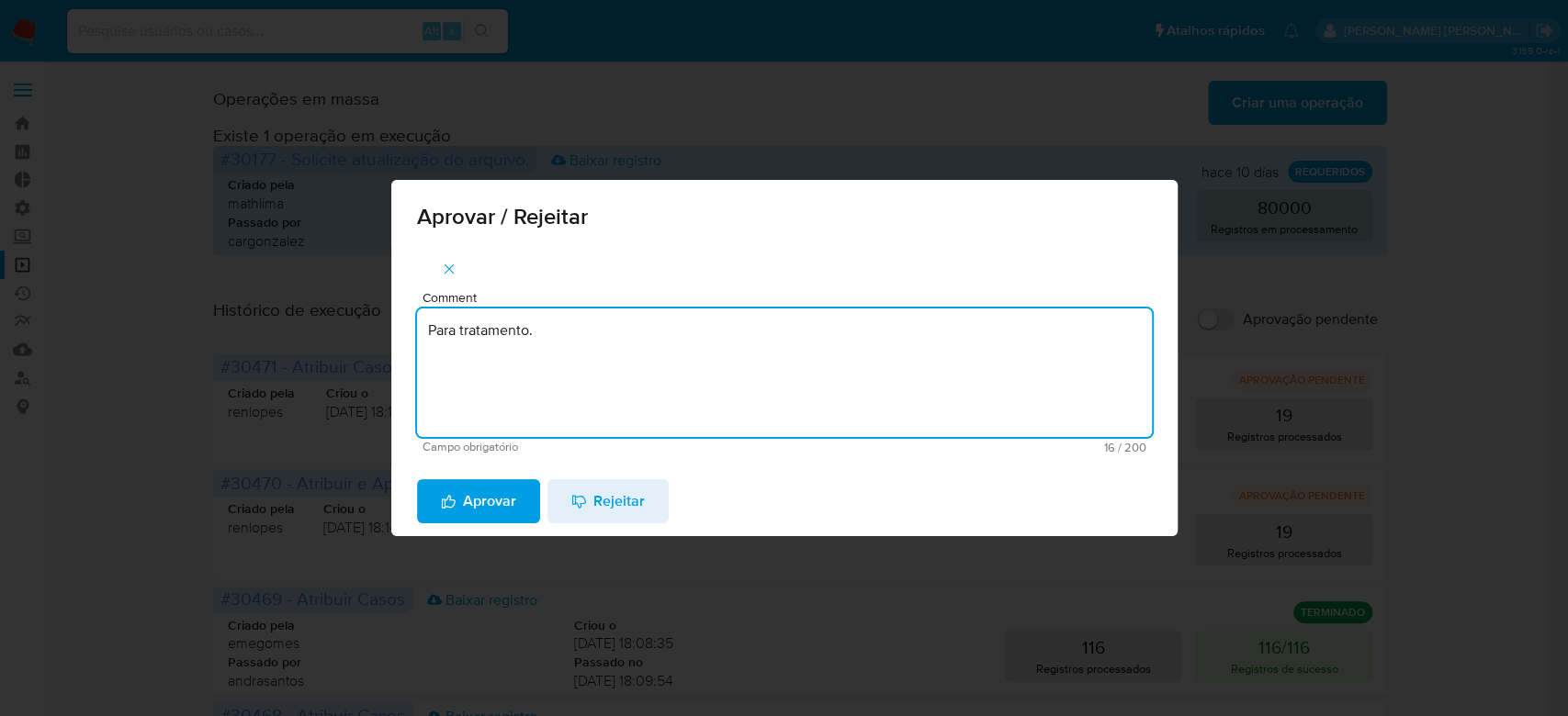
drag, startPoint x: 563, startPoint y: 329, endPoint x: 387, endPoint y: 329, distance: 176.0
click at [387, 329] on div "Aprovar / Rejeitar Comment Para tratamento. Campo obrigatório 16 / 200 184 cara…" at bounding box center [784, 358] width 1568 height 716
click at [485, 394] on textarea "Para tratamento." at bounding box center [784, 372] width 735 height 129
type textarea "Para tratamento."
click at [456, 512] on span "Aprovar" at bounding box center [478, 501] width 75 height 40
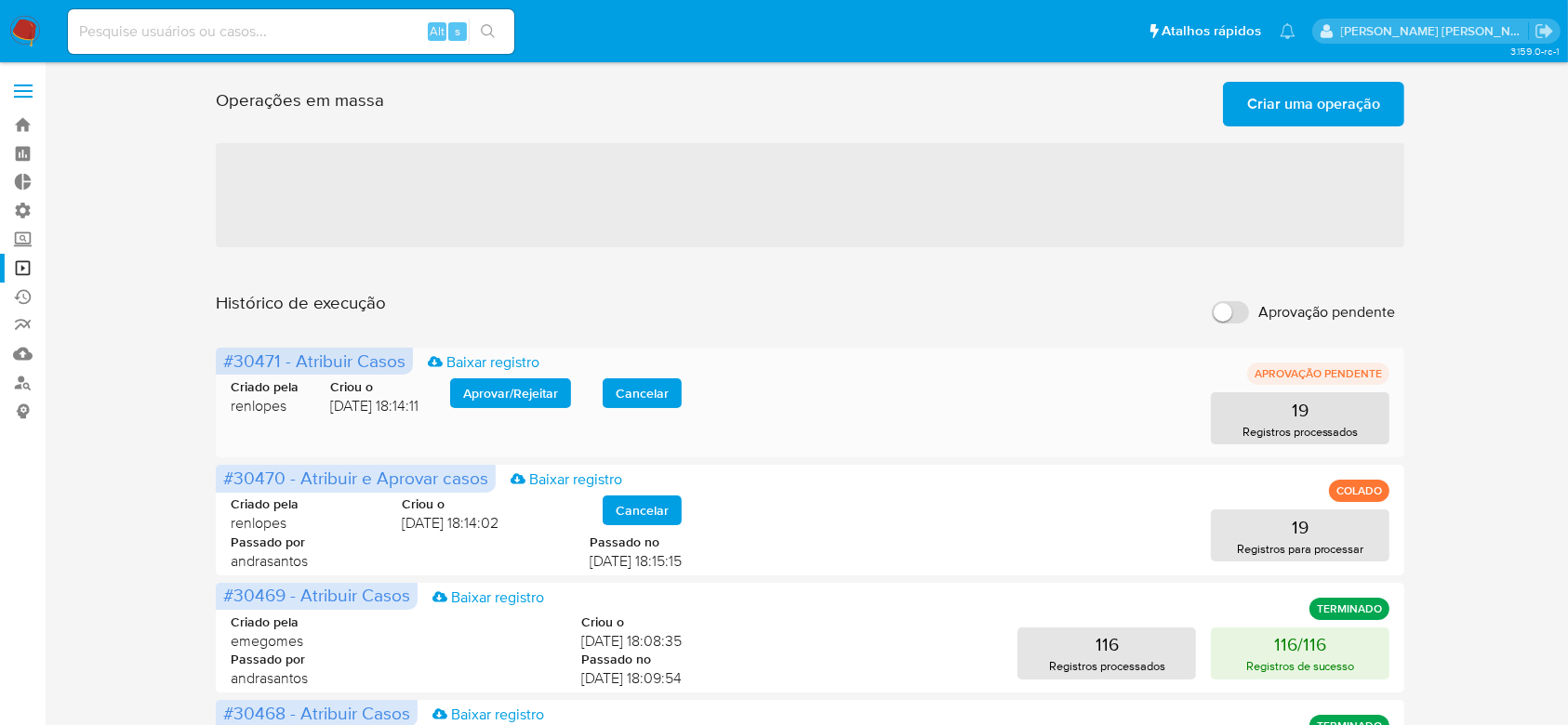
click at [480, 399] on span "Aprovar / Rejeitar" at bounding box center [510, 393] width 95 height 26
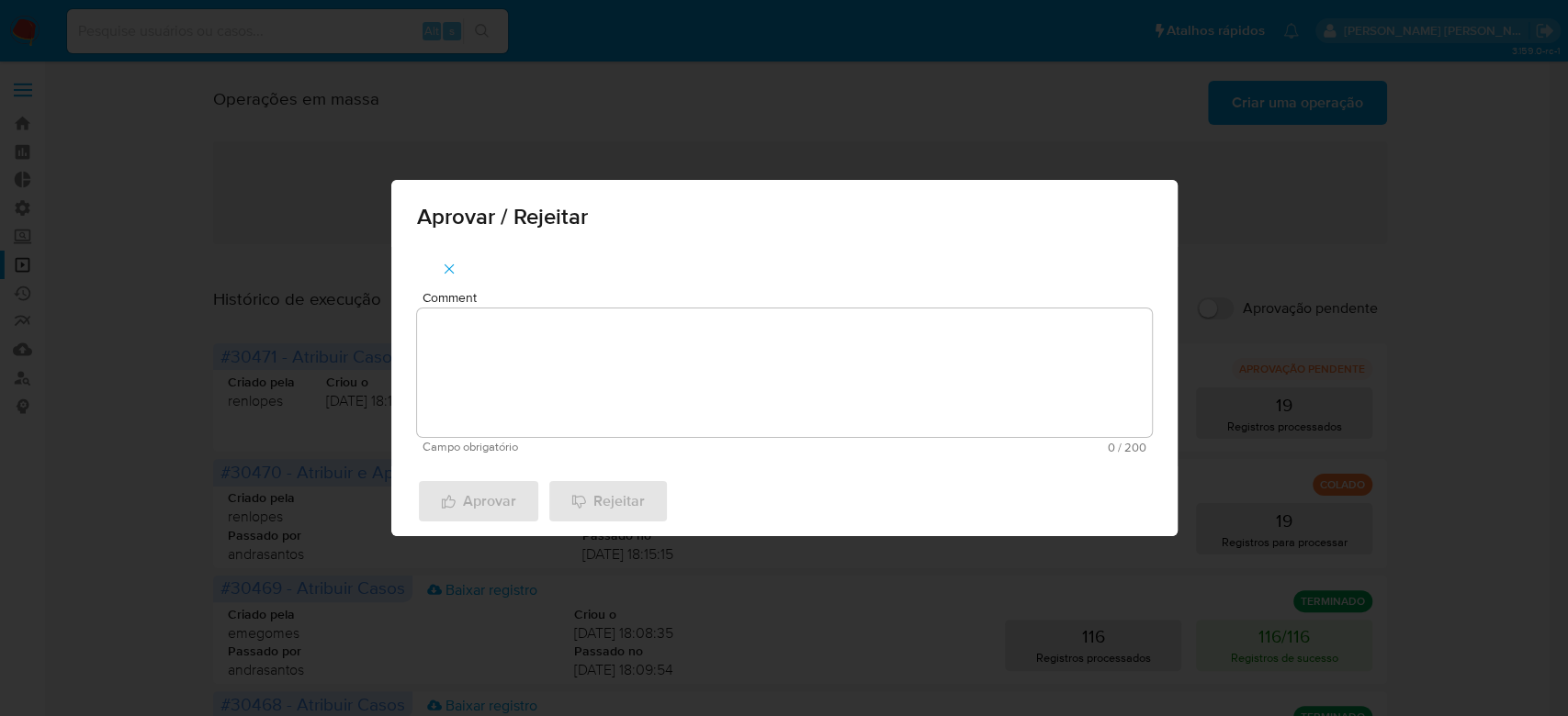
click at [521, 409] on textarea "Comment" at bounding box center [784, 372] width 735 height 129
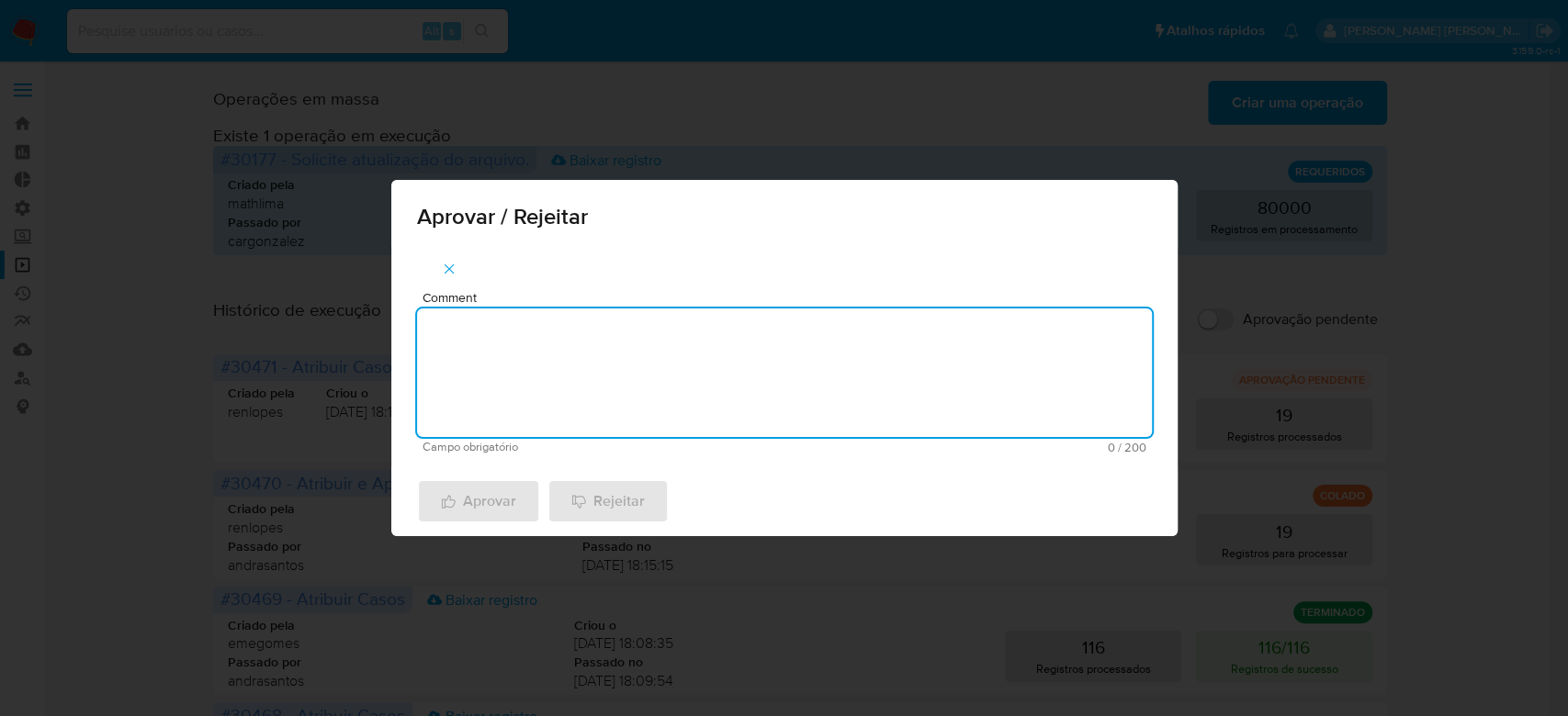
paste textarea "Para tratamento."
type textarea "Para tratamento."
click at [490, 489] on span "Aprovar" at bounding box center [478, 501] width 75 height 40
